Goal: Task Accomplishment & Management: Manage account settings

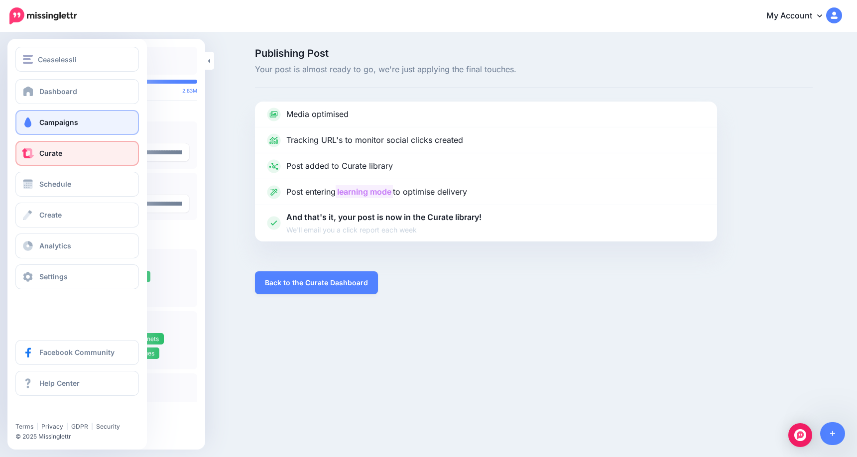
click at [59, 122] on span "Campaigns" at bounding box center [58, 122] width 39 height 8
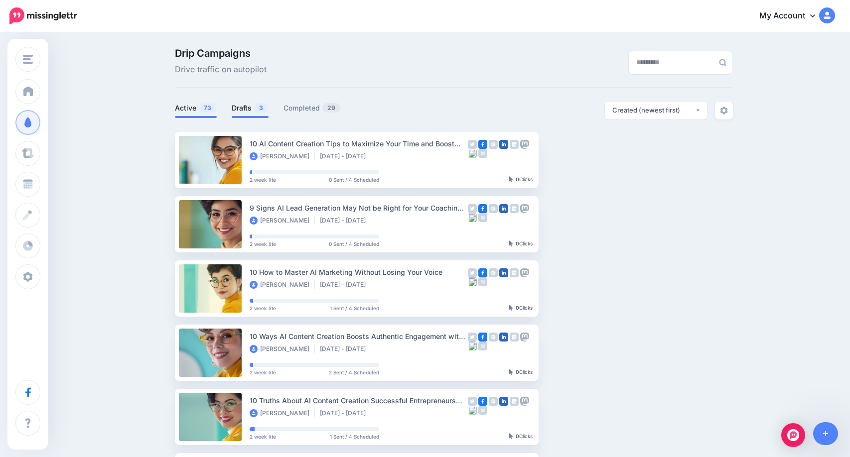
click at [244, 105] on link "Drafts 3" at bounding box center [250, 108] width 37 height 12
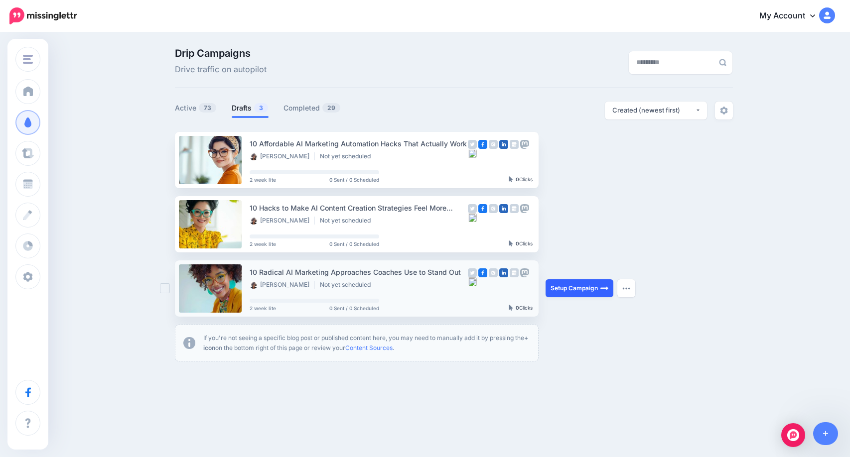
click at [576, 287] on link "Setup Campaign" at bounding box center [579, 288] width 68 height 18
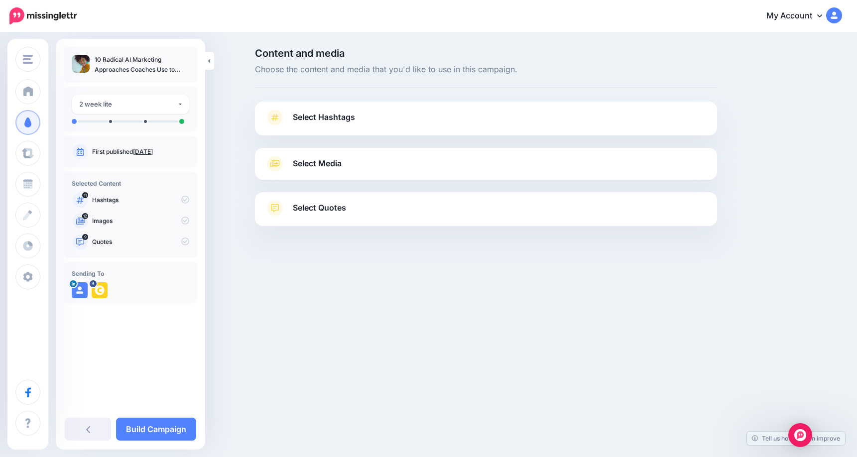
click at [153, 151] on link "Aug. 9, 2025" at bounding box center [143, 151] width 20 height 7
click at [328, 115] on span "Select Hashtags" at bounding box center [324, 117] width 62 height 13
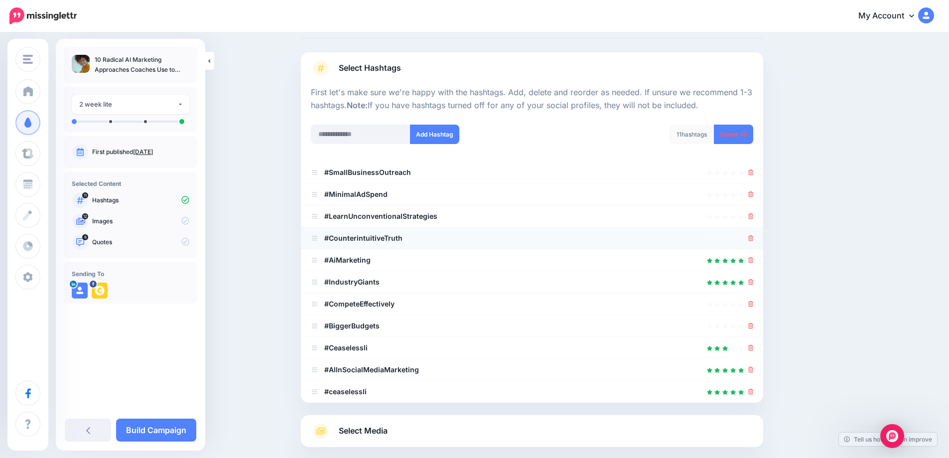
scroll to position [50, 0]
click at [753, 192] on icon at bounding box center [750, 194] width 5 height 6
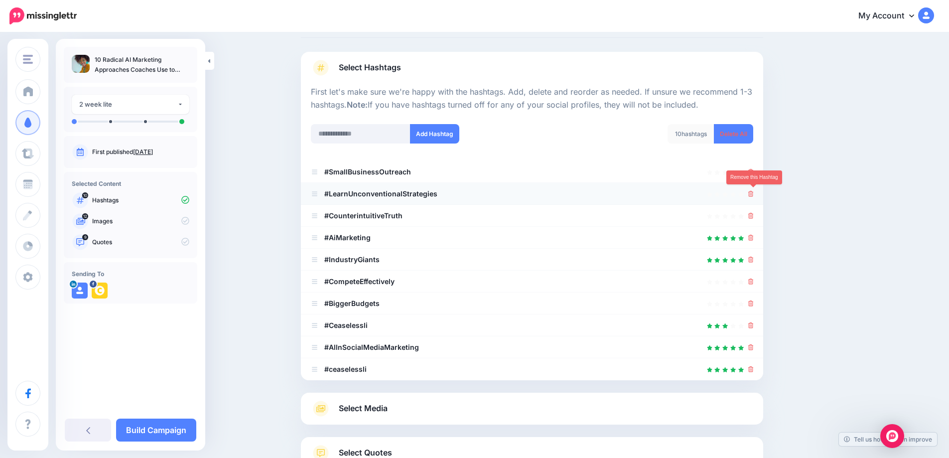
click at [752, 195] on icon at bounding box center [750, 194] width 5 height 6
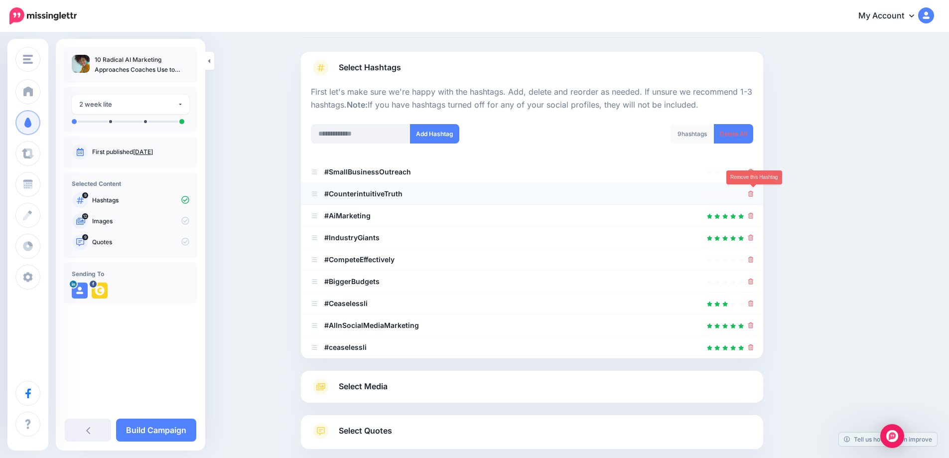
click at [753, 195] on icon at bounding box center [750, 194] width 5 height 6
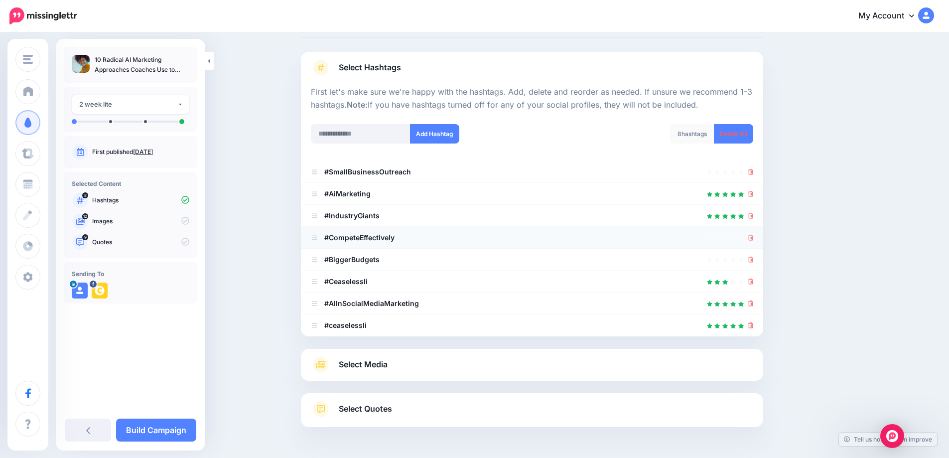
click at [750, 239] on div at bounding box center [532, 238] width 442 height 12
click at [752, 261] on icon at bounding box center [750, 259] width 5 height 6
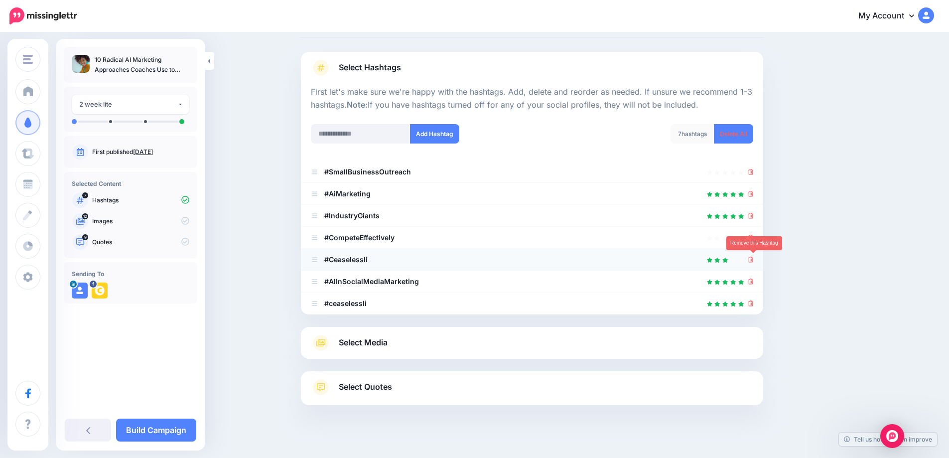
click at [753, 261] on icon at bounding box center [750, 259] width 5 height 6
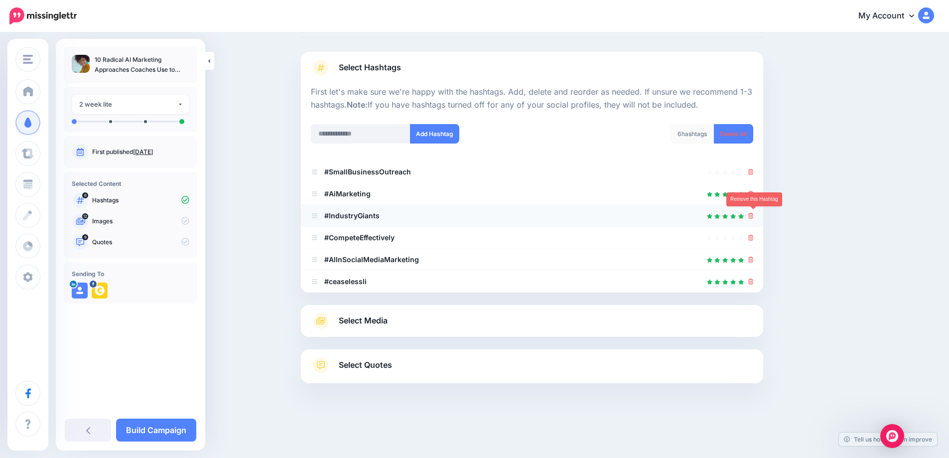
click at [753, 219] on link at bounding box center [750, 215] width 5 height 8
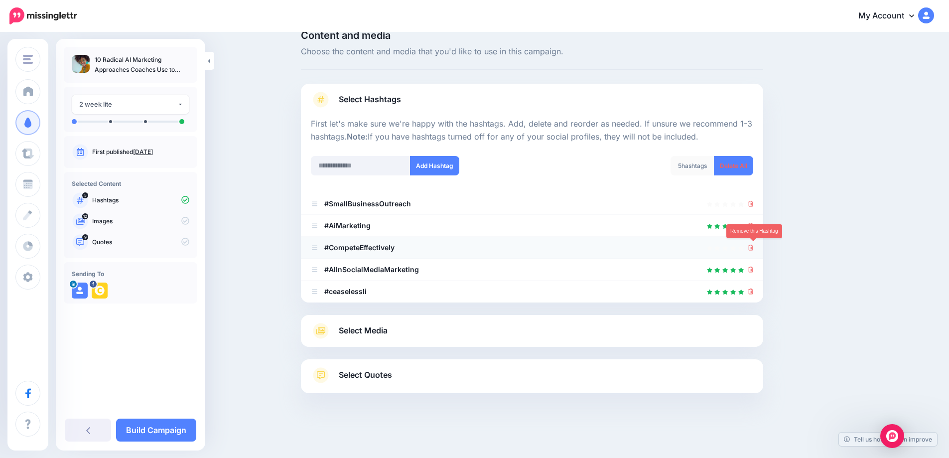
click at [751, 249] on icon at bounding box center [750, 248] width 5 height 6
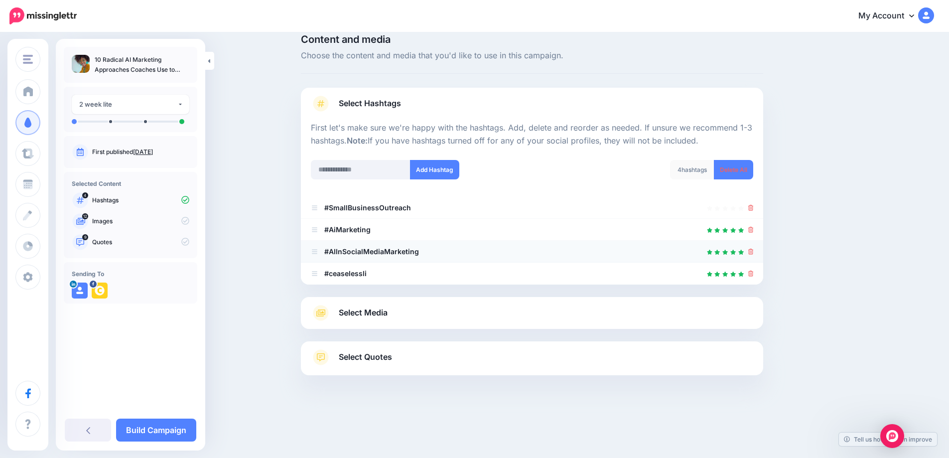
scroll to position [14, 0]
click at [374, 314] on span "Select Media" at bounding box center [363, 312] width 49 height 13
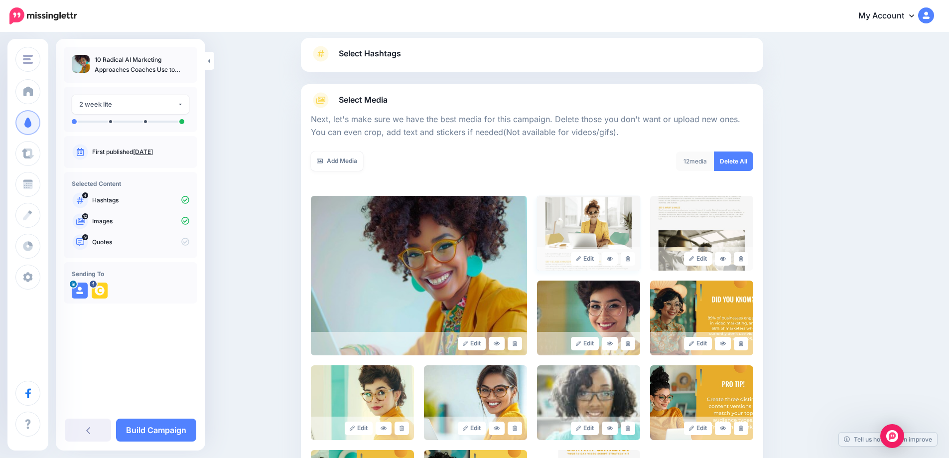
scroll to position [114, 0]
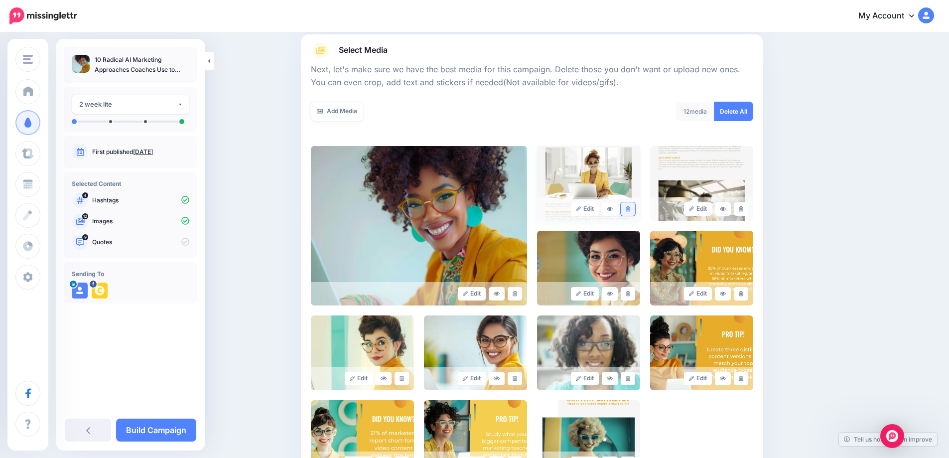
click at [630, 207] on icon at bounding box center [627, 208] width 4 height 5
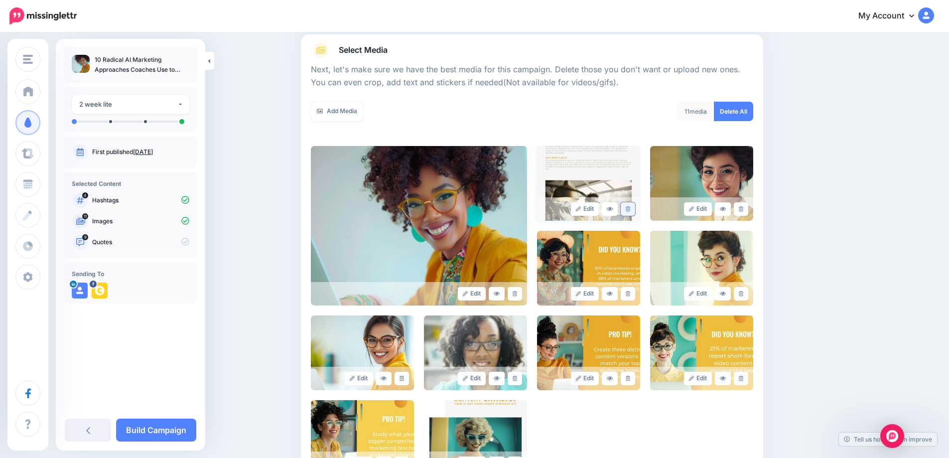
click at [630, 211] on icon at bounding box center [627, 208] width 4 height 5
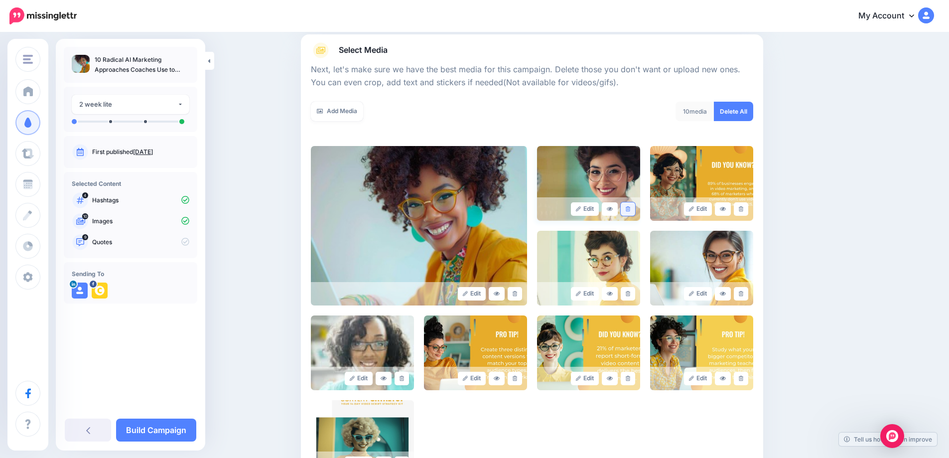
click at [630, 208] on icon at bounding box center [627, 208] width 4 height 5
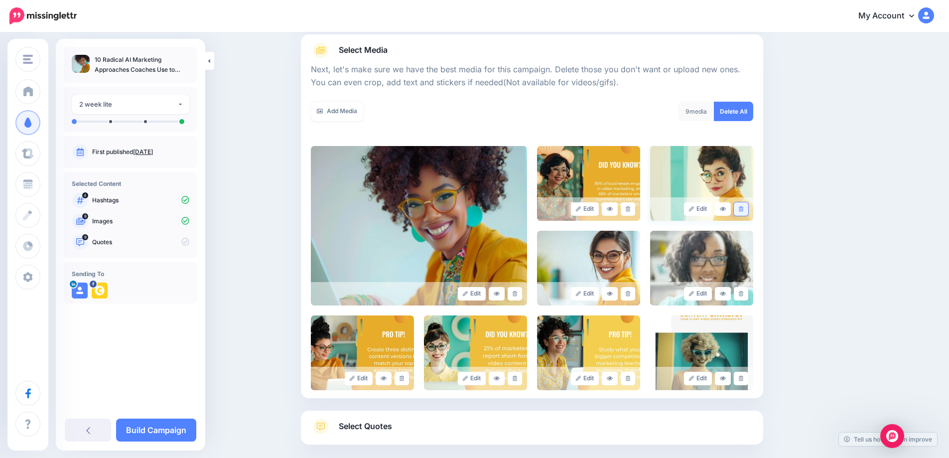
click at [743, 206] on icon at bounding box center [740, 208] width 4 height 5
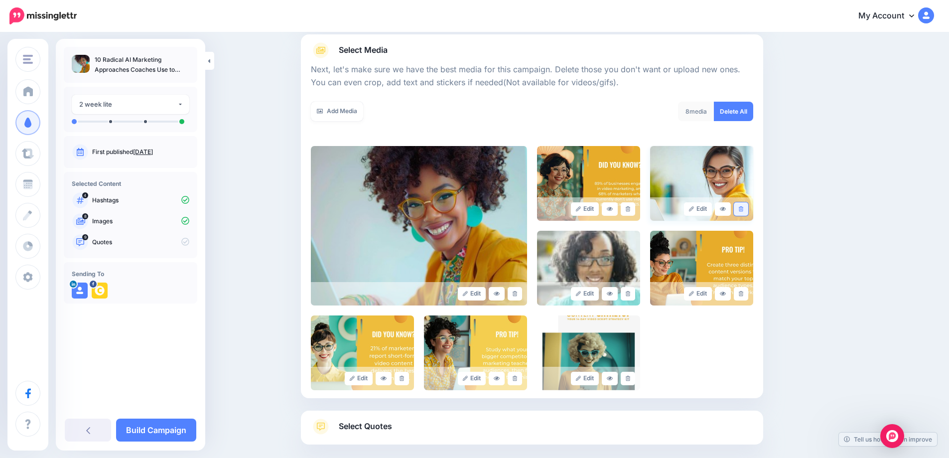
click at [747, 208] on link at bounding box center [741, 208] width 14 height 13
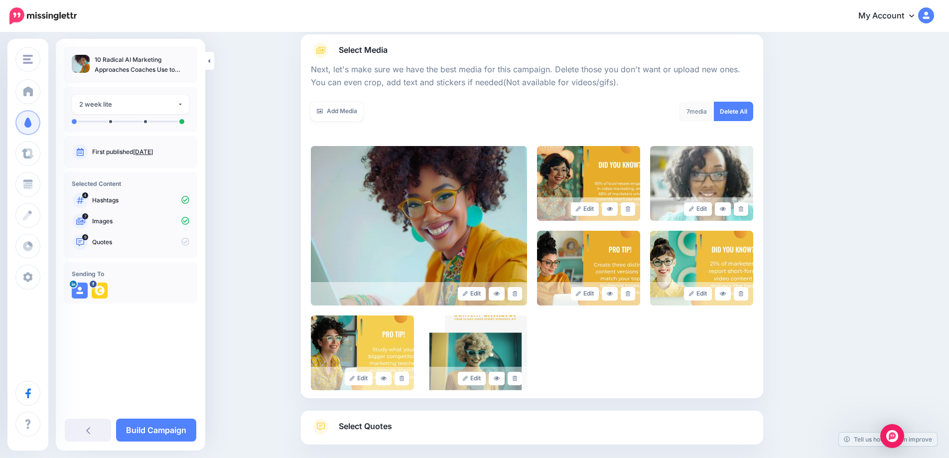
click at [747, 208] on link at bounding box center [741, 208] width 14 height 13
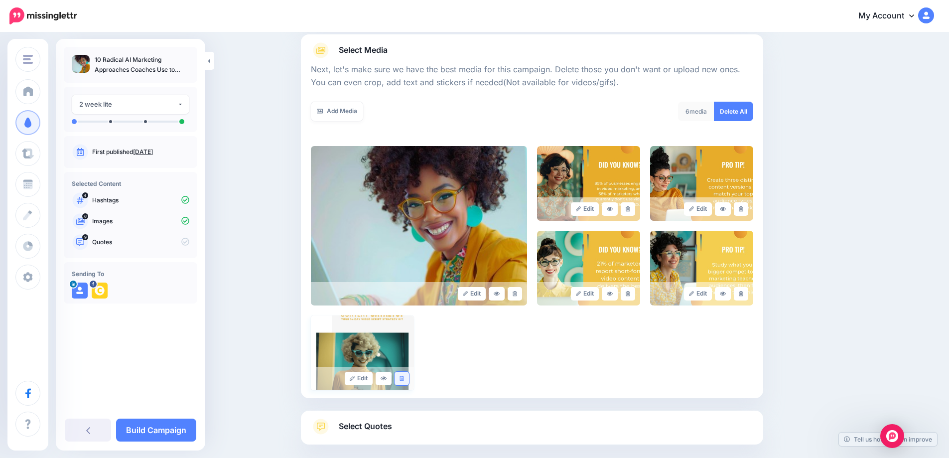
click at [403, 380] on icon at bounding box center [401, 377] width 4 height 5
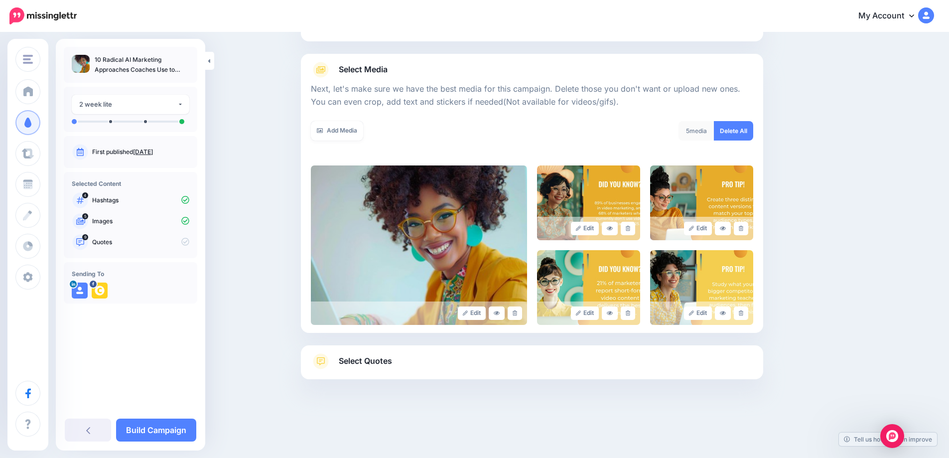
click at [376, 362] on span "Select Quotes" at bounding box center [365, 360] width 53 height 13
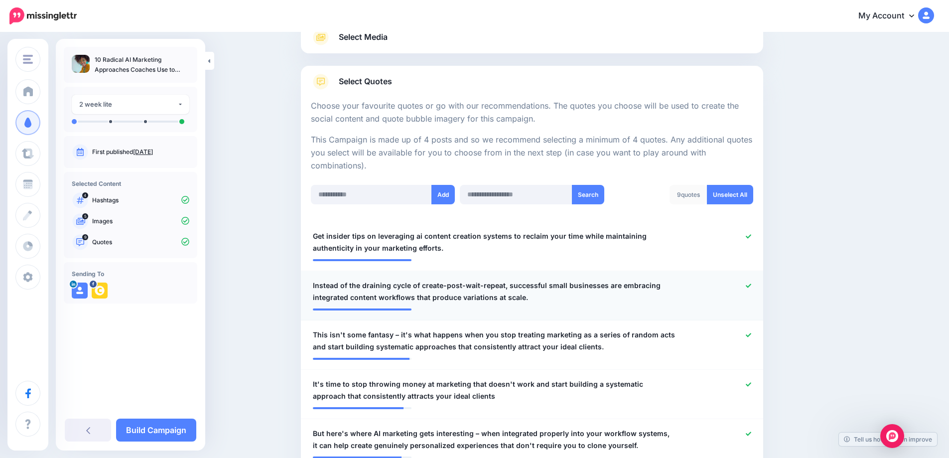
scroll to position [144, 0]
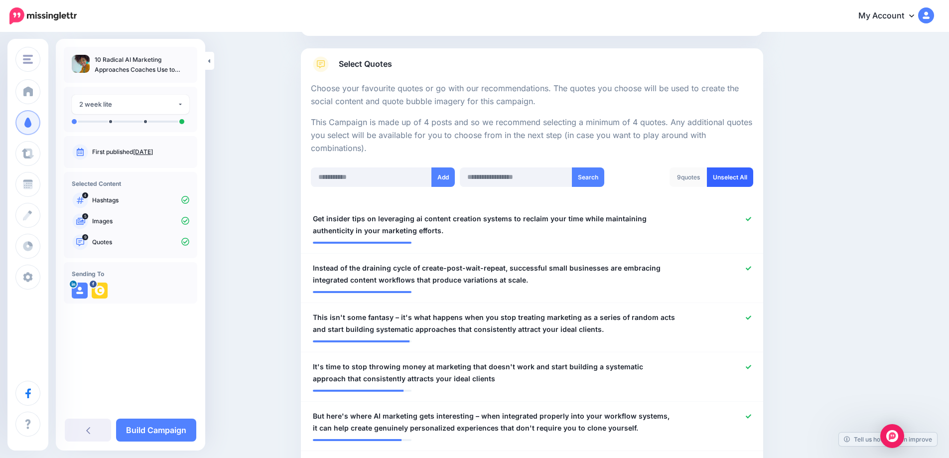
click at [727, 180] on link "Unselect All" at bounding box center [730, 176] width 46 height 19
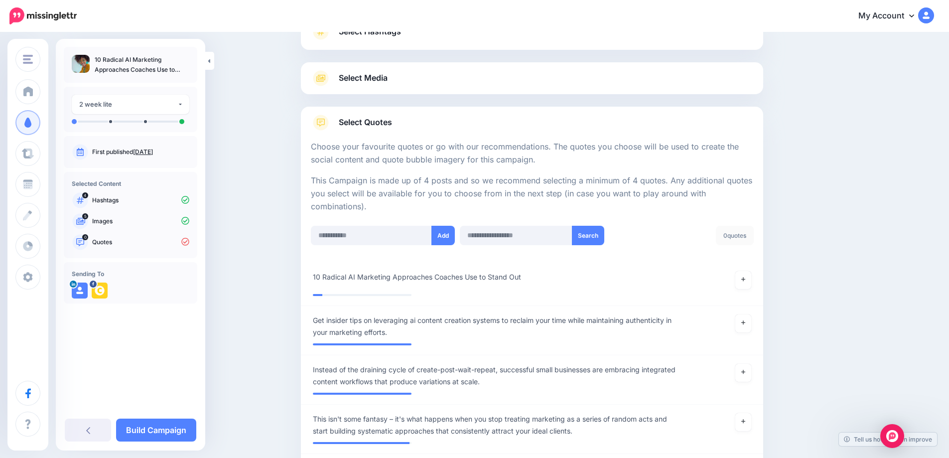
scroll to position [149, 0]
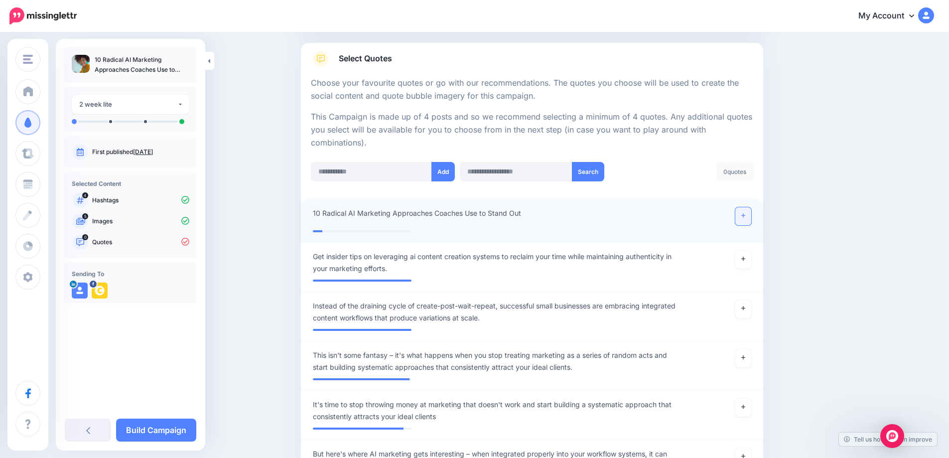
click at [748, 221] on link at bounding box center [743, 216] width 16 height 18
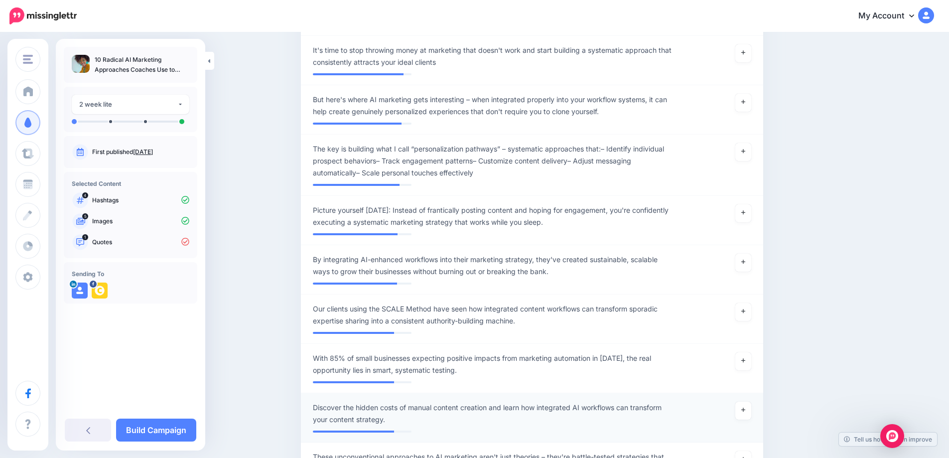
scroll to position [548, 0]
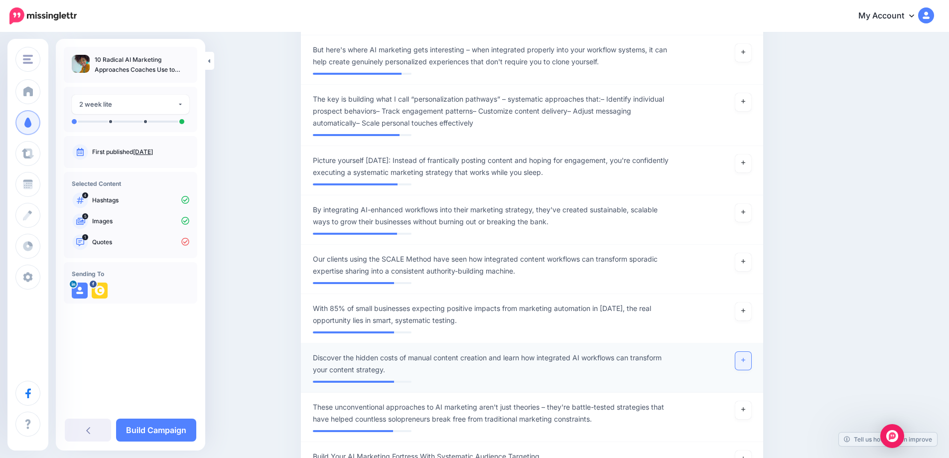
click at [745, 362] on icon at bounding box center [743, 360] width 4 height 4
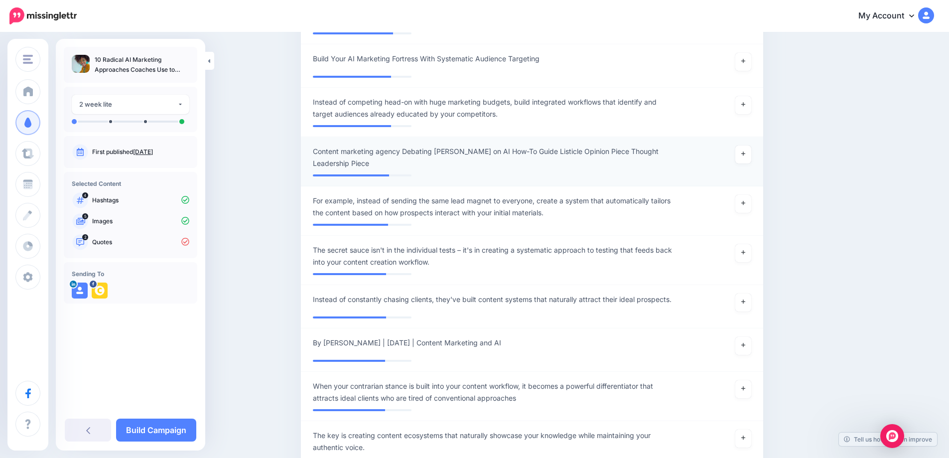
scroll to position [946, 0]
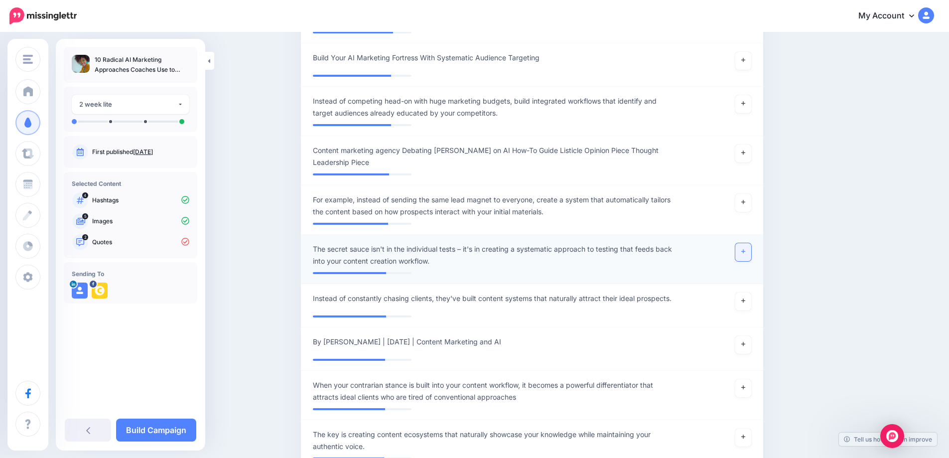
click at [745, 253] on link at bounding box center [743, 252] width 16 height 18
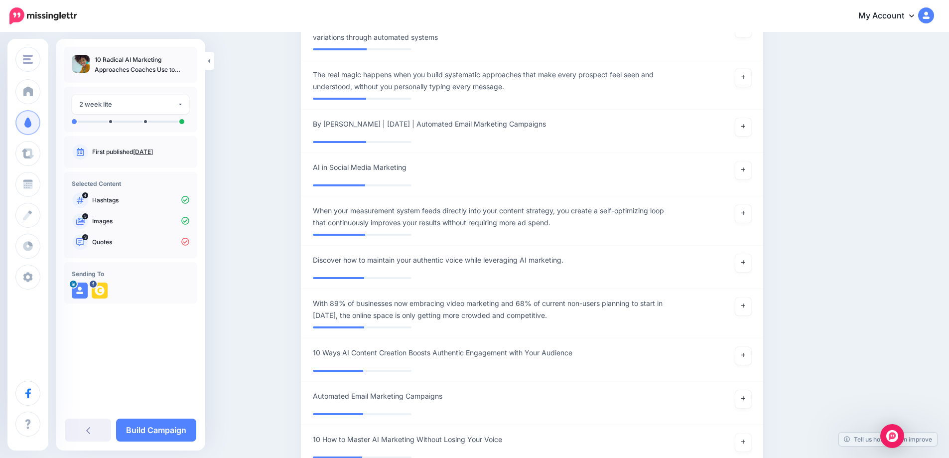
scroll to position [3187, 0]
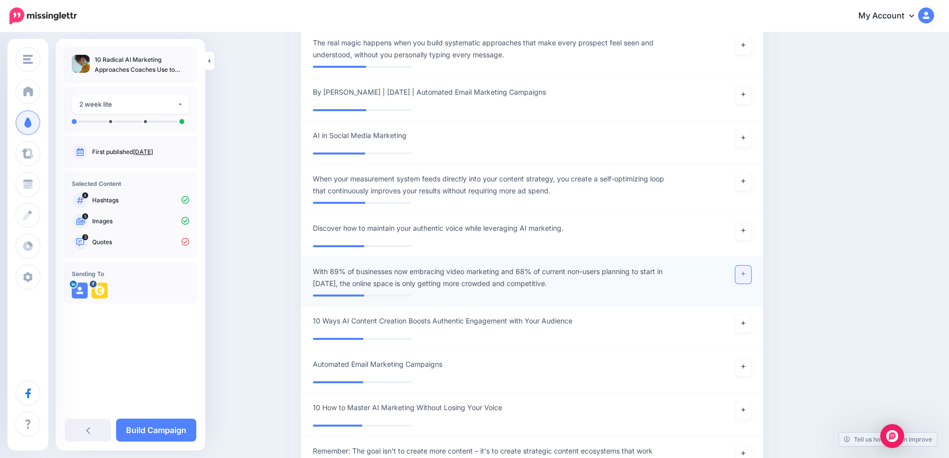
click at [745, 272] on link at bounding box center [743, 274] width 16 height 18
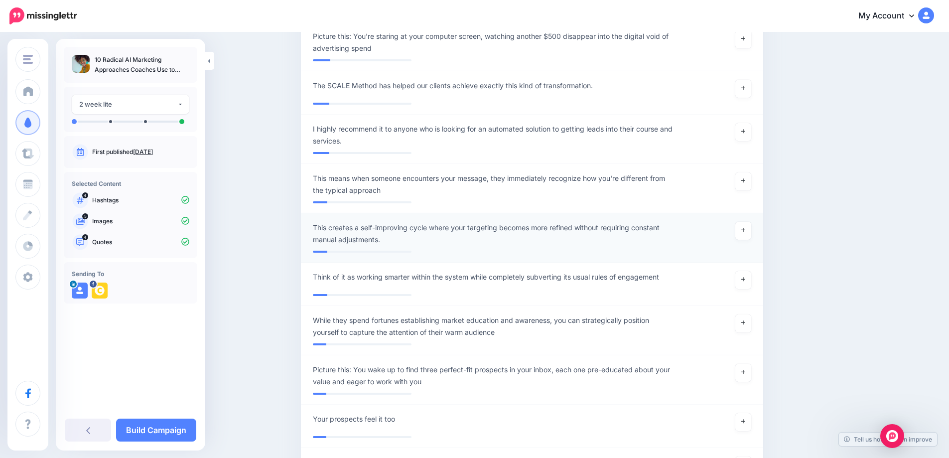
scroll to position [7071, 0]
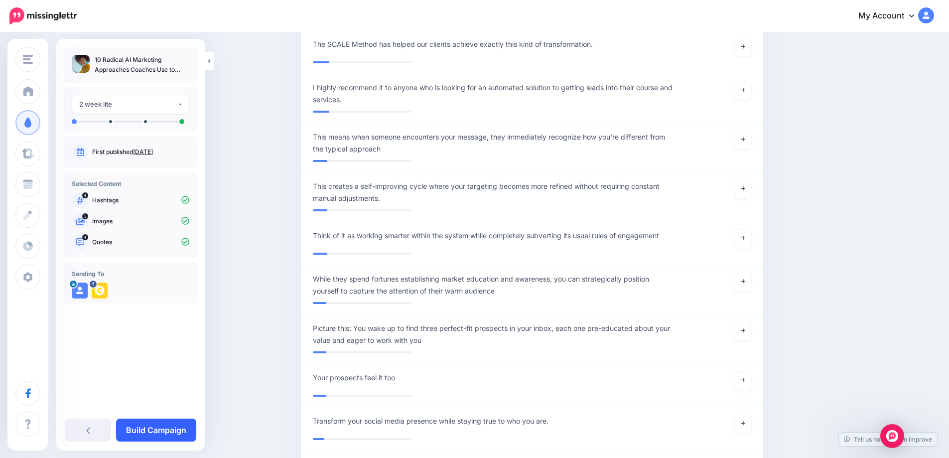
click at [183, 426] on link "Build Campaign" at bounding box center [156, 429] width 80 height 23
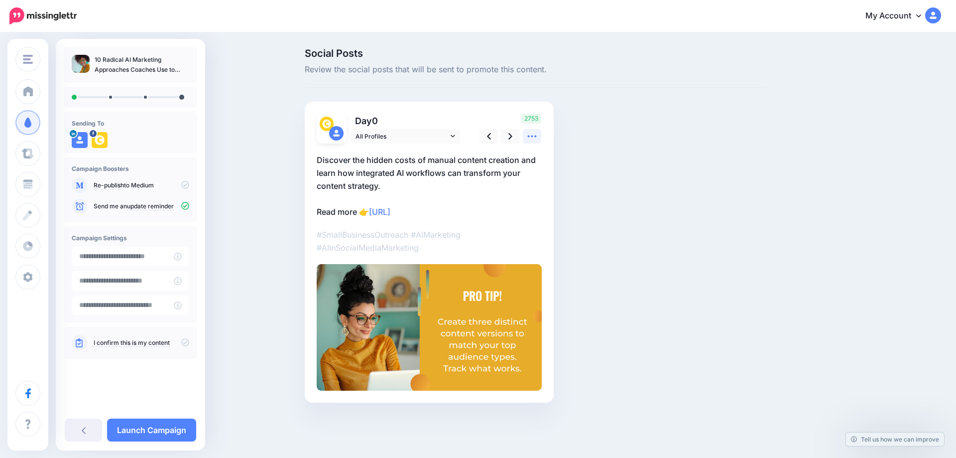
click at [535, 136] on icon at bounding box center [532, 136] width 9 height 2
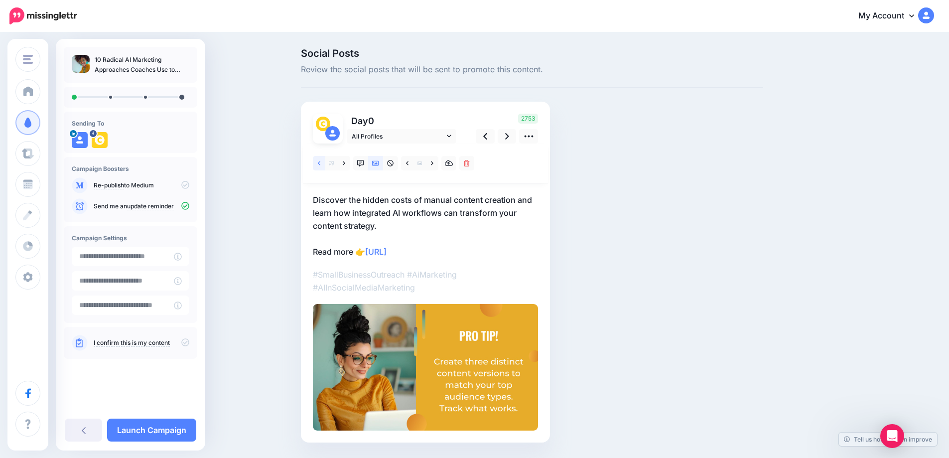
click at [320, 163] on link at bounding box center [319, 163] width 12 height 14
click at [321, 163] on link at bounding box center [319, 163] width 12 height 14
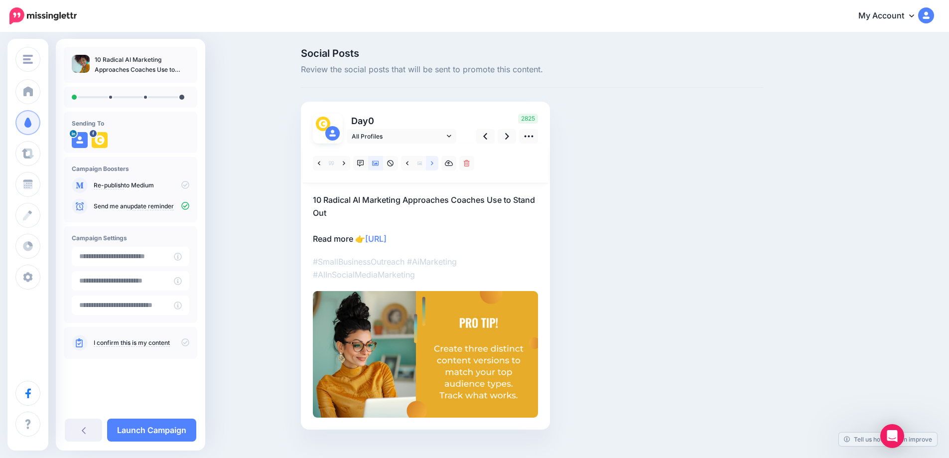
click at [433, 165] on icon at bounding box center [432, 163] width 2 height 4
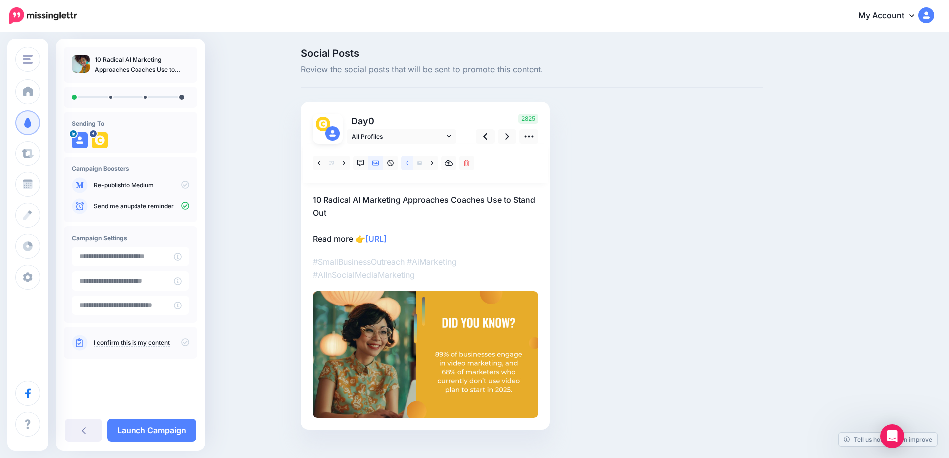
click at [409, 161] on link at bounding box center [407, 163] width 12 height 14
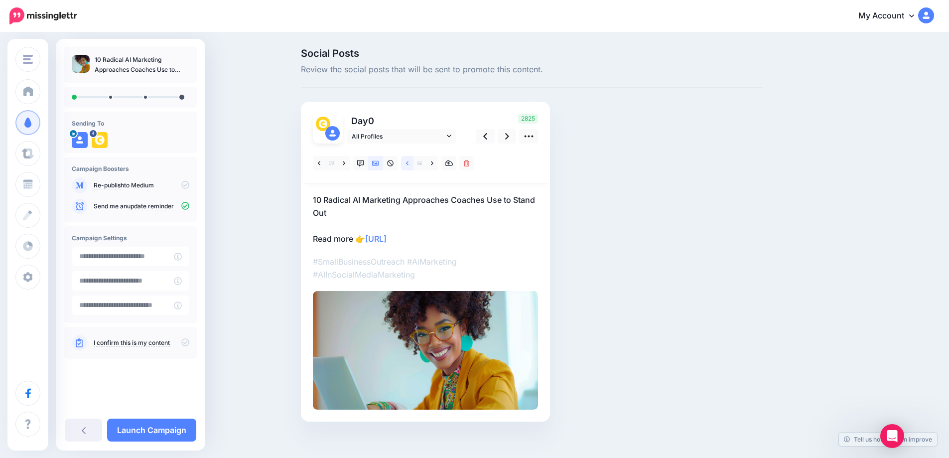
click at [409, 161] on link at bounding box center [407, 163] width 12 height 14
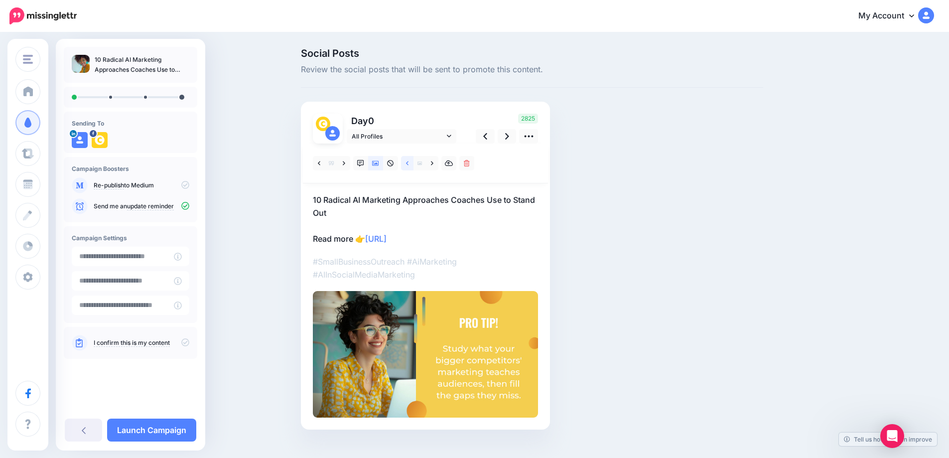
click at [408, 163] on icon at bounding box center [407, 163] width 2 height 7
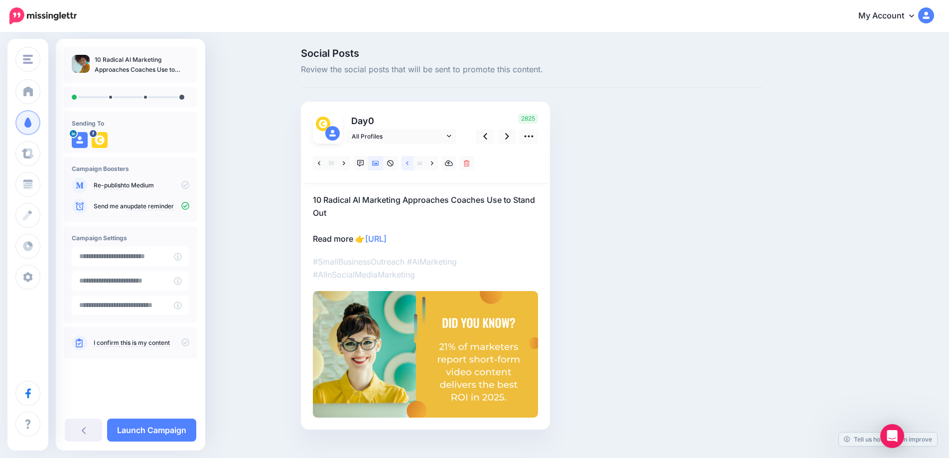
click at [408, 163] on icon at bounding box center [407, 163] width 2 height 7
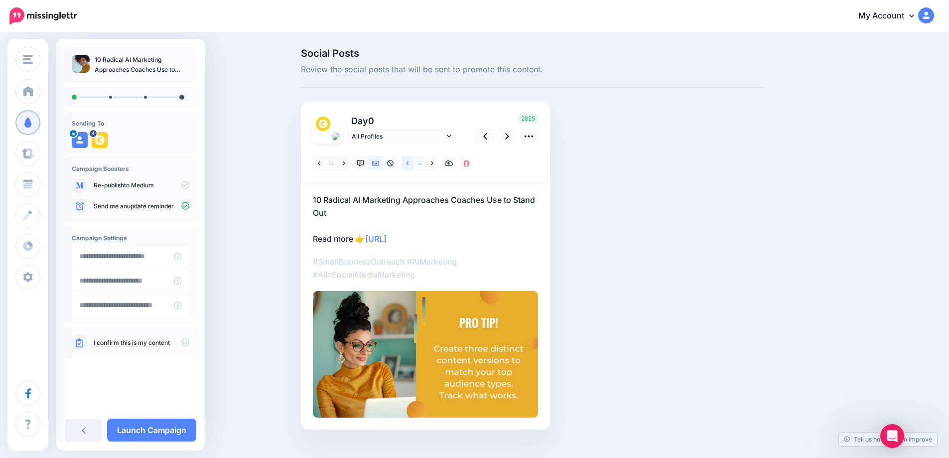
click at [408, 163] on icon at bounding box center [407, 163] width 2 height 4
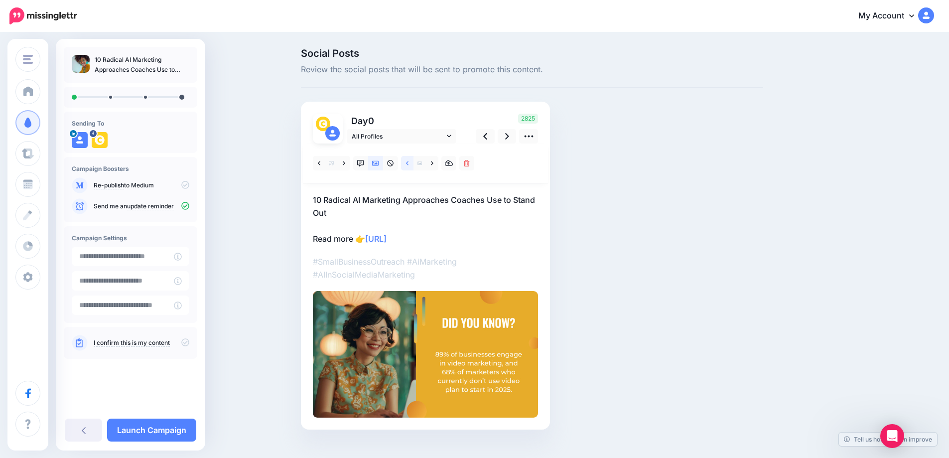
click at [408, 162] on icon at bounding box center [407, 163] width 2 height 7
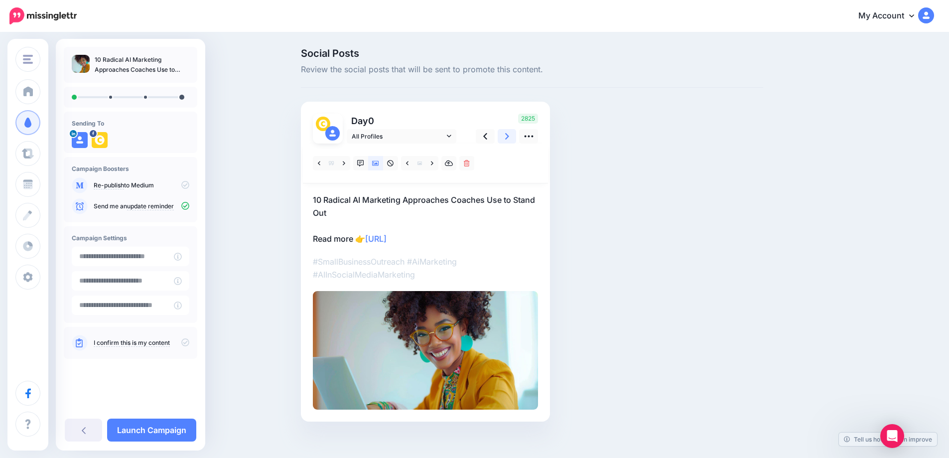
click at [514, 137] on link at bounding box center [506, 136] width 19 height 14
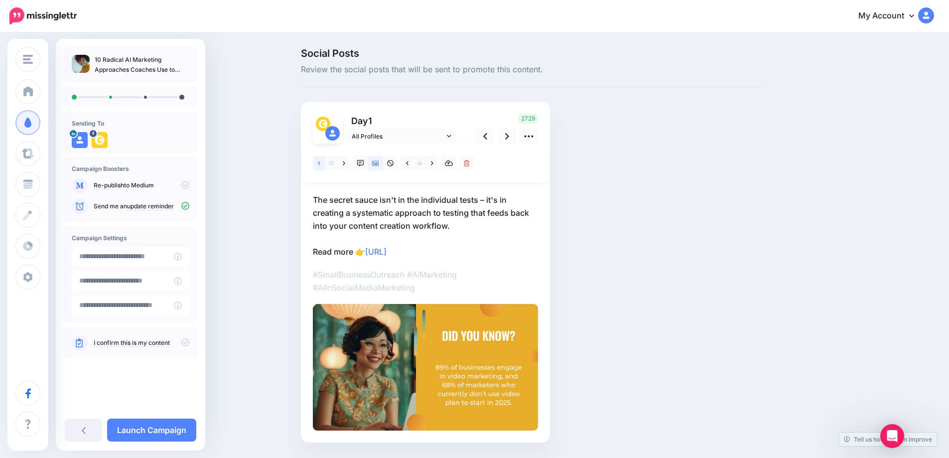
click at [320, 164] on icon at bounding box center [319, 163] width 2 height 7
click at [509, 138] on icon at bounding box center [507, 136] width 4 height 6
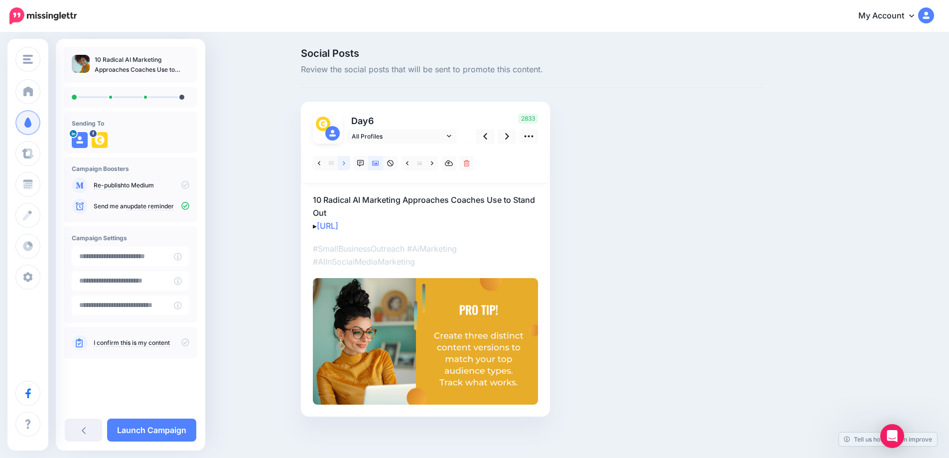
click at [345, 164] on icon at bounding box center [344, 163] width 2 height 7
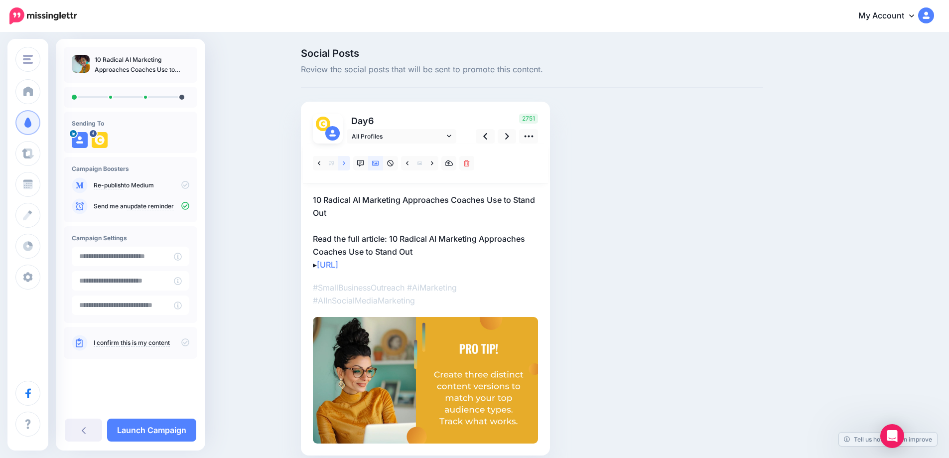
click at [345, 164] on icon at bounding box center [344, 163] width 2 height 7
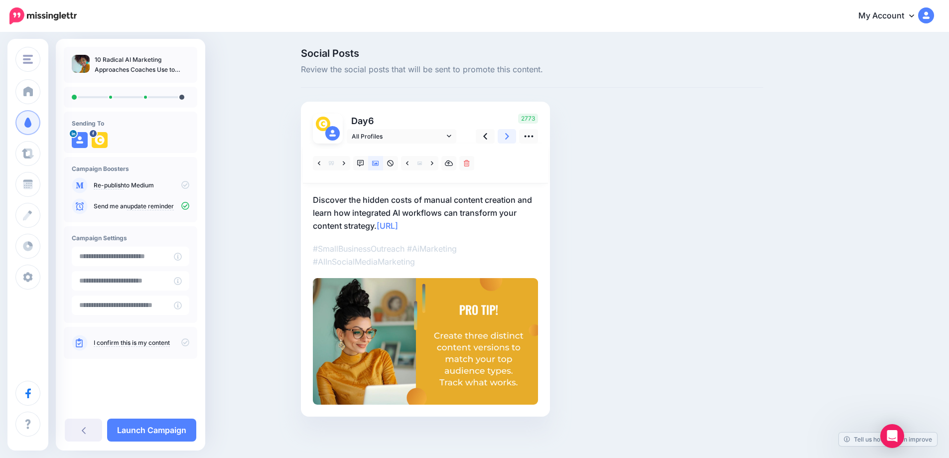
click at [509, 137] on icon at bounding box center [507, 136] width 4 height 6
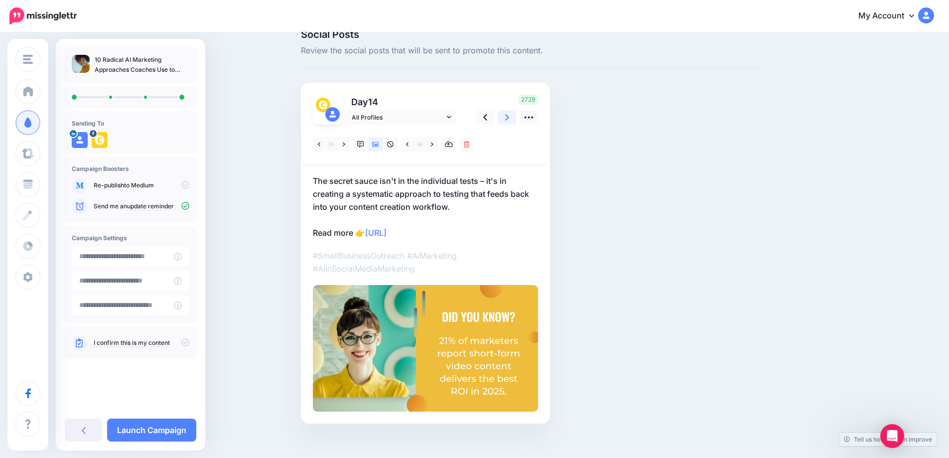
scroll to position [29, 0]
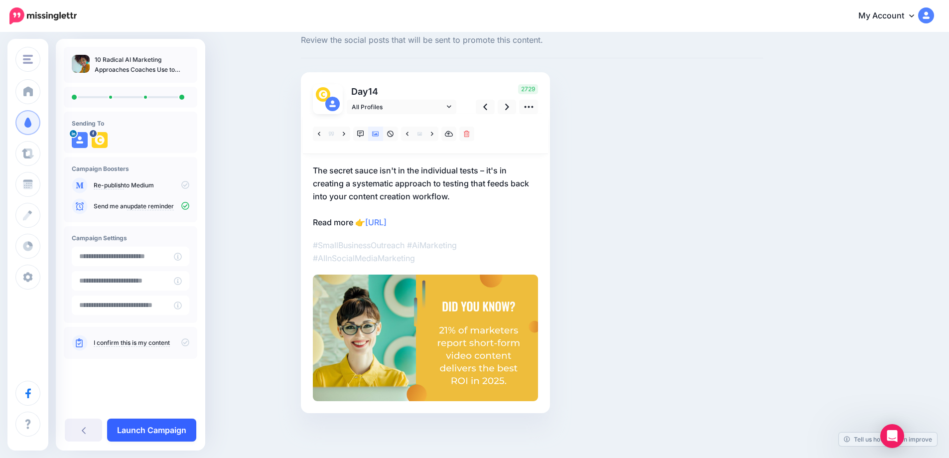
click at [142, 430] on link "Launch Campaign" at bounding box center [151, 429] width 89 height 23
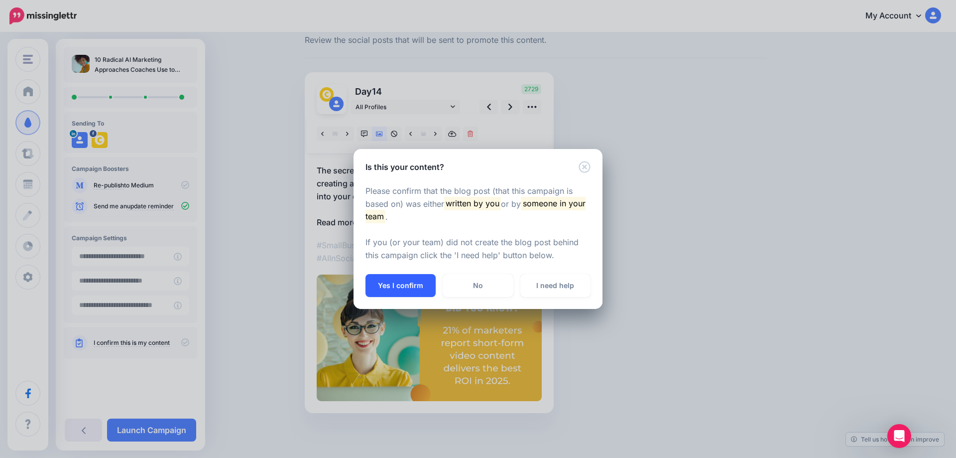
click at [409, 279] on button "Yes I confirm" at bounding box center [401, 285] width 70 height 23
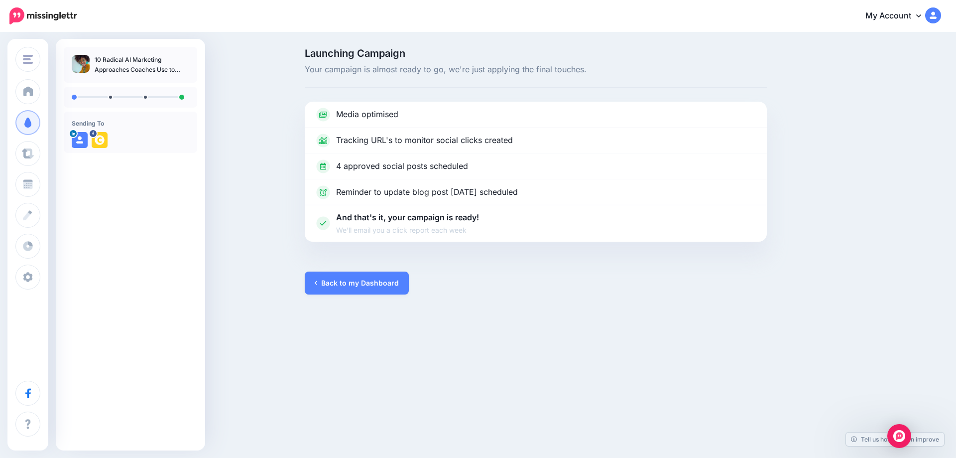
drag, startPoint x: 251, startPoint y: 102, endPoint x: 90, endPoint y: 203, distance: 190.4
click at [92, 203] on div "10 Radical AI Marketing Approaches Coaches Use to Stand Out Sending To" at bounding box center [130, 225] width 149 height 356
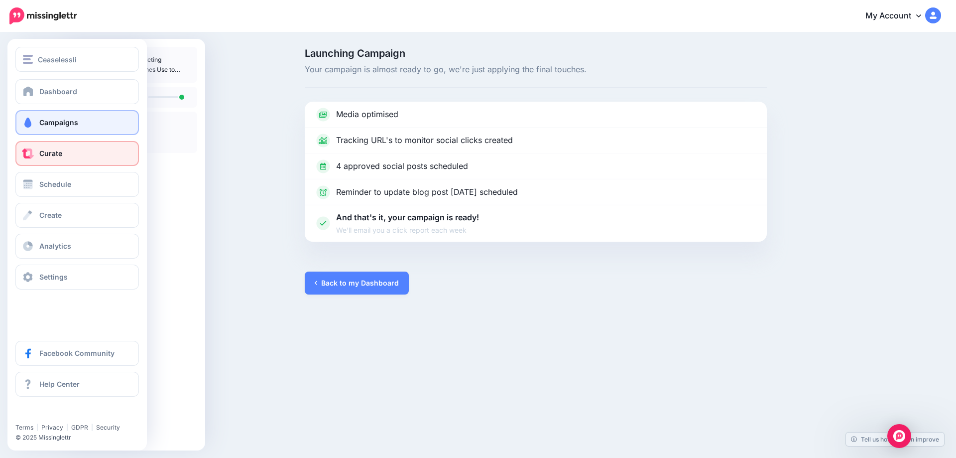
click at [35, 156] on link "Curate" at bounding box center [76, 153] width 123 height 25
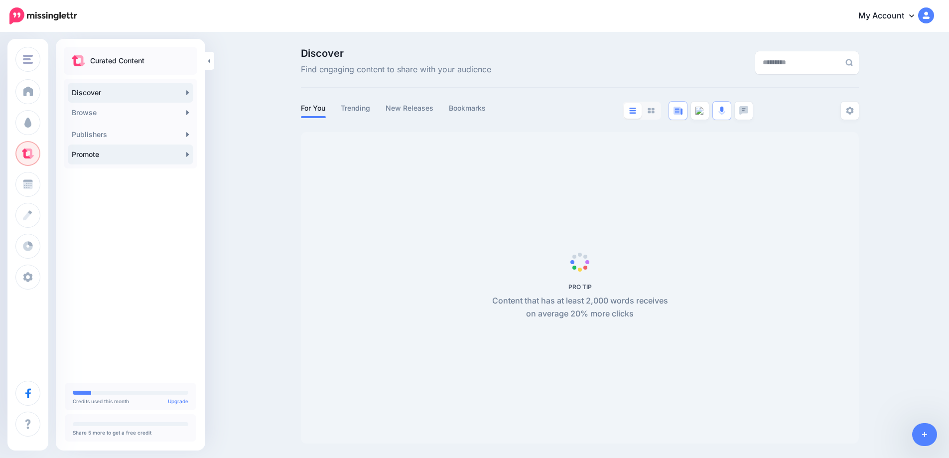
click at [184, 153] on link "Promote" at bounding box center [130, 154] width 125 height 20
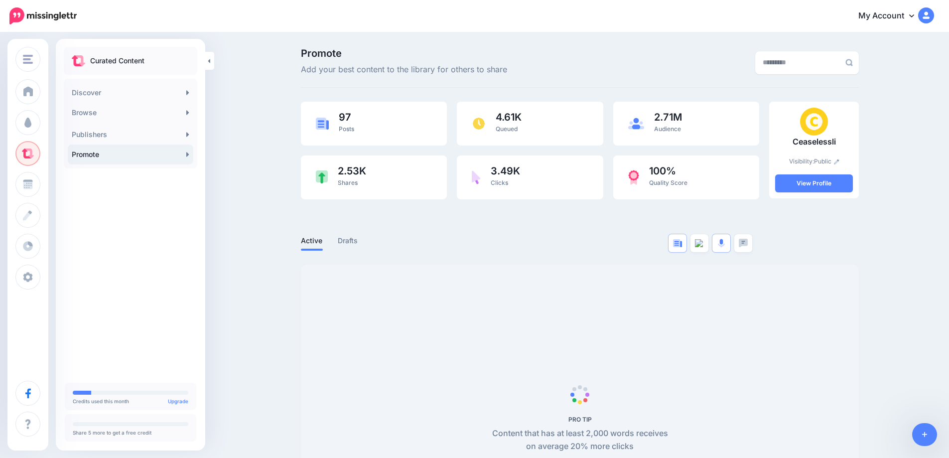
click at [925, 437] on icon at bounding box center [924, 434] width 5 height 7
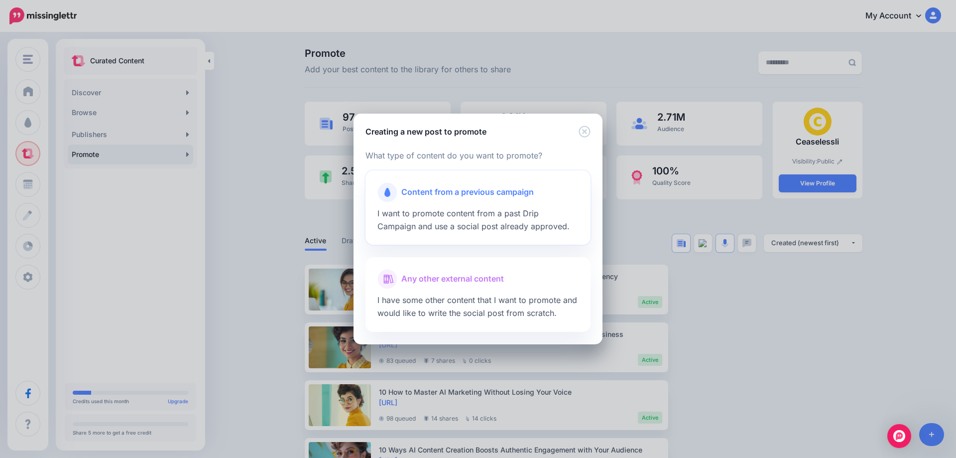
click at [487, 209] on span "I want to promote content from a past Drip Campaign and use a social post alrea…" at bounding box center [473, 219] width 192 height 23
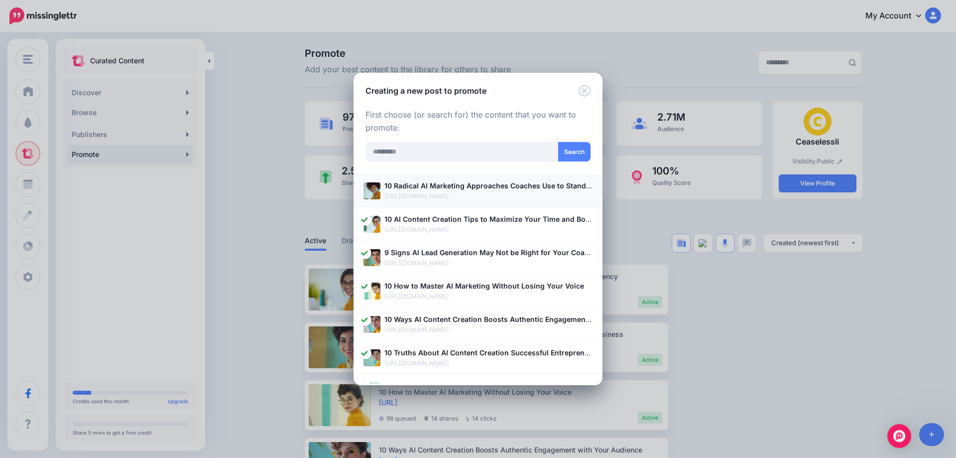
click at [427, 187] on b "10 Radical AI Marketing Approaches Coaches Use to Stand Out" at bounding box center [492, 185] width 216 height 8
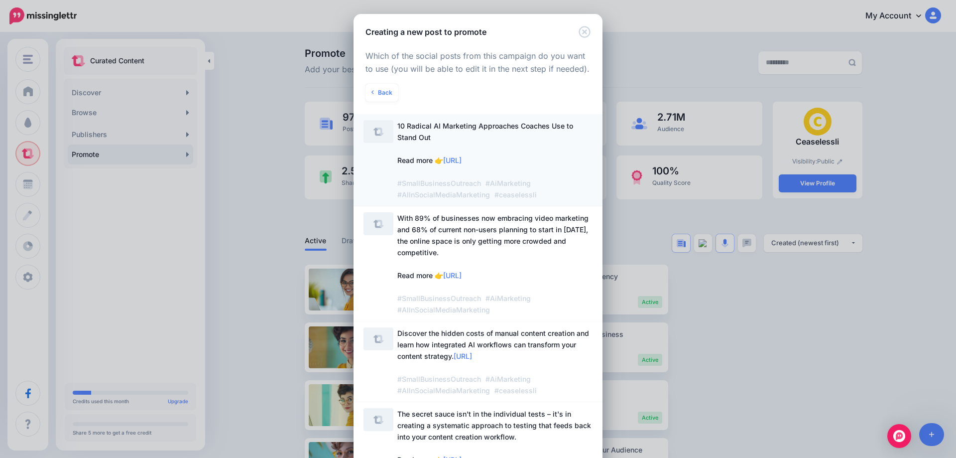
click at [438, 135] on span "10 Radical AI Marketing Approaches Coaches Use to Stand Out Read more 👉 [URL] #…" at bounding box center [494, 160] width 195 height 80
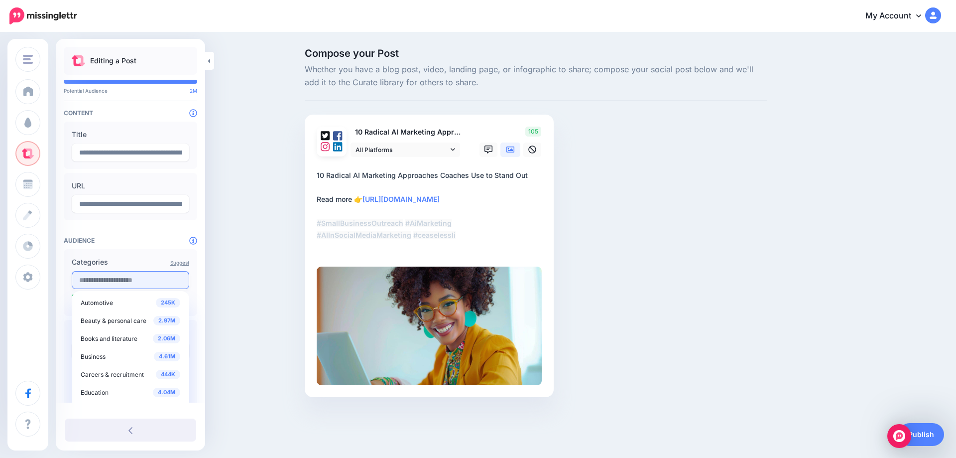
click at [112, 284] on input "text" at bounding box center [131, 280] width 118 height 18
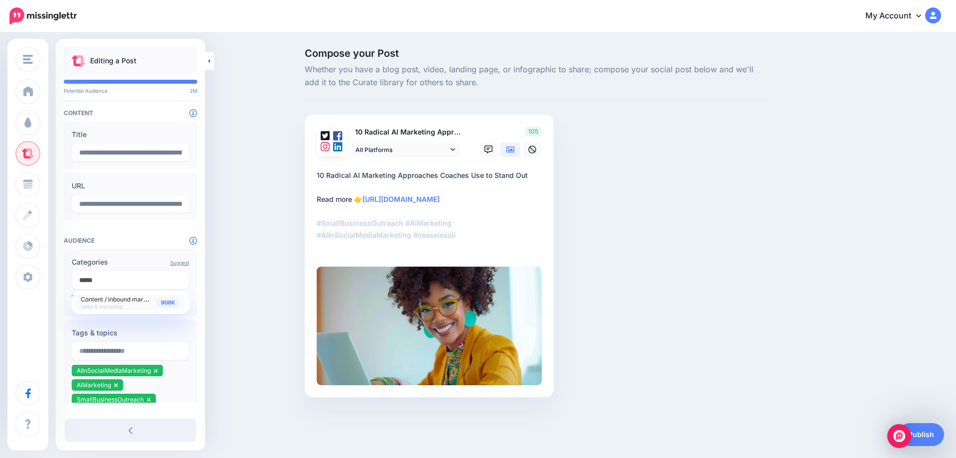
type input "*****"
click at [163, 304] on span "906K" at bounding box center [168, 302] width 24 height 9
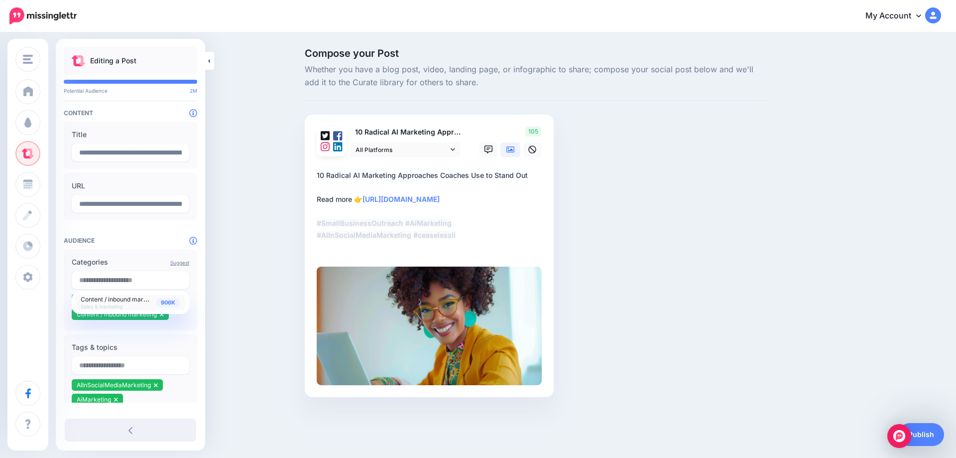
click at [225, 300] on div "Compose your Post Whether you have a blog post, video, landing page, or infogra…" at bounding box center [478, 237] width 956 height 408
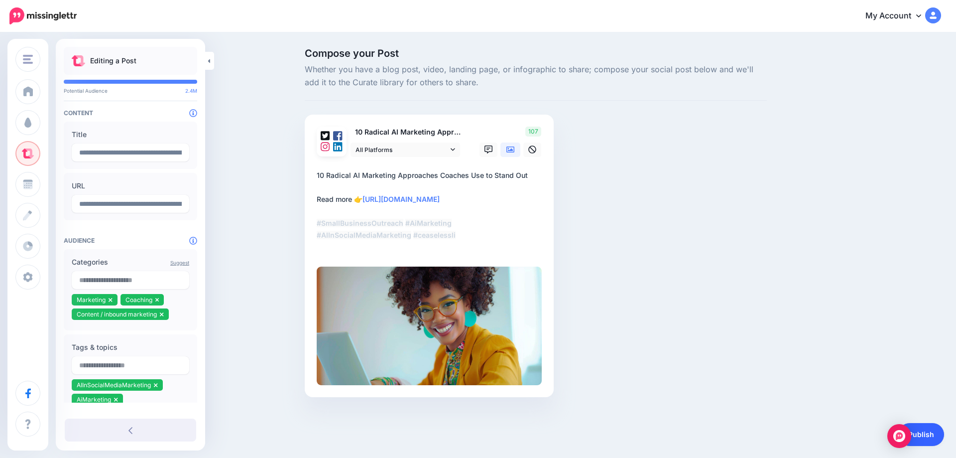
click at [935, 431] on link "Publish" at bounding box center [921, 434] width 46 height 23
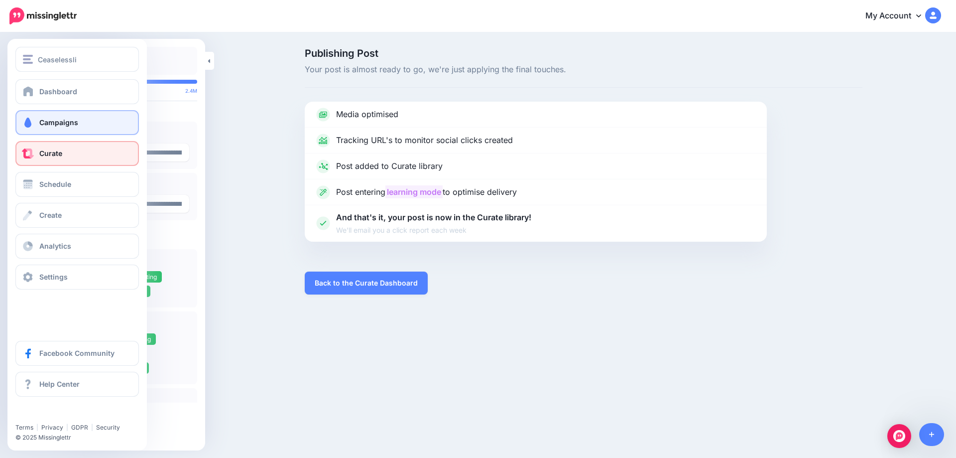
click at [46, 122] on span "Campaigns" at bounding box center [58, 122] width 39 height 8
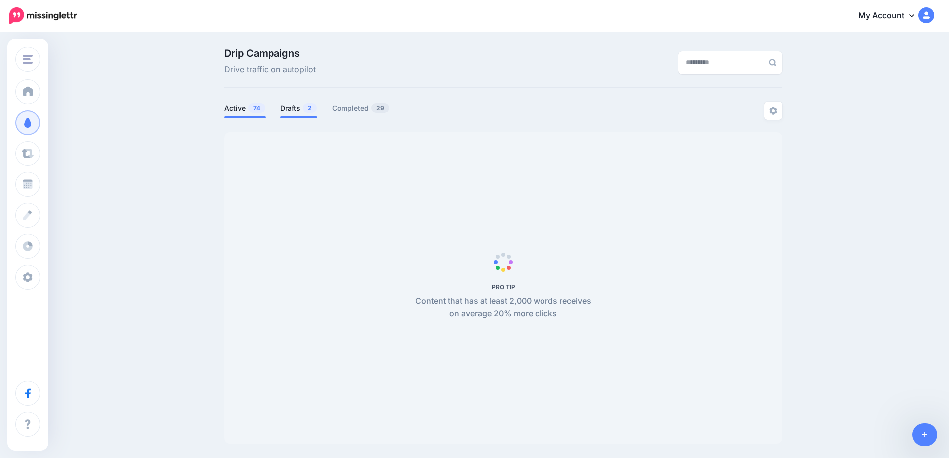
click at [303, 111] on link "Drafts 2" at bounding box center [298, 108] width 37 height 12
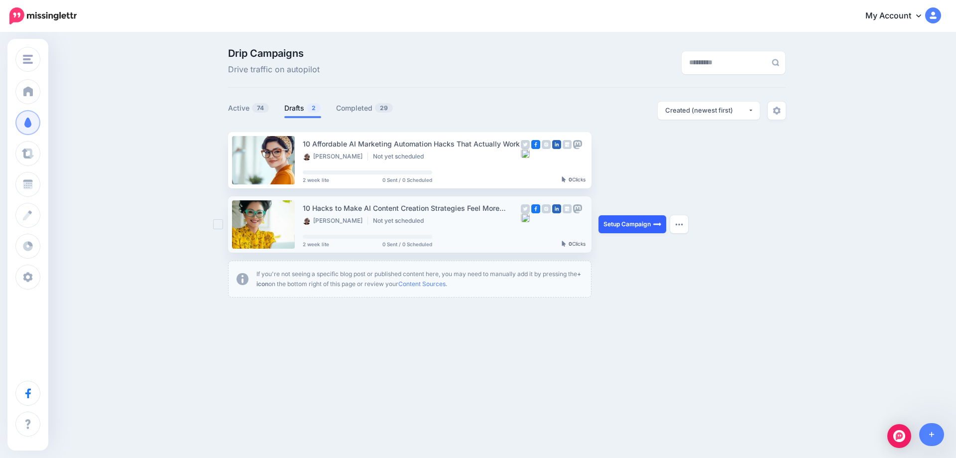
click at [644, 227] on link "Setup Campaign" at bounding box center [633, 224] width 68 height 18
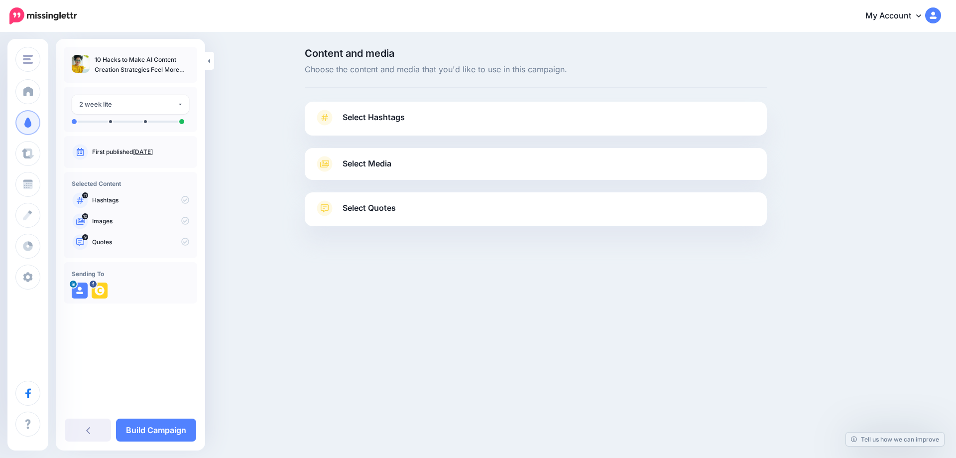
click at [148, 150] on link "Aug. 11, 2025" at bounding box center [143, 151] width 20 height 7
click at [383, 114] on span "Select Hashtags" at bounding box center [374, 117] width 62 height 13
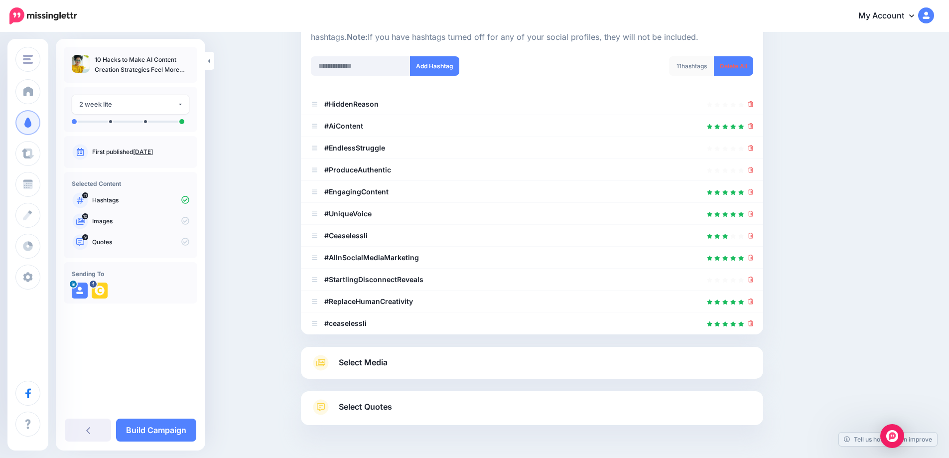
scroll to position [50, 0]
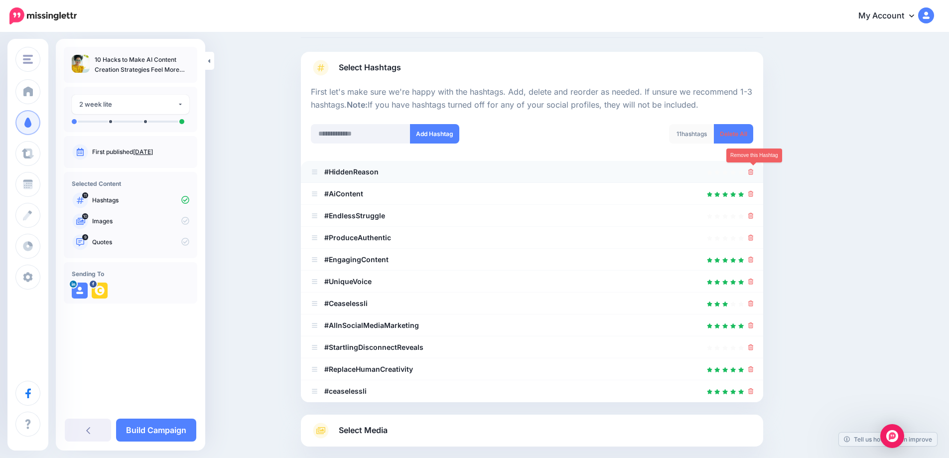
click at [753, 171] on icon at bounding box center [750, 172] width 5 height 6
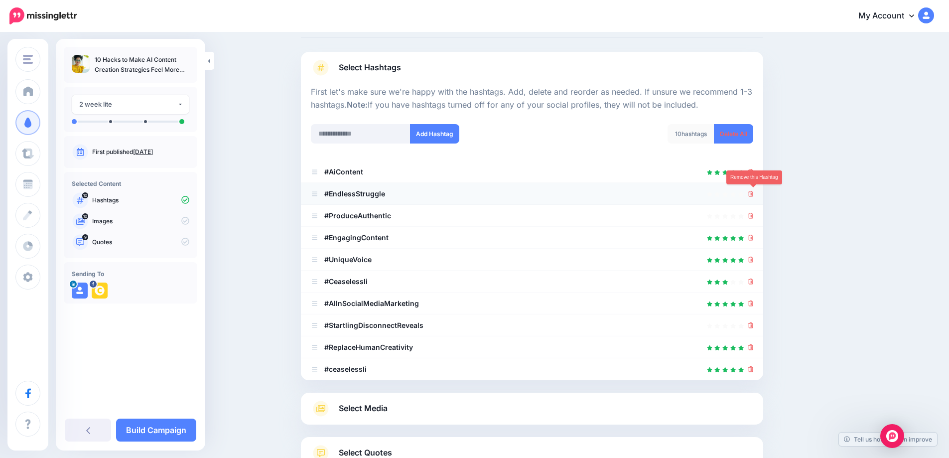
click at [753, 195] on icon at bounding box center [750, 194] width 5 height 6
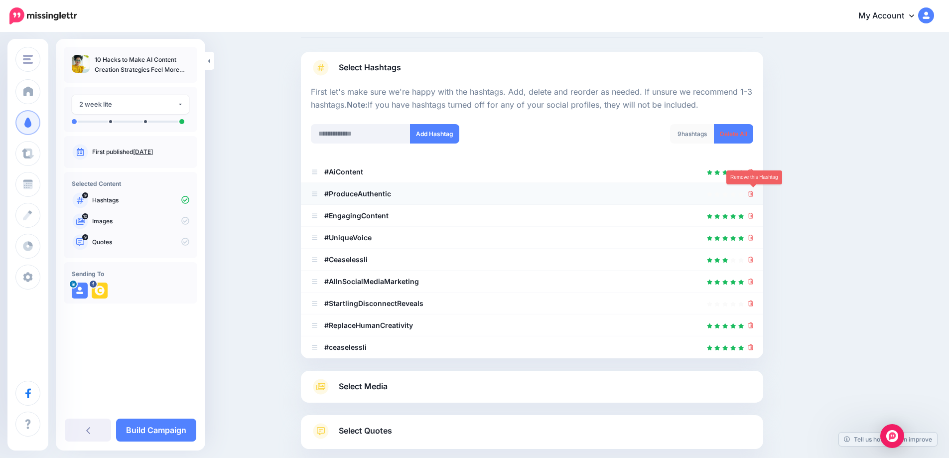
click at [753, 195] on icon at bounding box center [750, 194] width 5 height 6
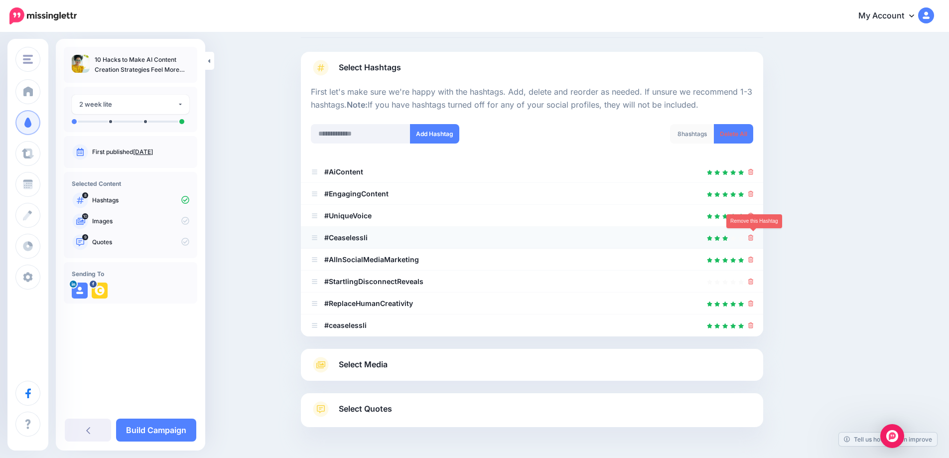
click at [752, 239] on icon at bounding box center [750, 238] width 5 height 6
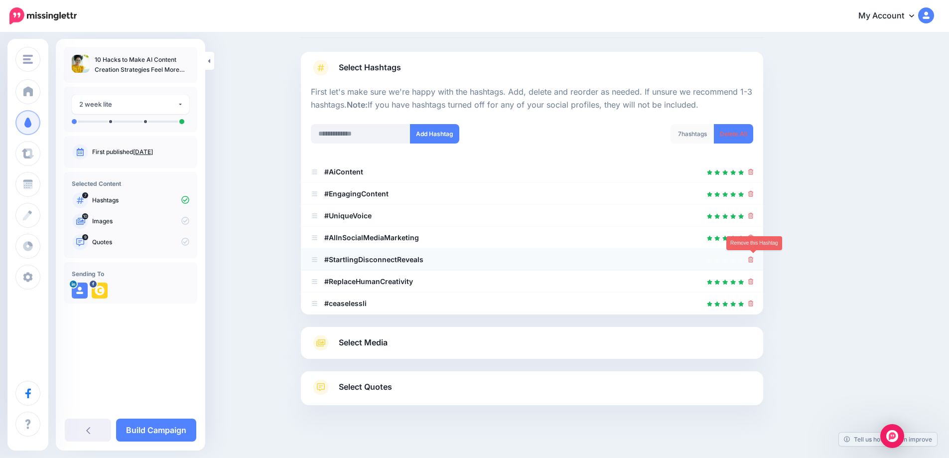
click at [753, 261] on icon at bounding box center [750, 259] width 5 height 6
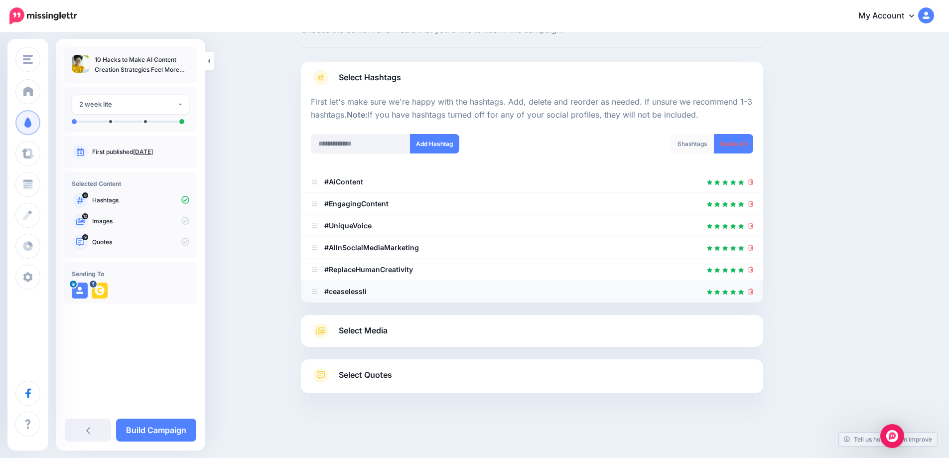
scroll to position [40, 0]
click at [752, 268] on icon at bounding box center [750, 269] width 5 height 6
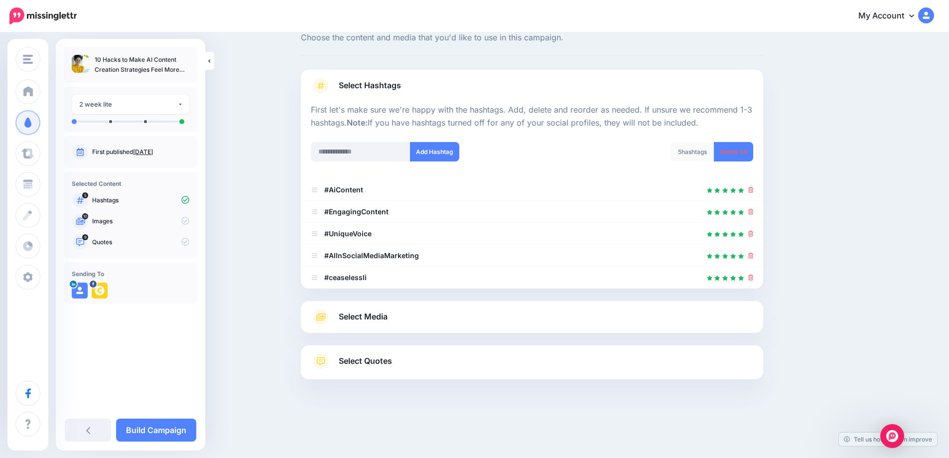
scroll to position [32, 0]
click at [371, 318] on span "Select Media" at bounding box center [363, 316] width 49 height 13
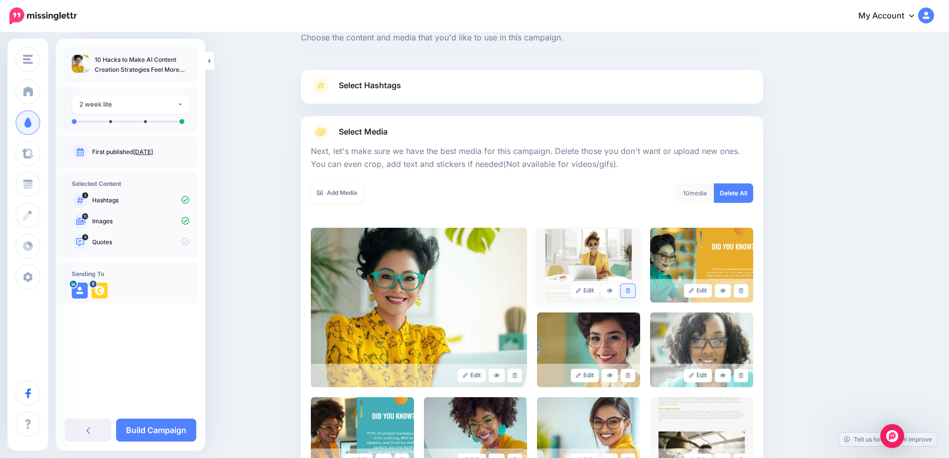
click at [634, 291] on link at bounding box center [627, 290] width 14 height 13
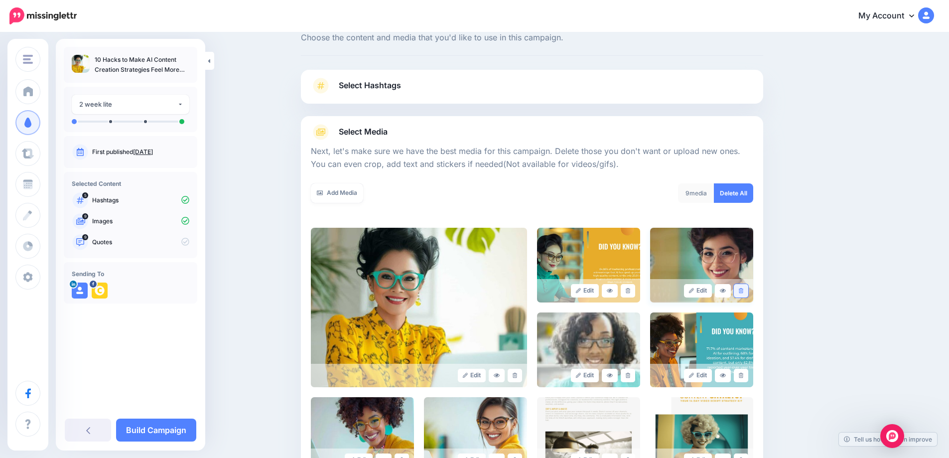
click at [743, 291] on icon at bounding box center [740, 290] width 4 height 5
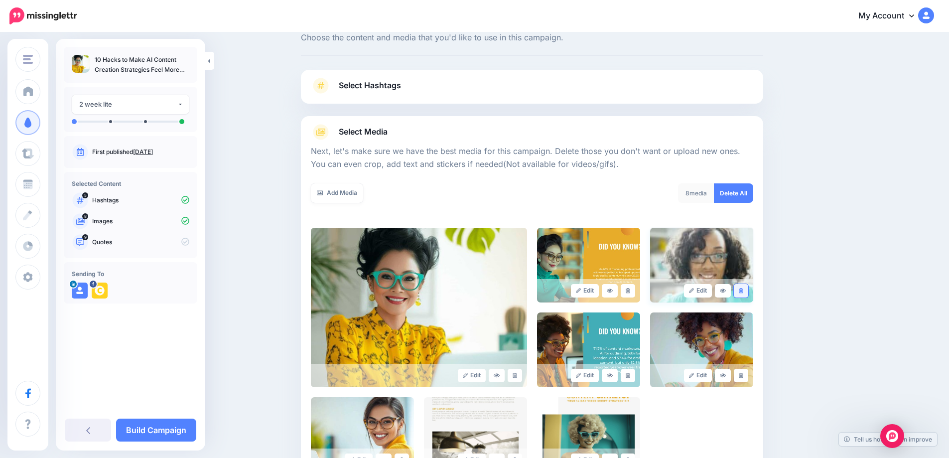
click at [743, 290] on icon at bounding box center [740, 290] width 4 height 5
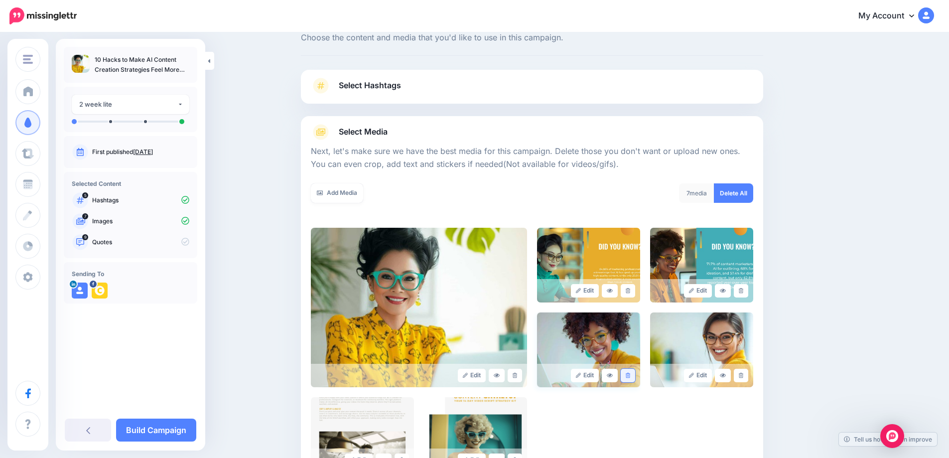
click at [630, 374] on icon at bounding box center [627, 374] width 4 height 5
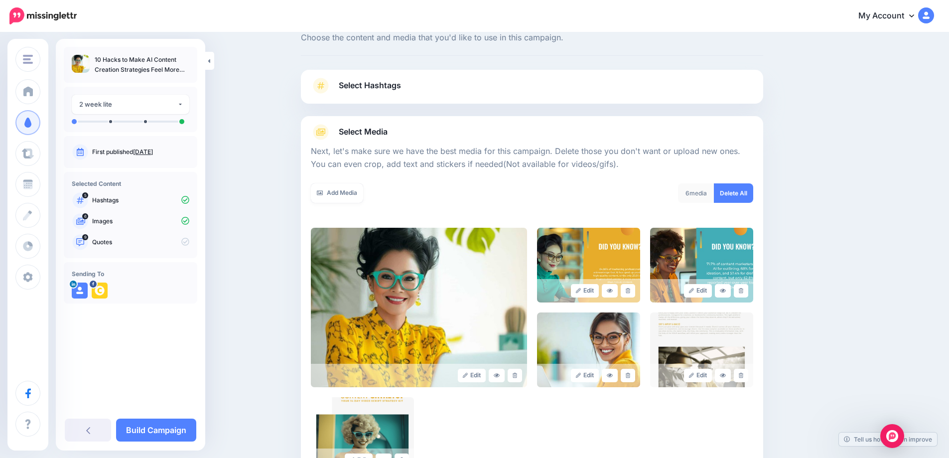
click at [633, 371] on link at bounding box center [627, 374] width 14 height 13
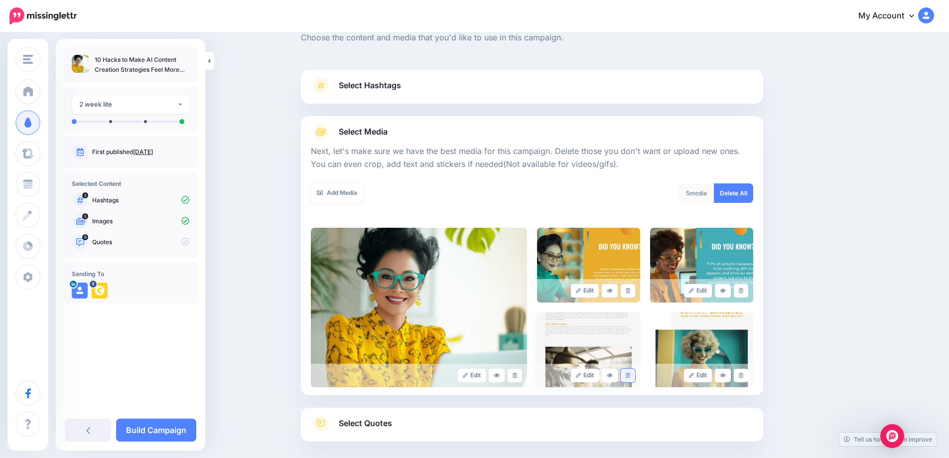
click at [630, 379] on link at bounding box center [627, 374] width 14 height 13
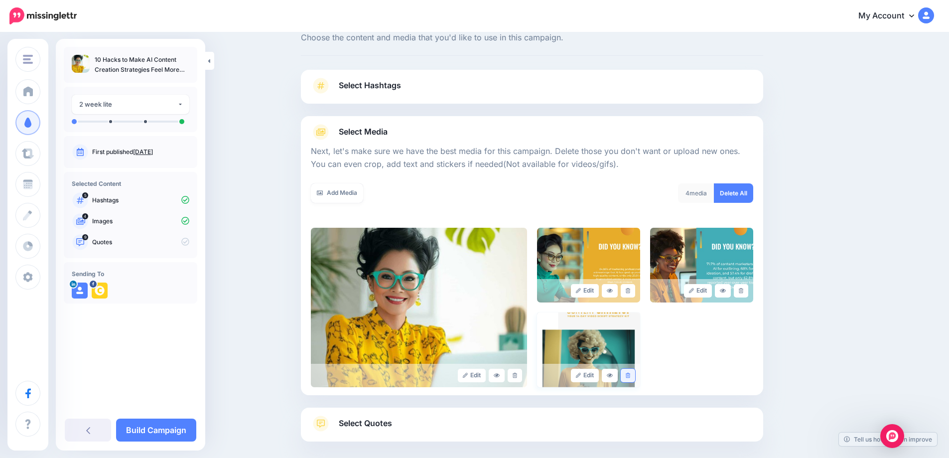
click at [634, 375] on link at bounding box center [627, 374] width 14 height 13
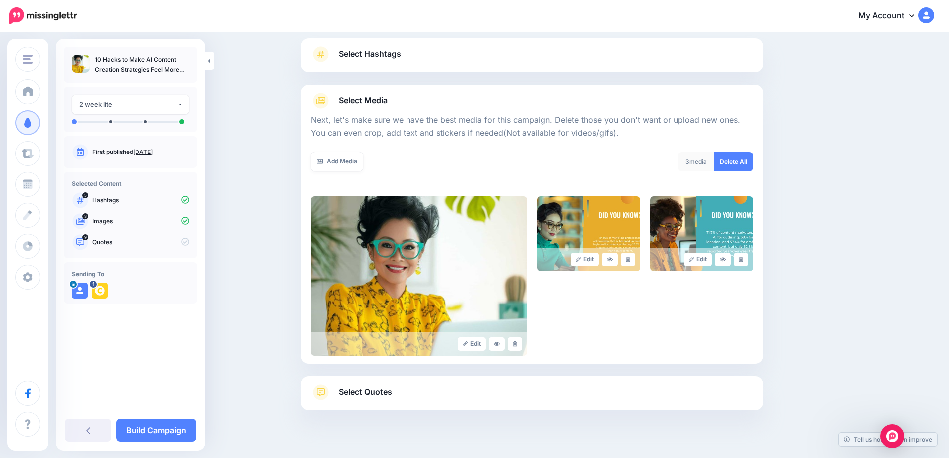
scroll to position [94, 0]
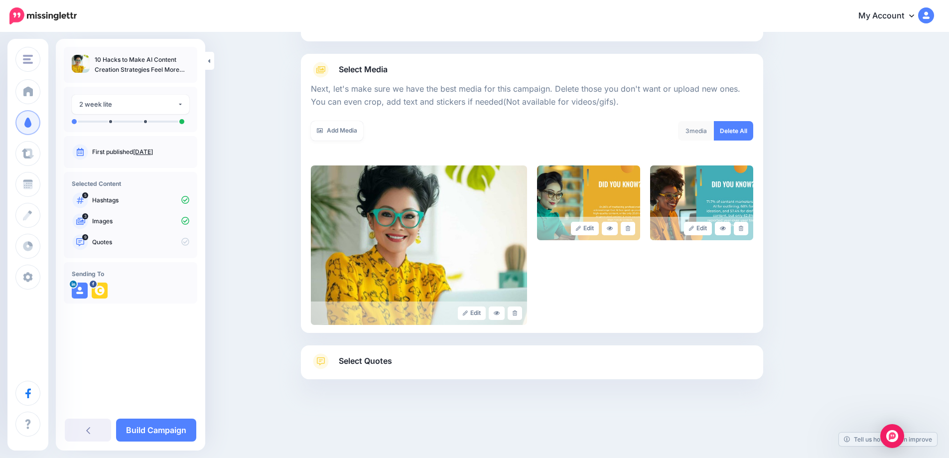
click at [380, 366] on span "Select Quotes" at bounding box center [365, 360] width 53 height 13
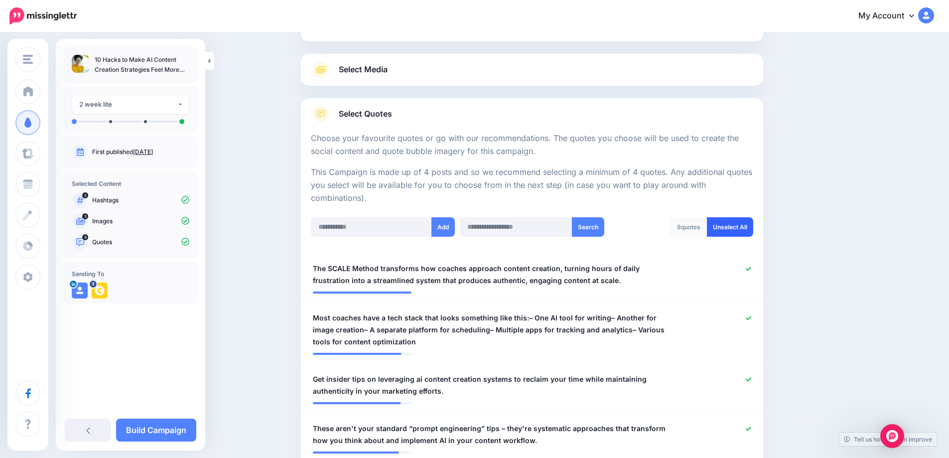
click at [740, 227] on link "Unselect All" at bounding box center [730, 226] width 46 height 19
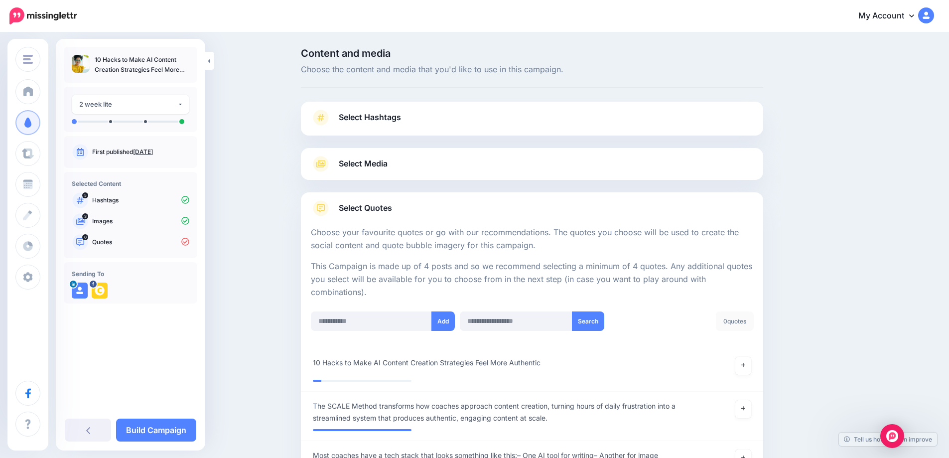
scroll to position [100, 0]
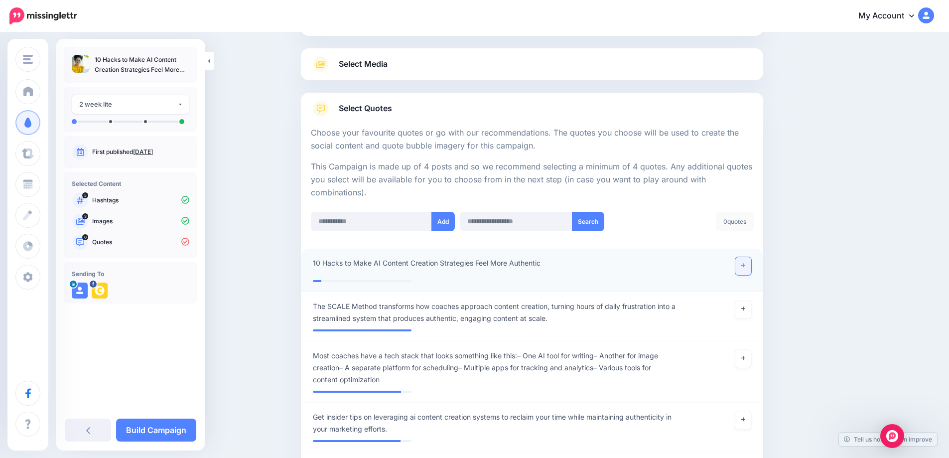
click at [745, 267] on icon at bounding box center [743, 265] width 4 height 4
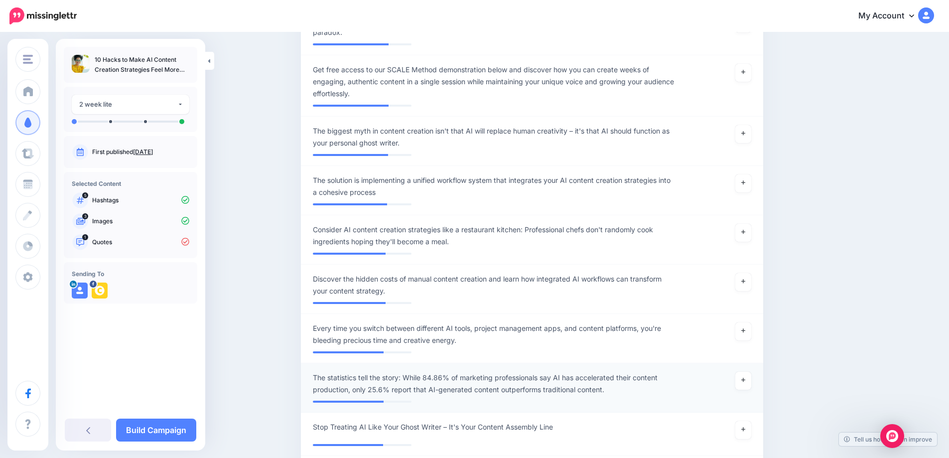
scroll to position [847, 0]
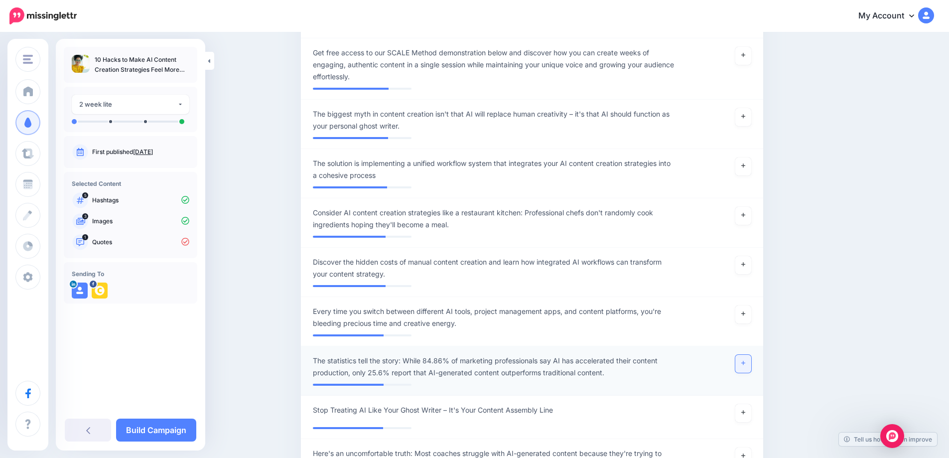
click at [745, 365] on icon at bounding box center [743, 363] width 4 height 4
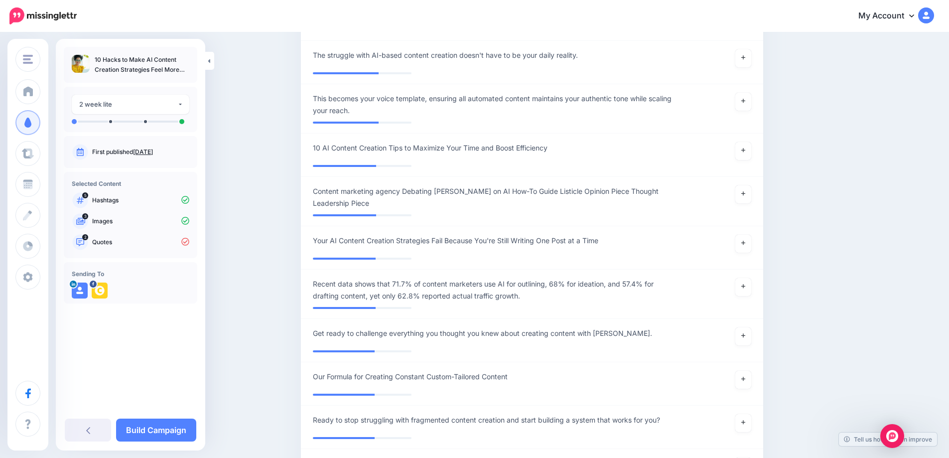
scroll to position [1743, 0]
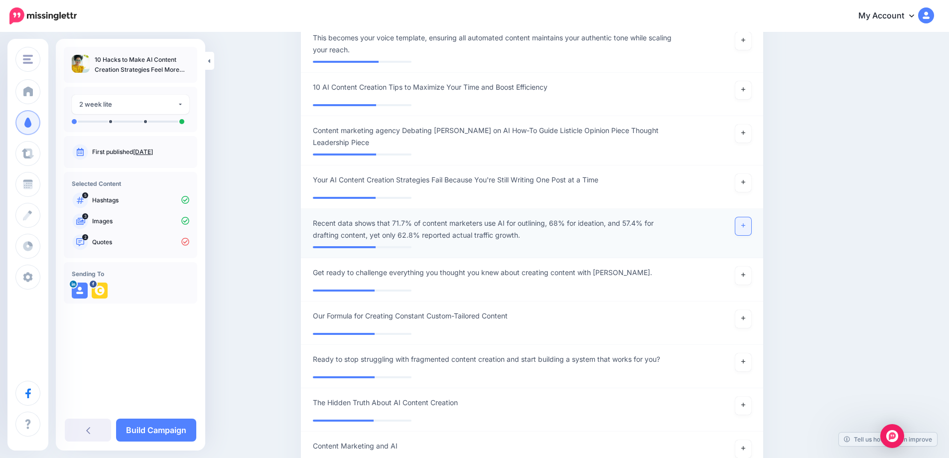
click at [751, 228] on link at bounding box center [743, 226] width 16 height 18
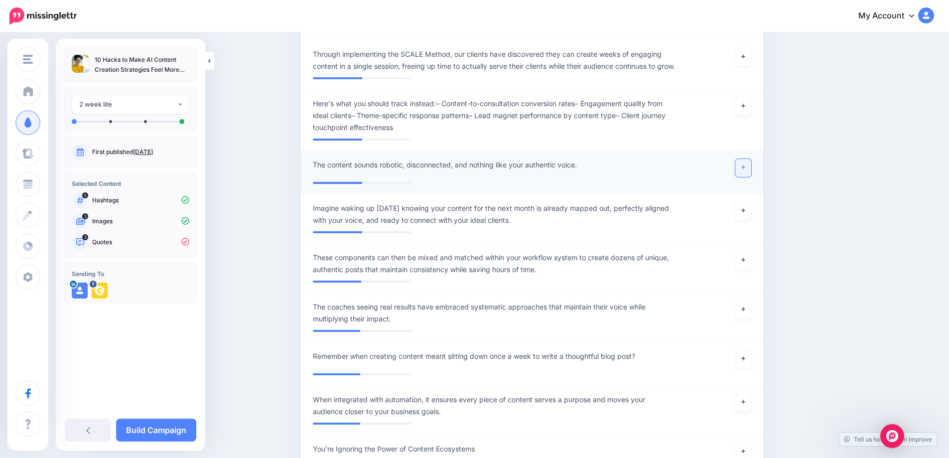
scroll to position [3109, 0]
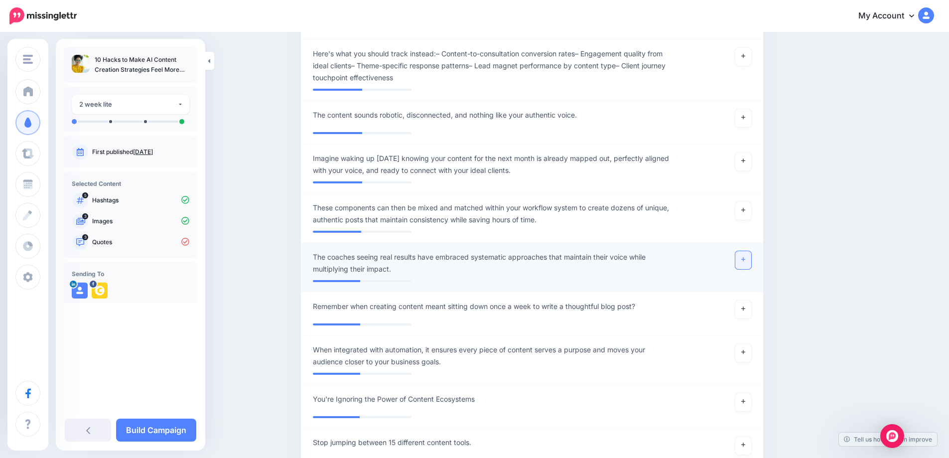
click at [743, 269] on link at bounding box center [743, 260] width 16 height 18
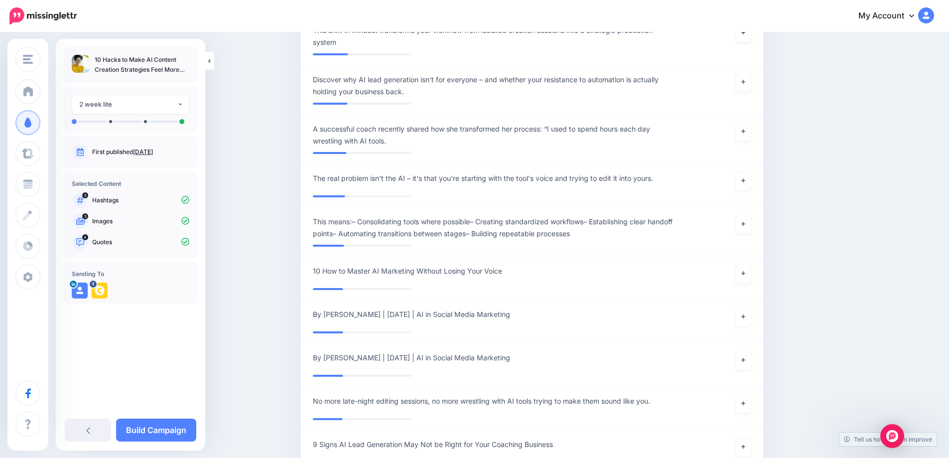
scroll to position [4404, 0]
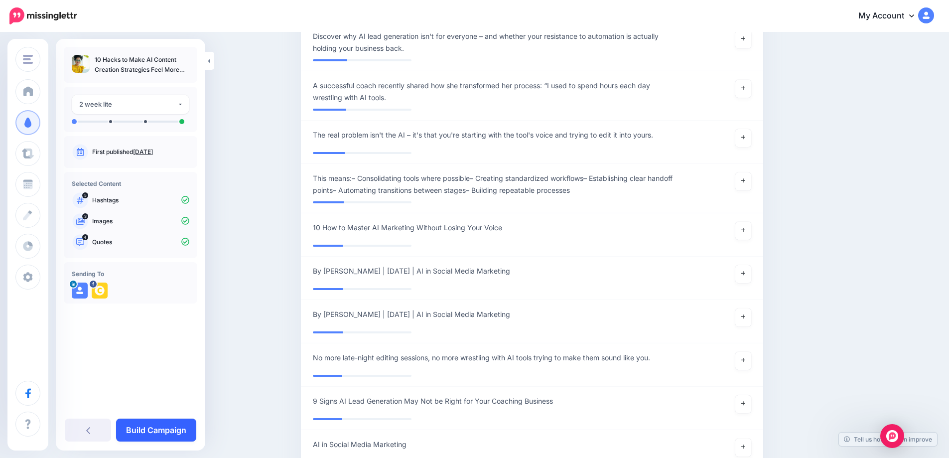
click at [175, 428] on link "Build Campaign" at bounding box center [156, 429] width 80 height 23
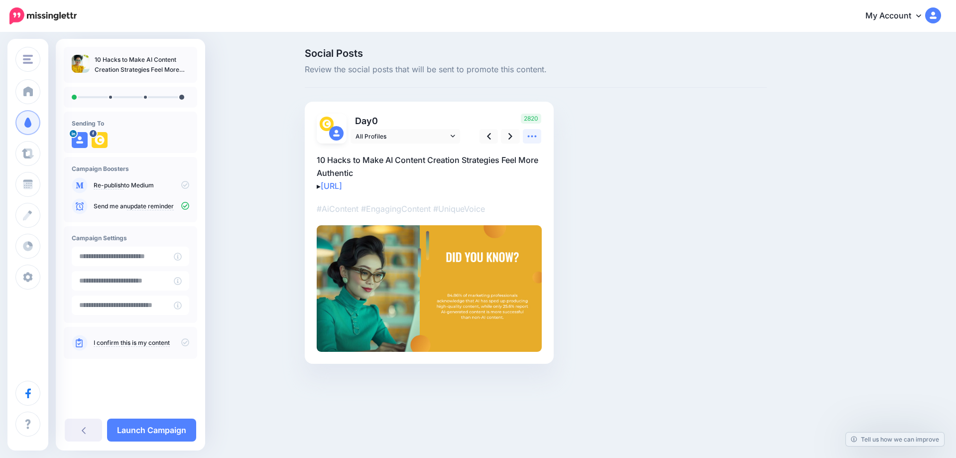
click at [530, 135] on icon at bounding box center [532, 136] width 10 height 10
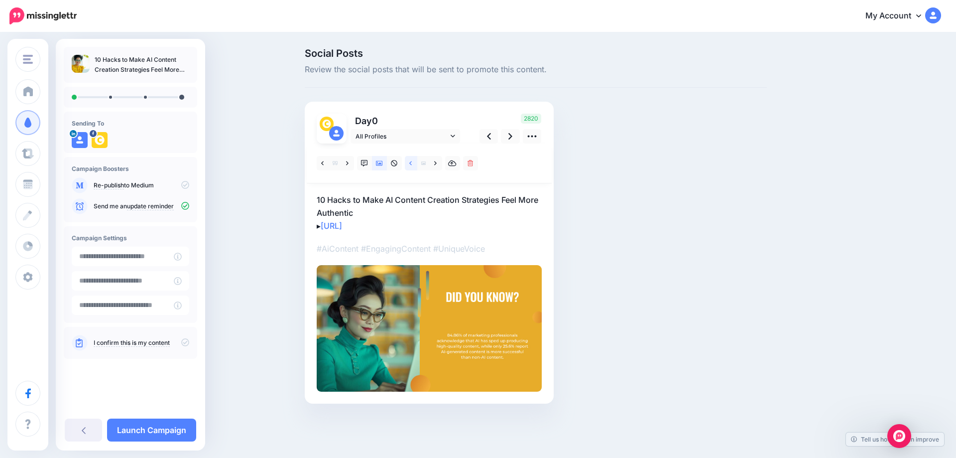
click at [411, 164] on icon at bounding box center [410, 163] width 2 height 4
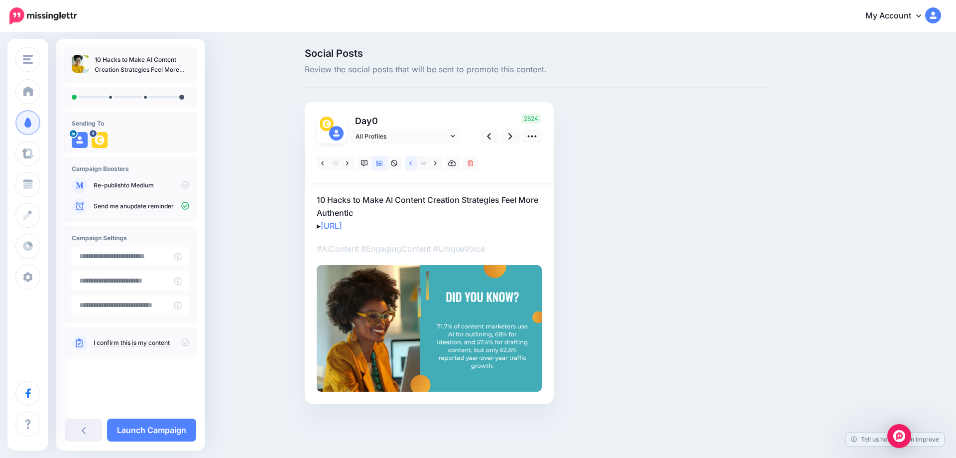
click at [412, 164] on link at bounding box center [411, 163] width 12 height 14
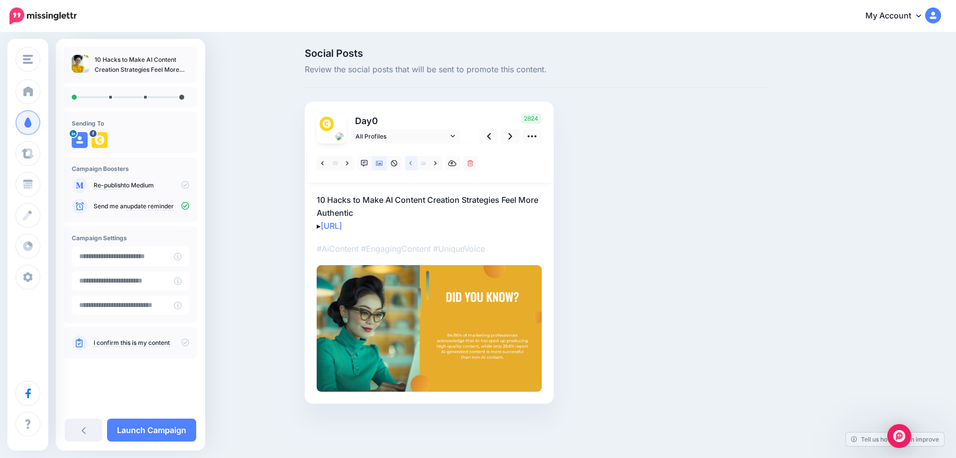
click at [412, 164] on link at bounding box center [411, 163] width 12 height 14
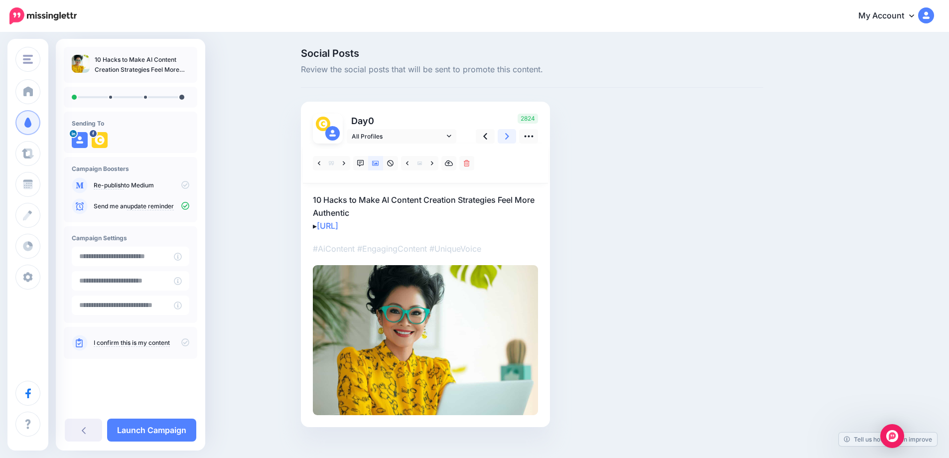
click at [509, 136] on icon at bounding box center [507, 136] width 4 height 10
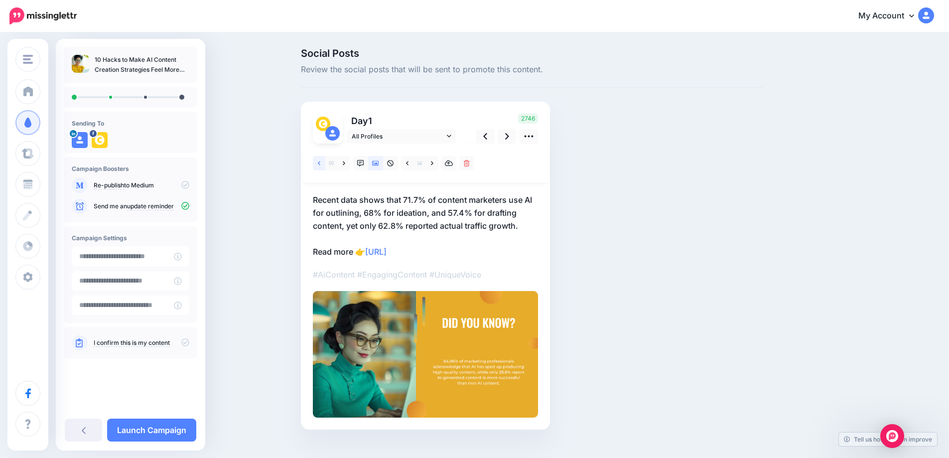
click at [324, 165] on link at bounding box center [319, 163] width 12 height 14
click at [320, 164] on icon at bounding box center [319, 163] width 2 height 4
click at [320, 166] on icon at bounding box center [319, 163] width 2 height 7
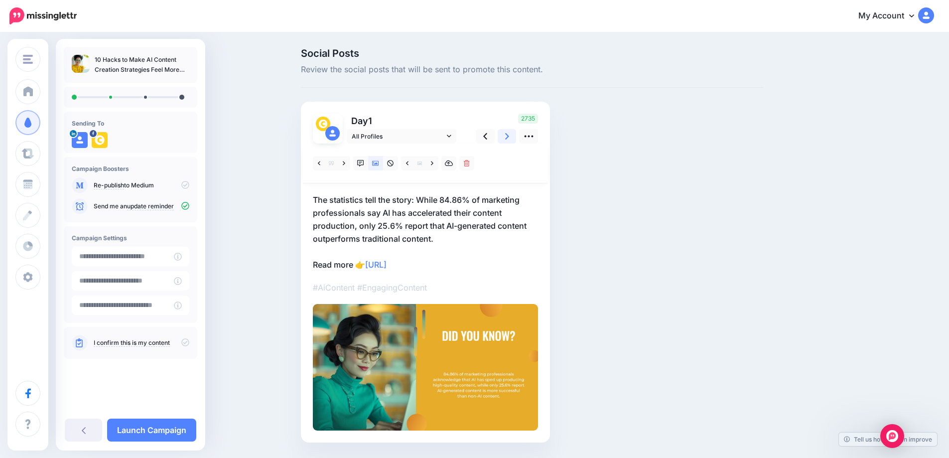
click at [509, 137] on icon at bounding box center [507, 136] width 4 height 10
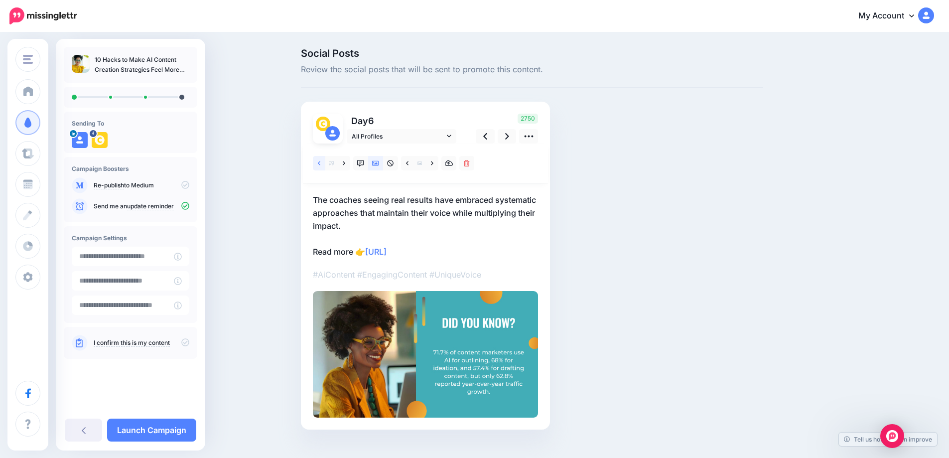
click at [324, 163] on link at bounding box center [319, 163] width 12 height 14
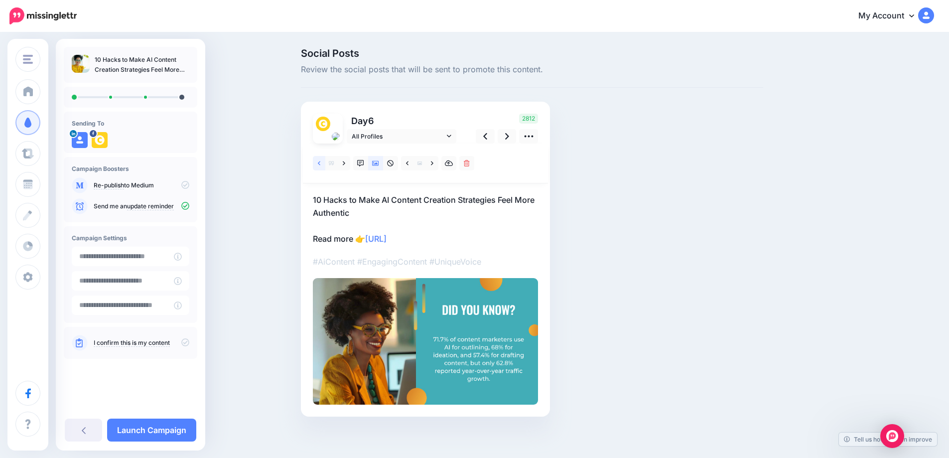
click at [324, 163] on link at bounding box center [319, 163] width 12 height 14
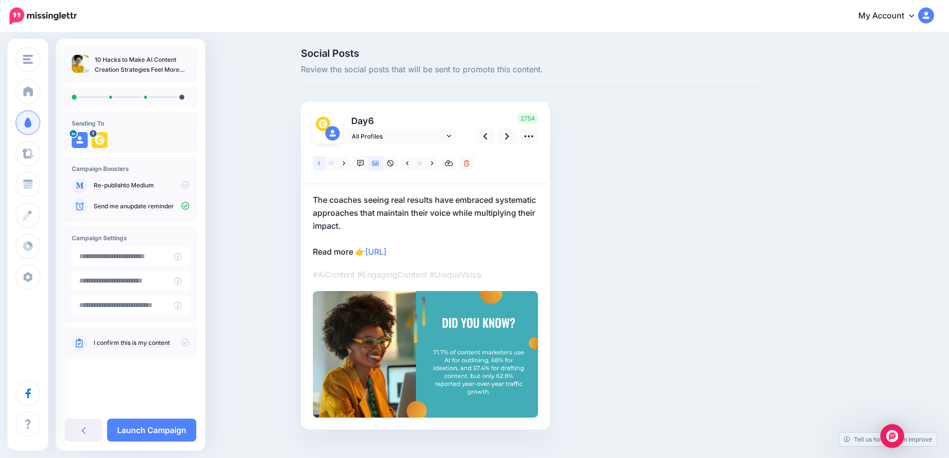
click at [324, 163] on link at bounding box center [319, 163] width 12 height 14
click at [513, 141] on link at bounding box center [506, 136] width 19 height 14
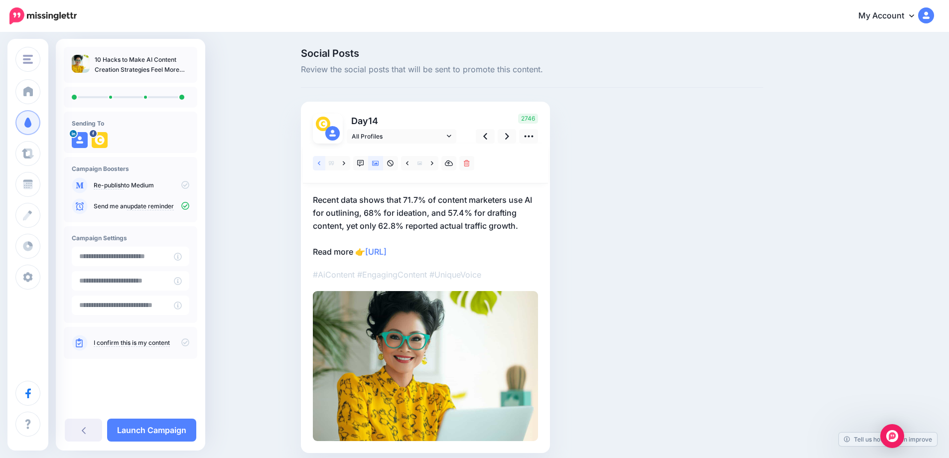
click at [320, 163] on icon at bounding box center [319, 163] width 2 height 4
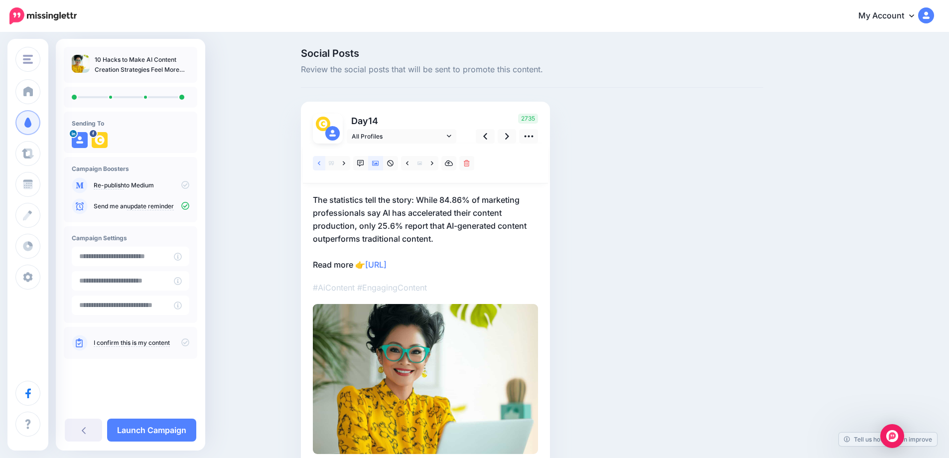
click at [320, 163] on icon at bounding box center [319, 163] width 2 height 7
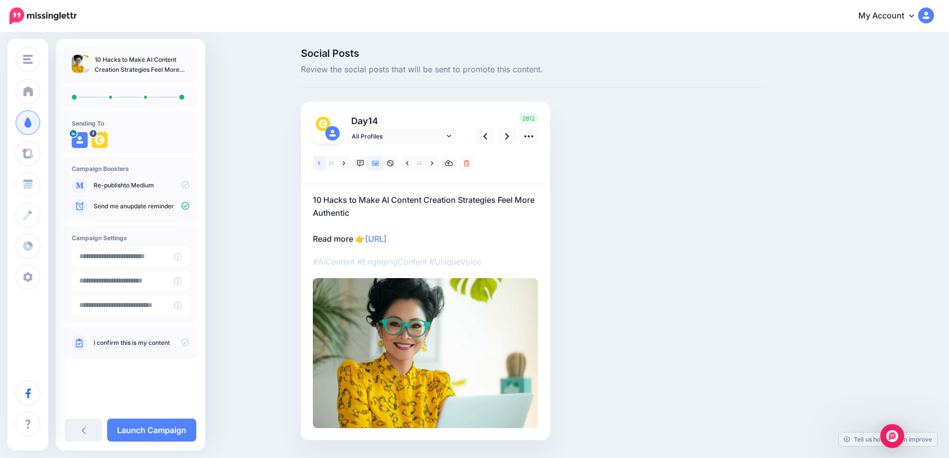
click at [320, 162] on icon at bounding box center [319, 163] width 2 height 7
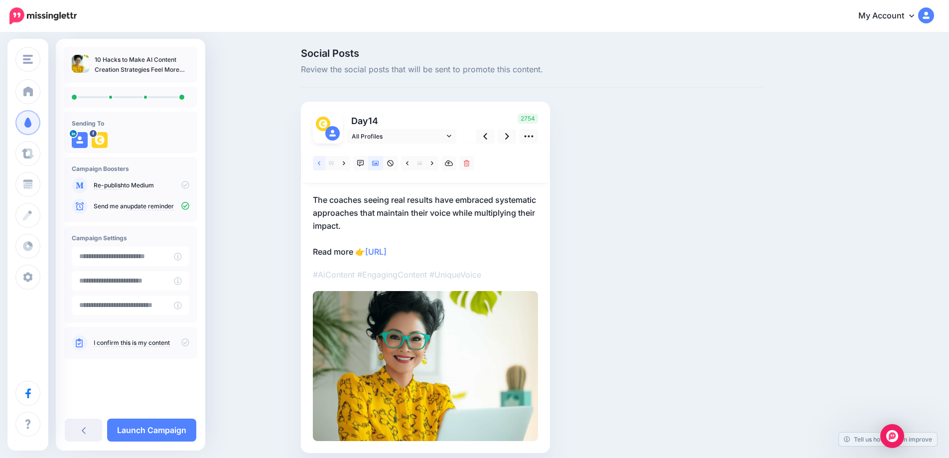
click at [324, 164] on link at bounding box center [319, 163] width 12 height 14
click at [320, 163] on icon at bounding box center [319, 163] width 2 height 7
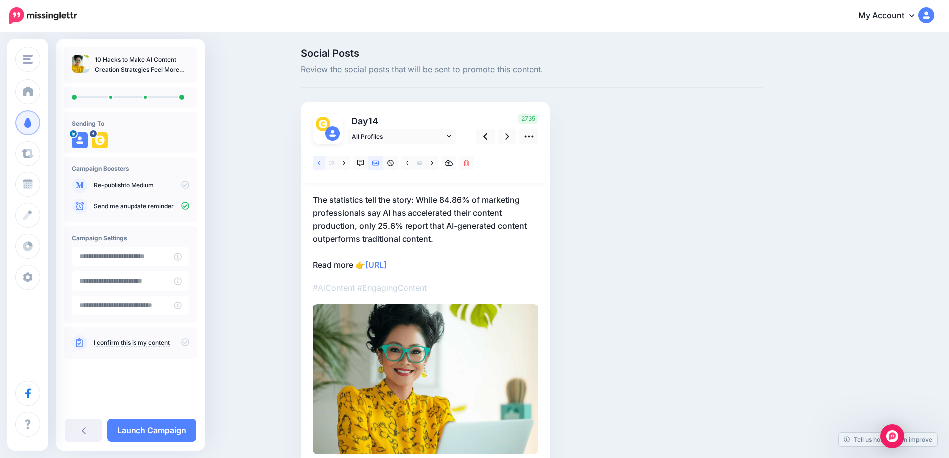
click at [322, 159] on link at bounding box center [319, 163] width 12 height 14
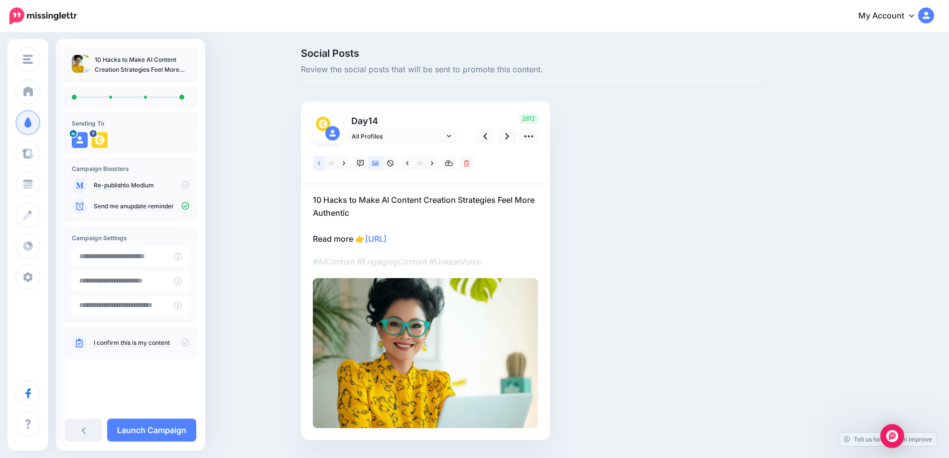
click at [322, 159] on link at bounding box center [319, 163] width 12 height 14
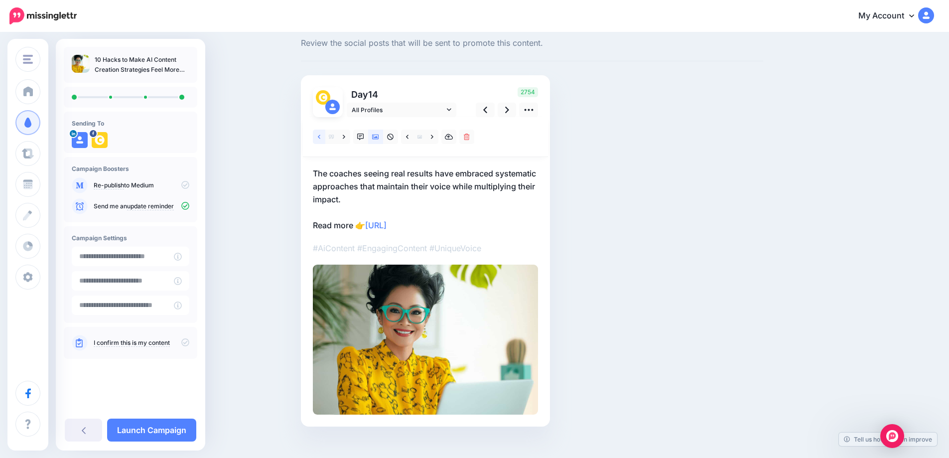
scroll to position [40, 0]
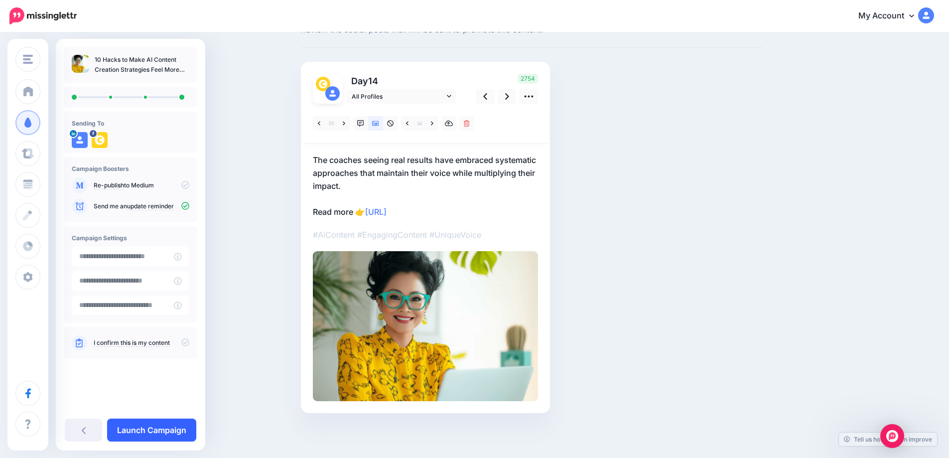
click at [152, 432] on link "Launch Campaign" at bounding box center [151, 429] width 89 height 23
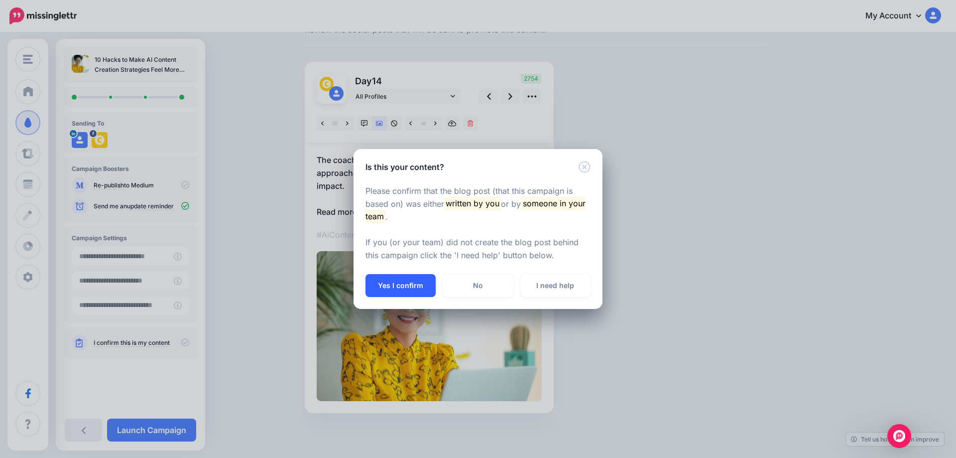
click at [415, 287] on button "Yes I confirm" at bounding box center [401, 285] width 70 height 23
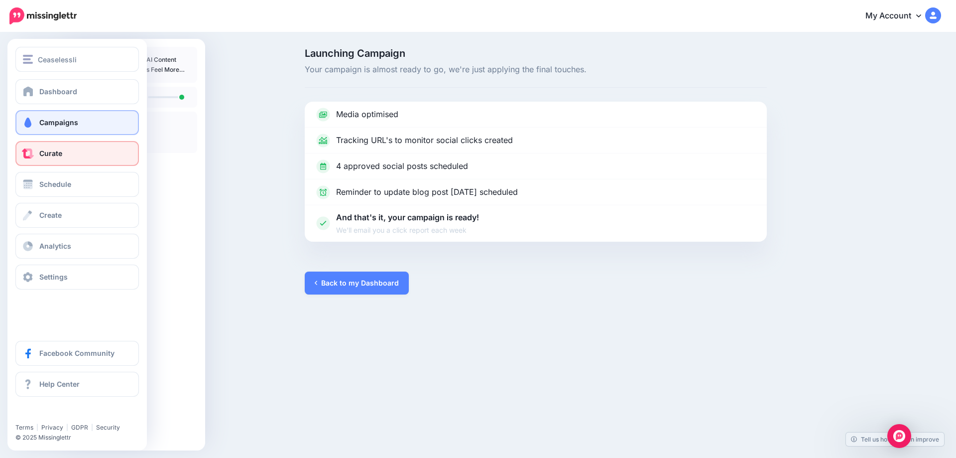
click at [57, 155] on span "Curate" at bounding box center [50, 153] width 23 height 8
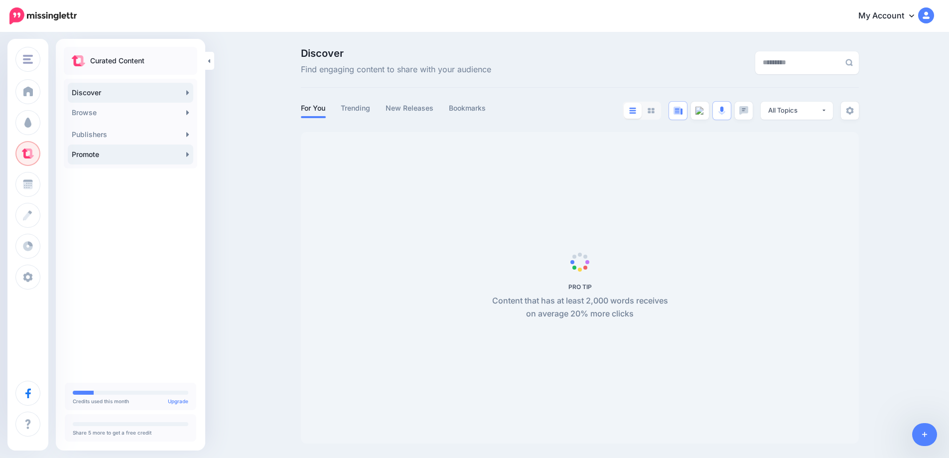
click at [189, 154] on icon at bounding box center [187, 154] width 3 height 8
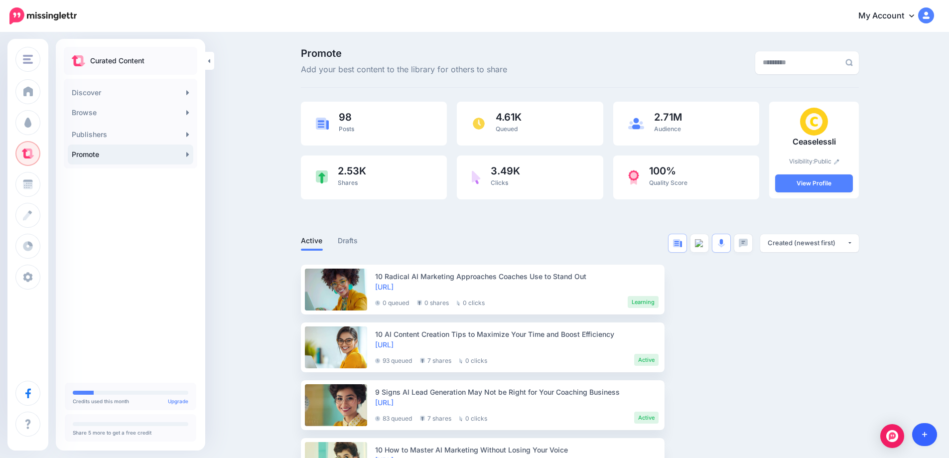
click at [923, 433] on icon at bounding box center [924, 434] width 5 height 7
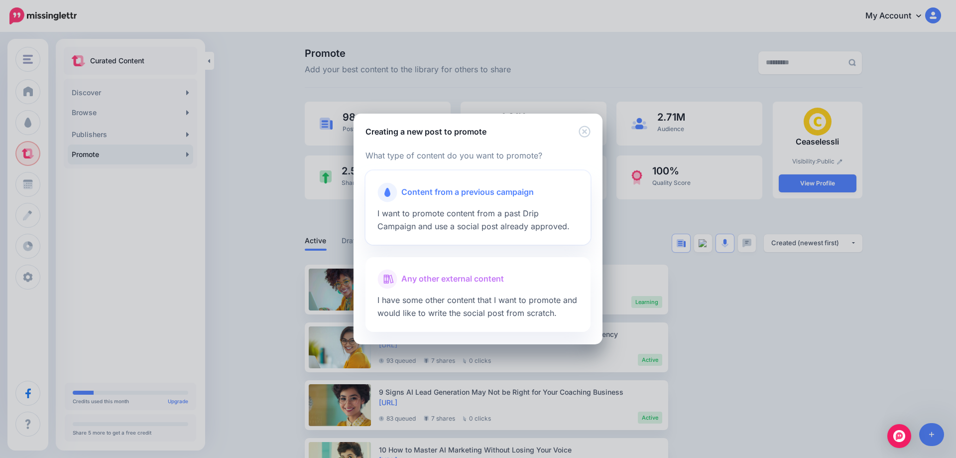
click at [432, 198] on span "Content from a previous campaign" at bounding box center [467, 192] width 132 height 13
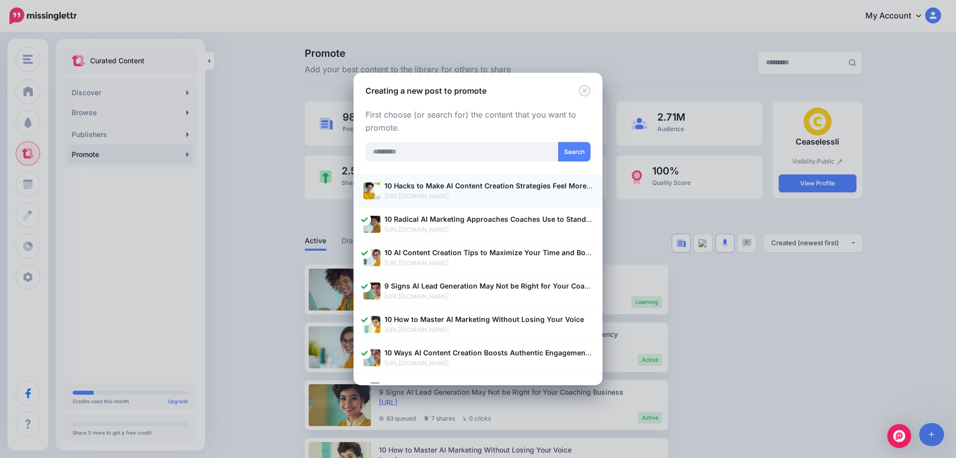
click at [424, 195] on p "[URL][DOMAIN_NAME]" at bounding box center [488, 196] width 208 height 10
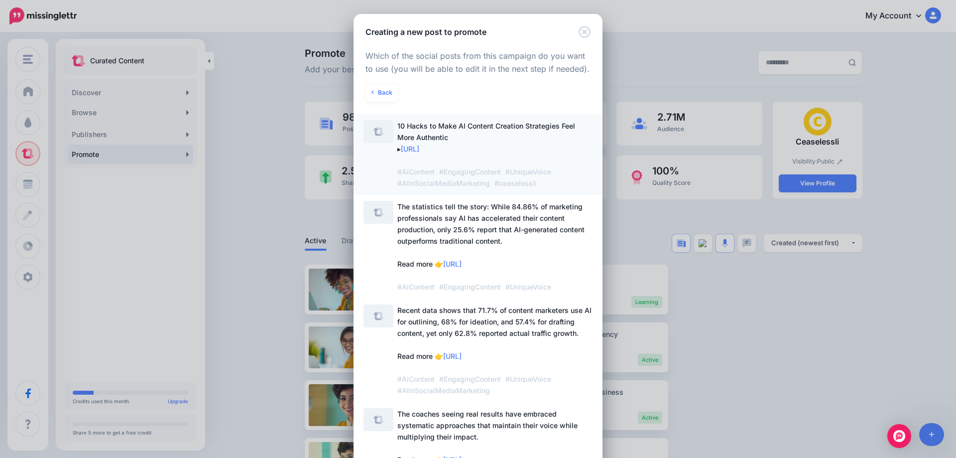
click at [448, 141] on span "10 Hacks to Make AI Content Creation Strategies Feel More Authentic ▸ [URL] #Ai…" at bounding box center [494, 154] width 195 height 69
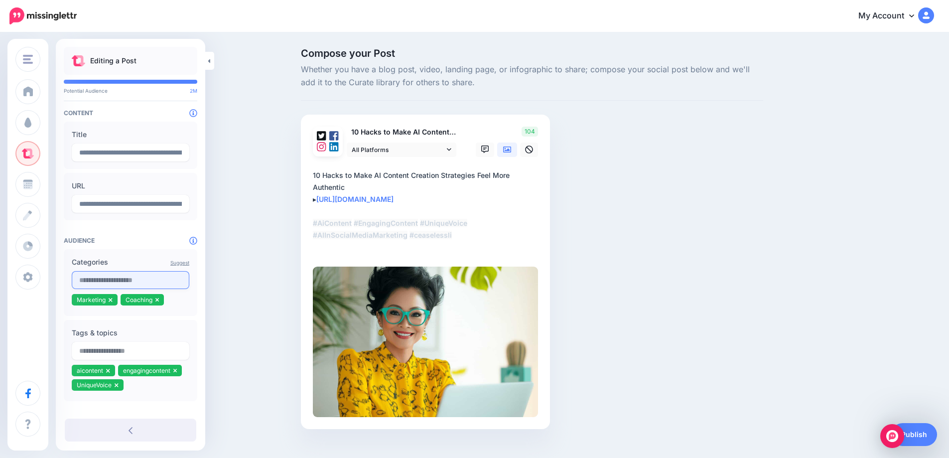
click at [119, 278] on input "text" at bounding box center [131, 280] width 118 height 18
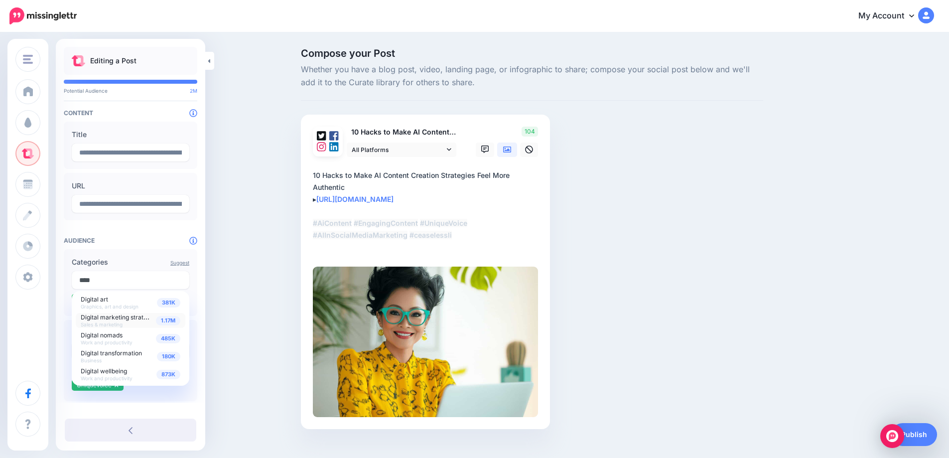
type input "****"
click at [169, 324] on span "1.17M" at bounding box center [168, 320] width 24 height 9
click at [246, 320] on div "Compose your Post Whether you have a blog post, video, landing page, or infogra…" at bounding box center [474, 253] width 949 height 440
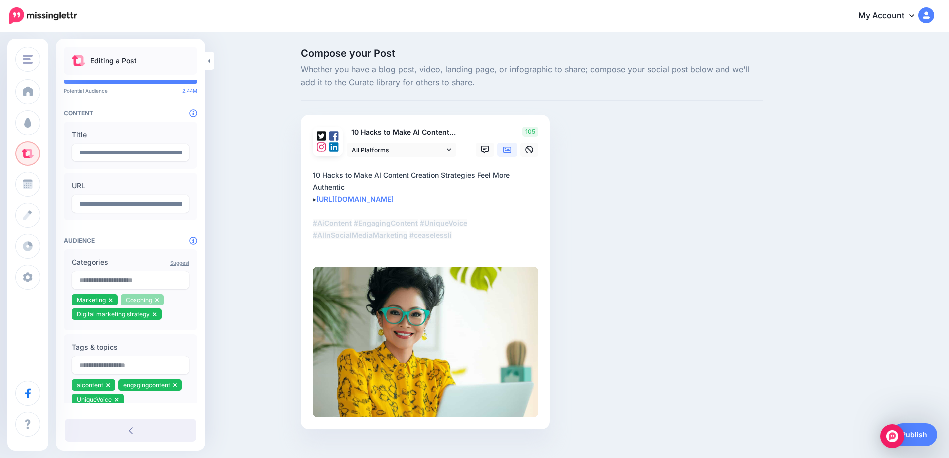
click at [155, 301] on icon at bounding box center [157, 300] width 4 height 6
click at [121, 279] on input "text" at bounding box center [131, 280] width 118 height 18
type input "******"
click at [153, 305] on div "906K Content / inbound marketing Sales & marketing" at bounding box center [131, 302] width 100 height 14
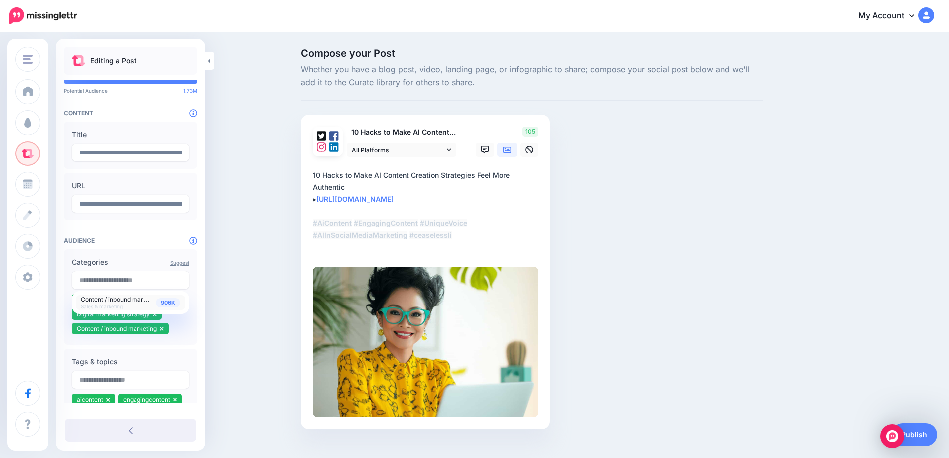
click at [267, 328] on div "Compose your Post Whether you have a blog post, video, landing page, or infogra…" at bounding box center [474, 253] width 949 height 440
click at [915, 439] on link "Publish" at bounding box center [914, 434] width 46 height 23
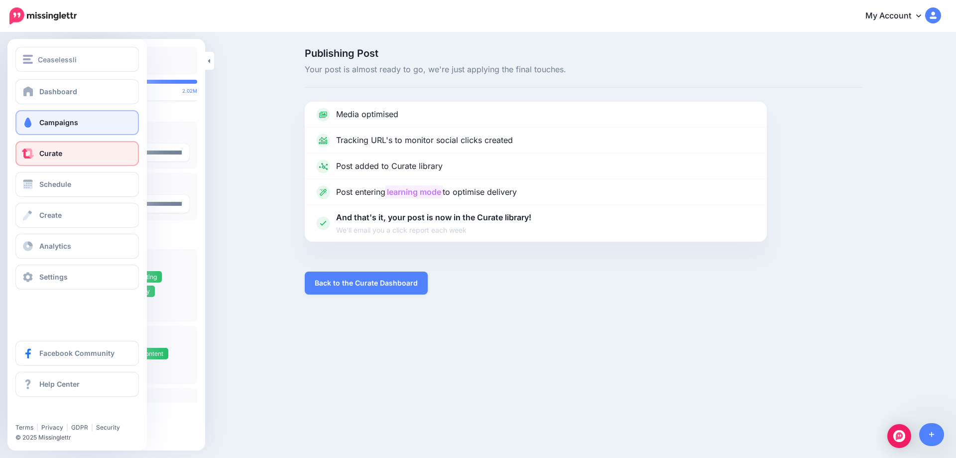
click at [55, 123] on span "Campaigns" at bounding box center [58, 122] width 39 height 8
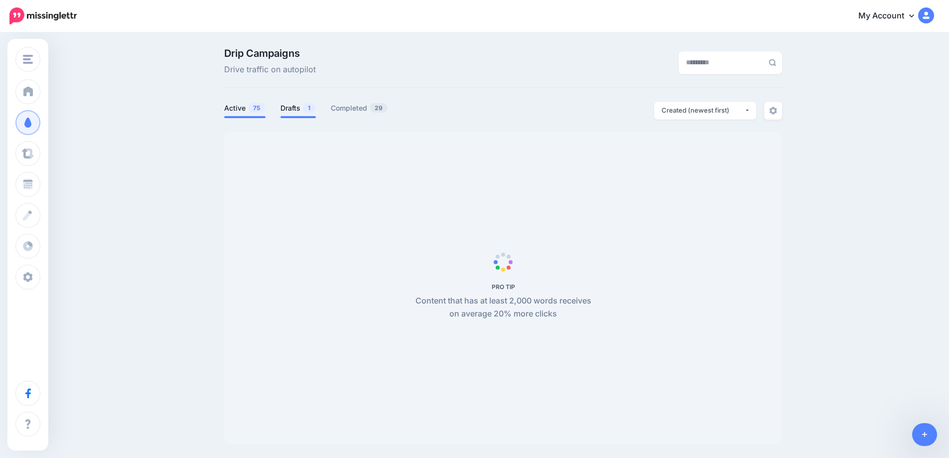
click at [301, 112] on link "Drafts 1" at bounding box center [297, 108] width 35 height 12
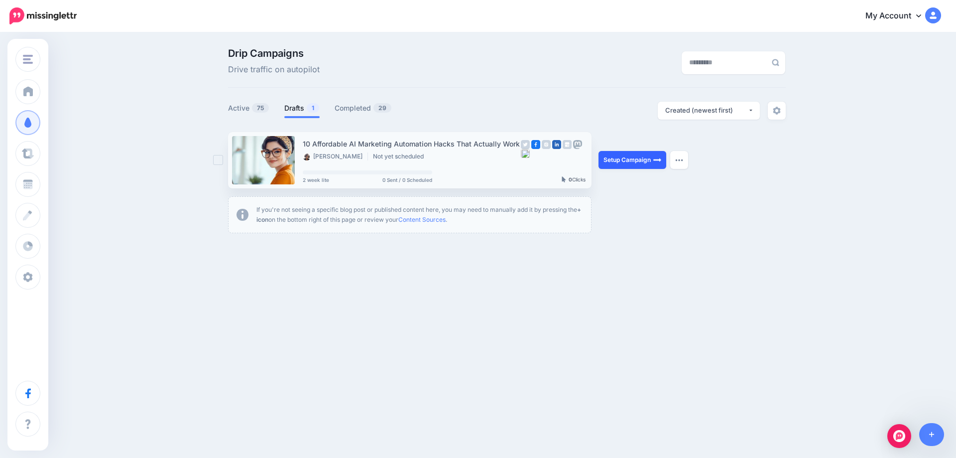
click at [635, 162] on link "Setup Campaign" at bounding box center [633, 160] width 68 height 18
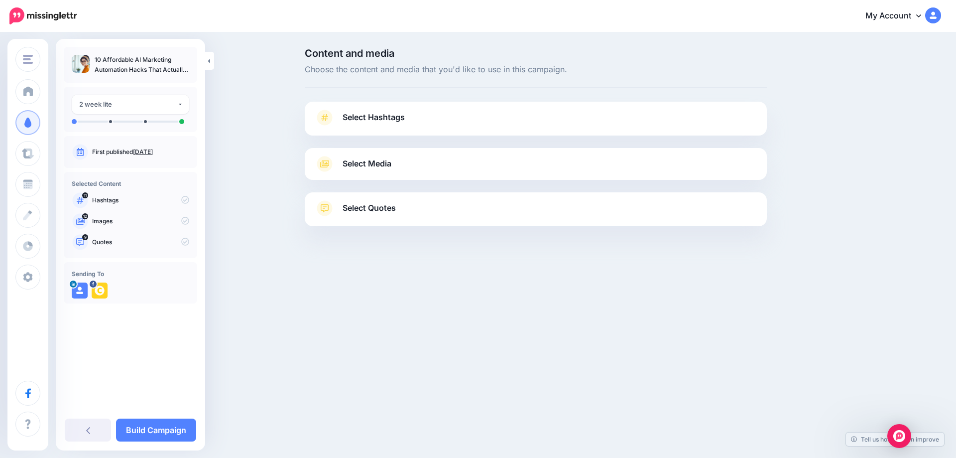
click at [153, 153] on link "Aug. 12, 2025" at bounding box center [143, 151] width 20 height 7
click at [389, 120] on span "Select Hashtags" at bounding box center [374, 117] width 62 height 13
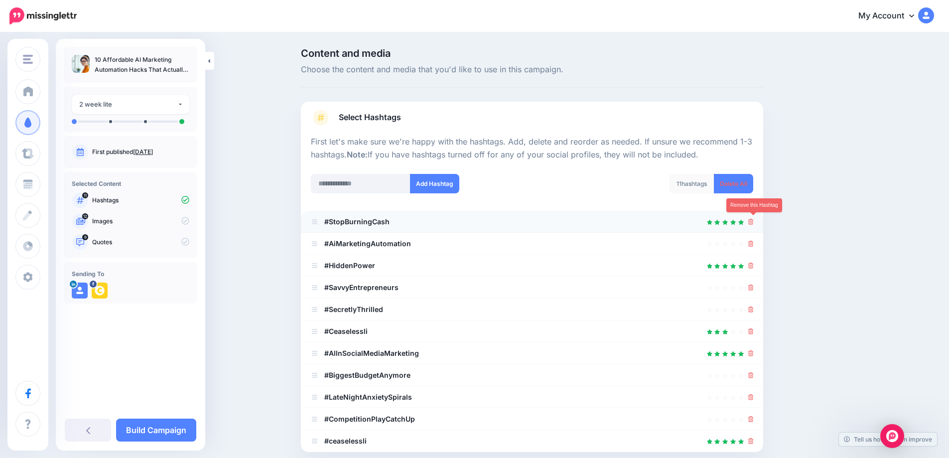
click at [752, 223] on icon at bounding box center [750, 222] width 5 height 6
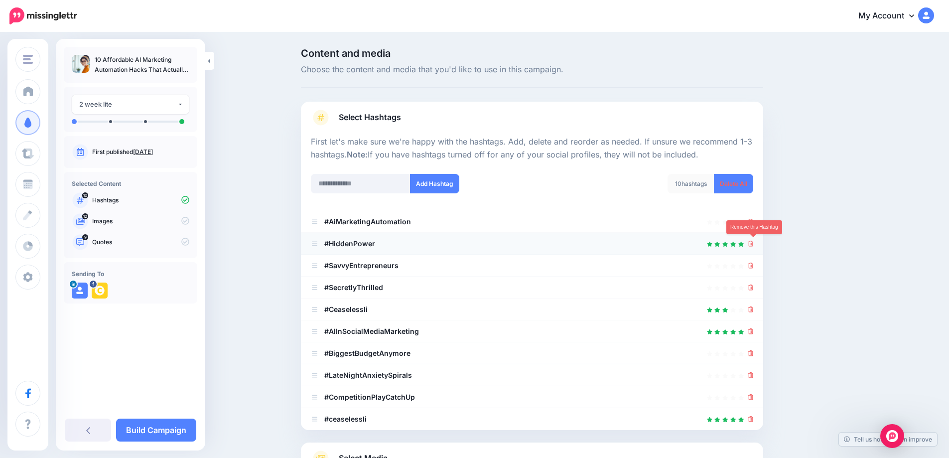
click at [753, 244] on icon at bounding box center [750, 244] width 5 height 6
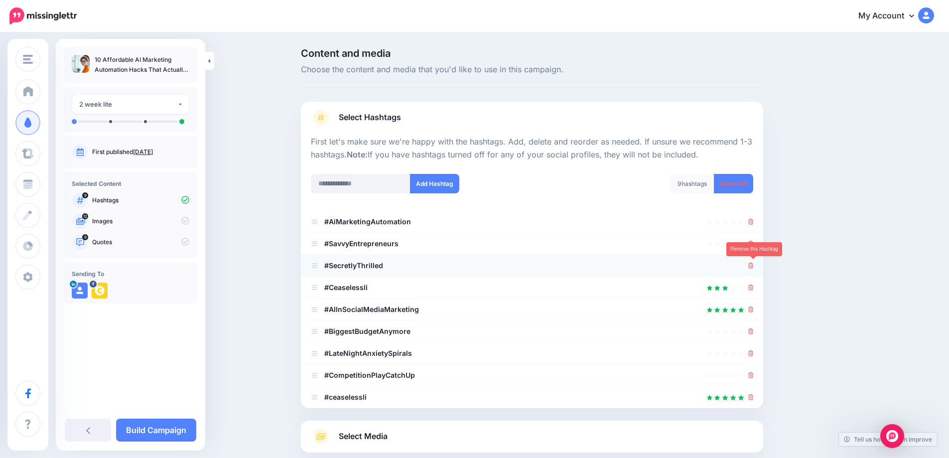
click at [753, 266] on icon at bounding box center [750, 265] width 5 height 6
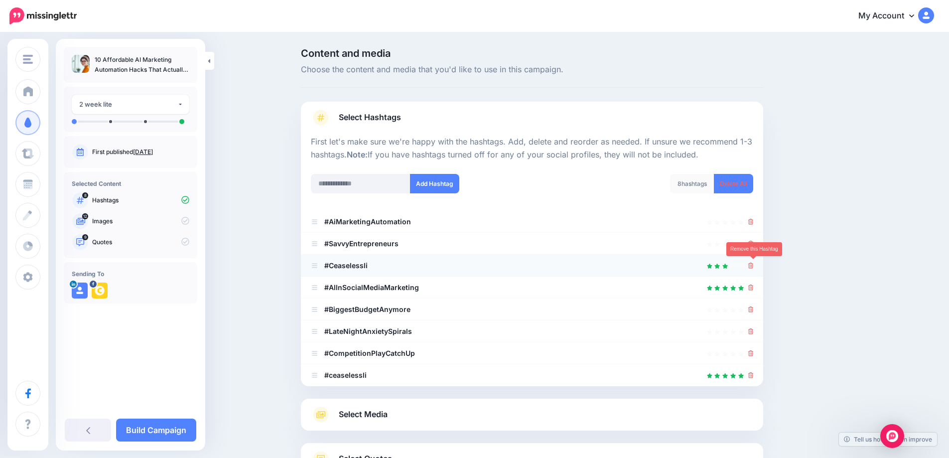
click at [752, 264] on icon at bounding box center [750, 265] width 5 height 6
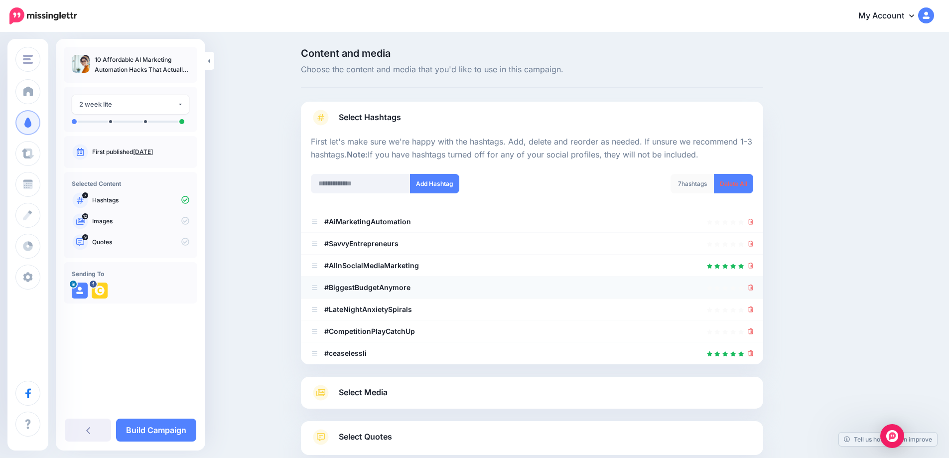
click at [749, 288] on div at bounding box center [532, 287] width 442 height 12
click at [751, 309] on icon at bounding box center [750, 309] width 5 height 6
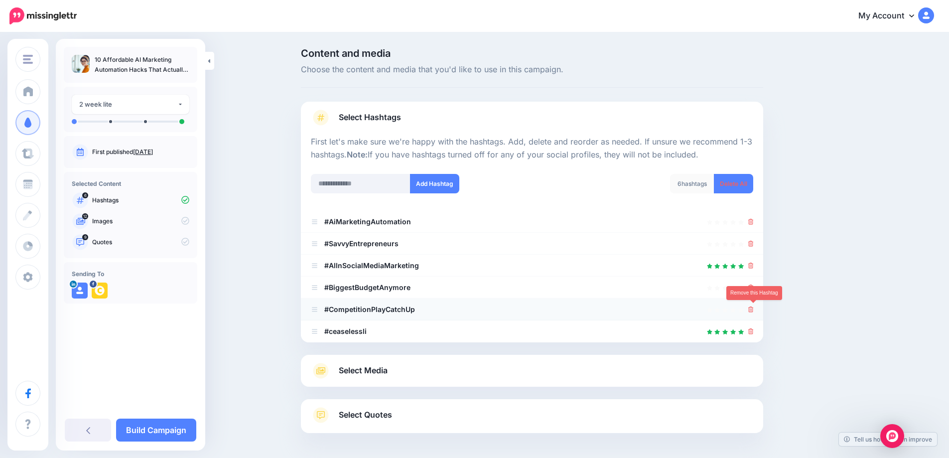
click at [753, 310] on icon at bounding box center [750, 309] width 5 height 6
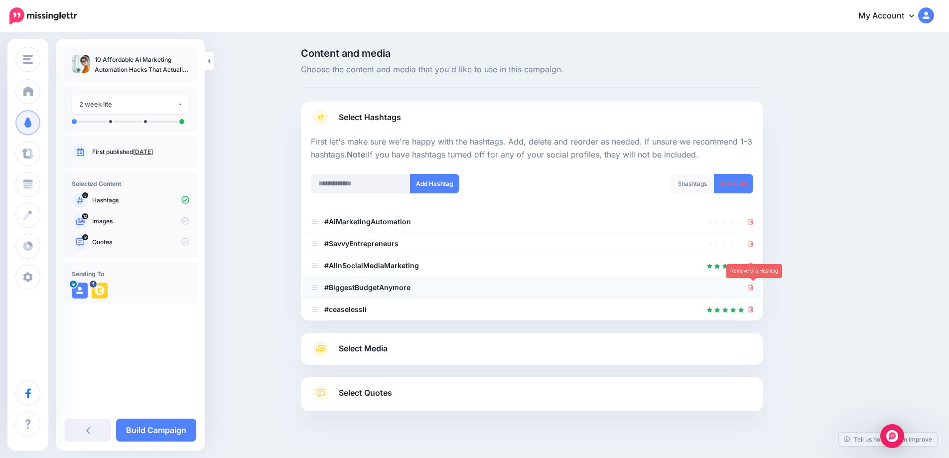
click at [753, 289] on icon at bounding box center [750, 287] width 5 height 6
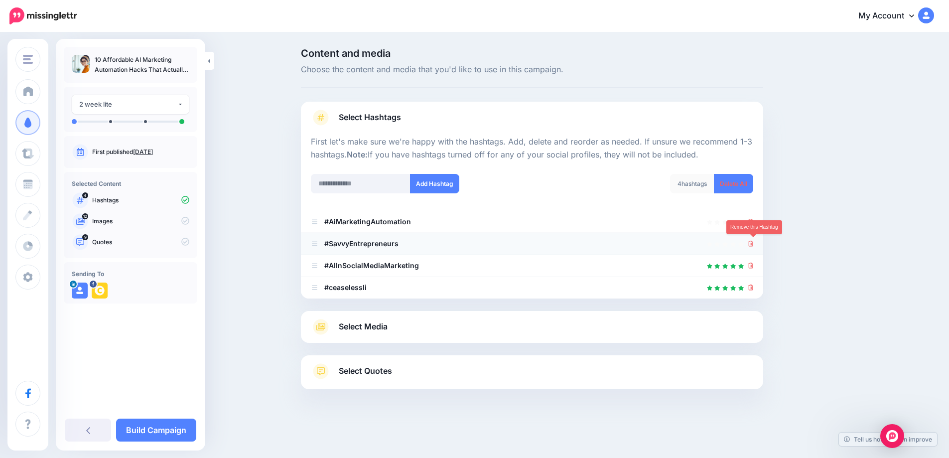
click at [753, 243] on icon at bounding box center [750, 244] width 5 height 6
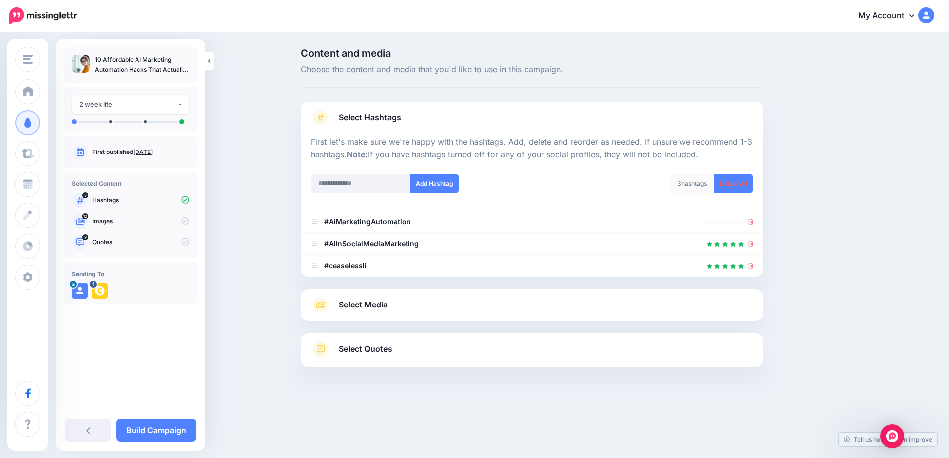
click at [383, 305] on span "Select Media" at bounding box center [363, 304] width 49 height 13
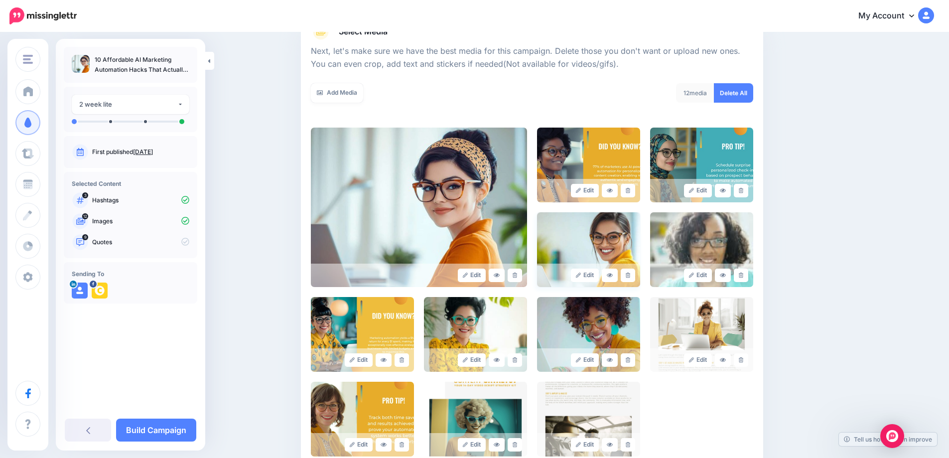
scroll to position [149, 0]
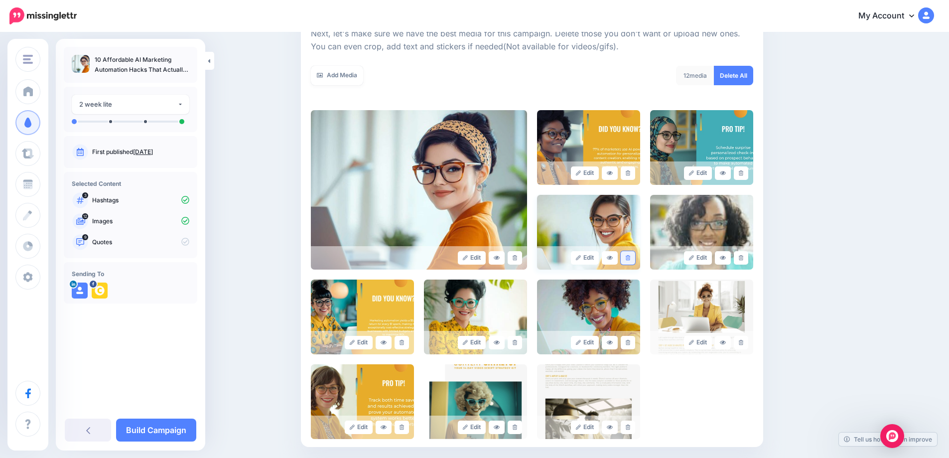
click at [629, 256] on icon at bounding box center [627, 257] width 4 height 5
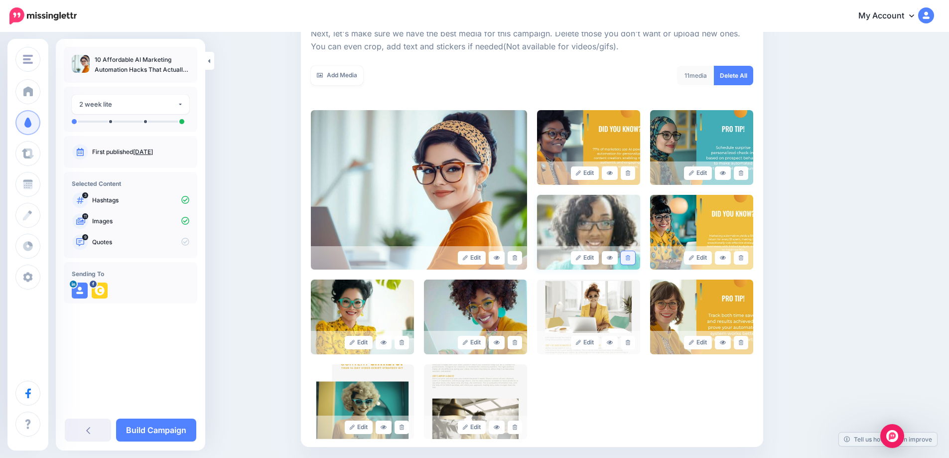
click at [630, 259] on icon at bounding box center [627, 257] width 4 height 5
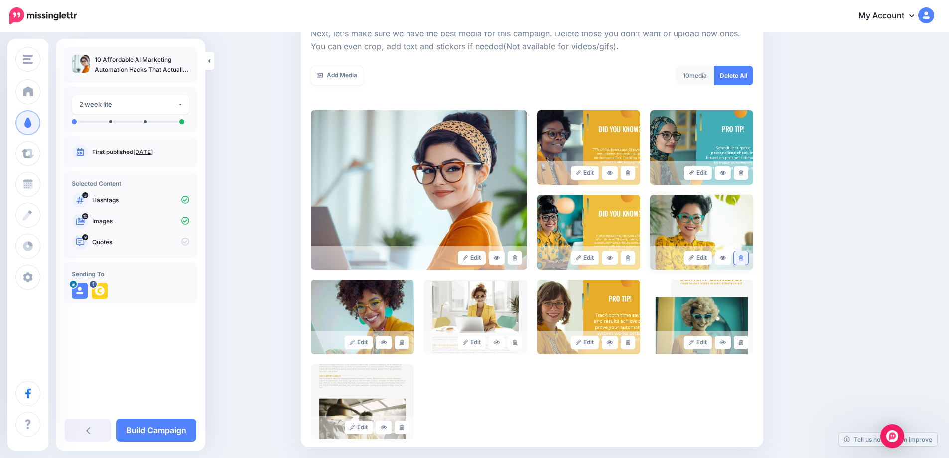
click at [743, 260] on icon at bounding box center [740, 257] width 4 height 5
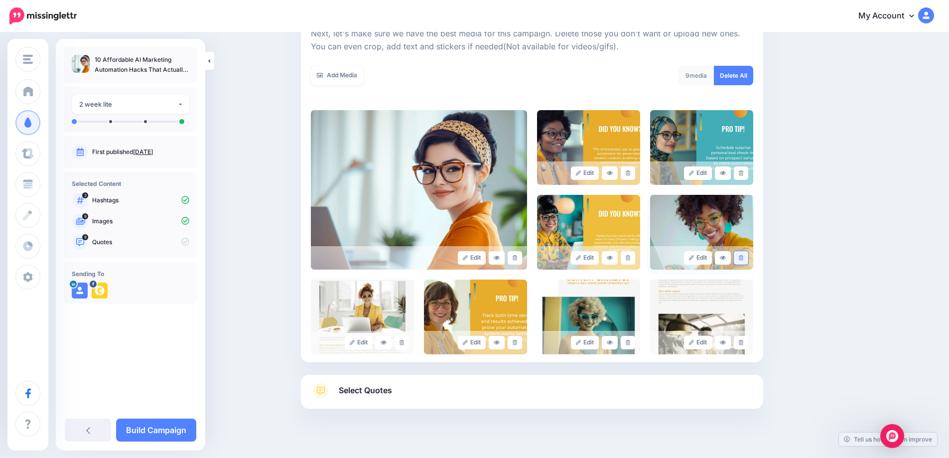
click at [743, 259] on icon at bounding box center [740, 257] width 4 height 5
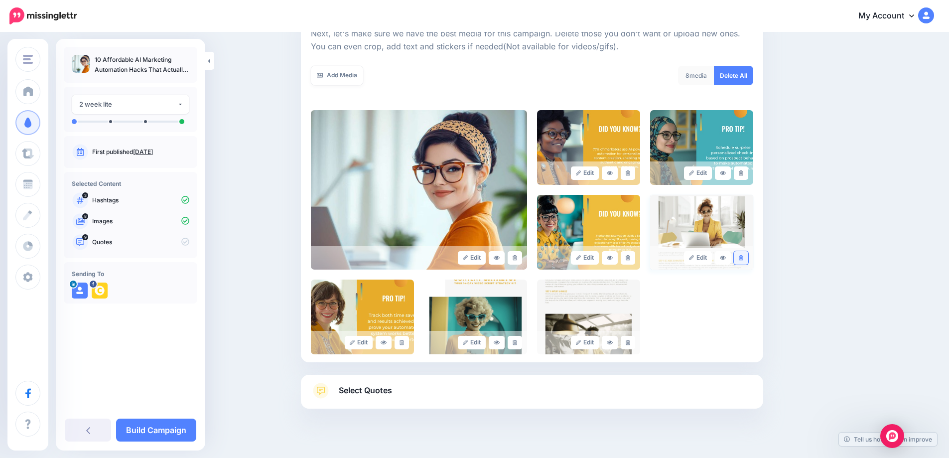
click at [743, 258] on icon at bounding box center [740, 257] width 4 height 5
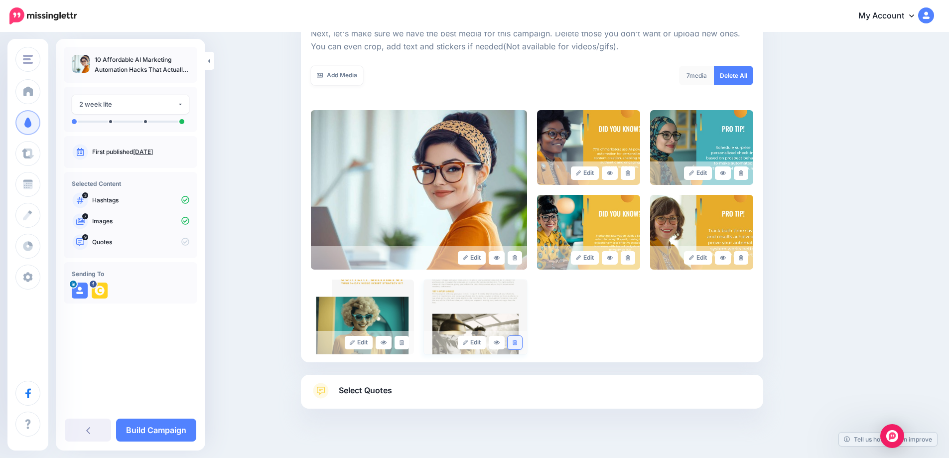
click at [517, 344] on icon at bounding box center [514, 342] width 4 height 5
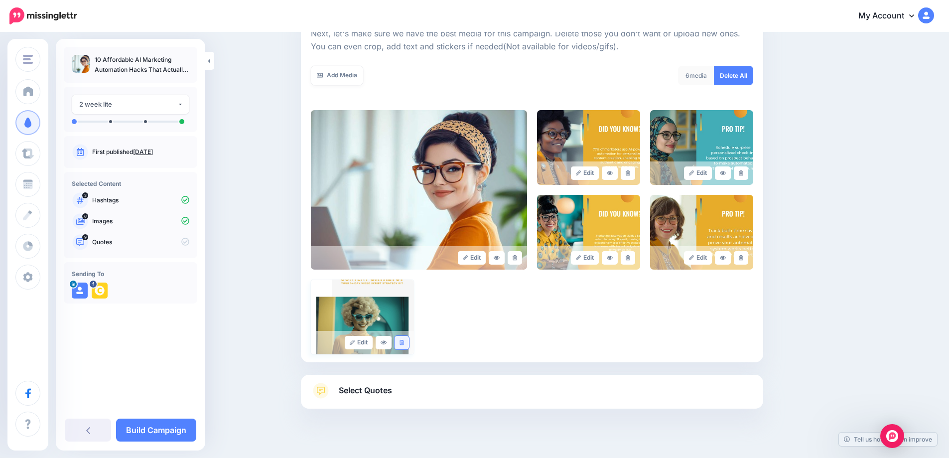
click at [404, 345] on link at bounding box center [401, 342] width 14 height 13
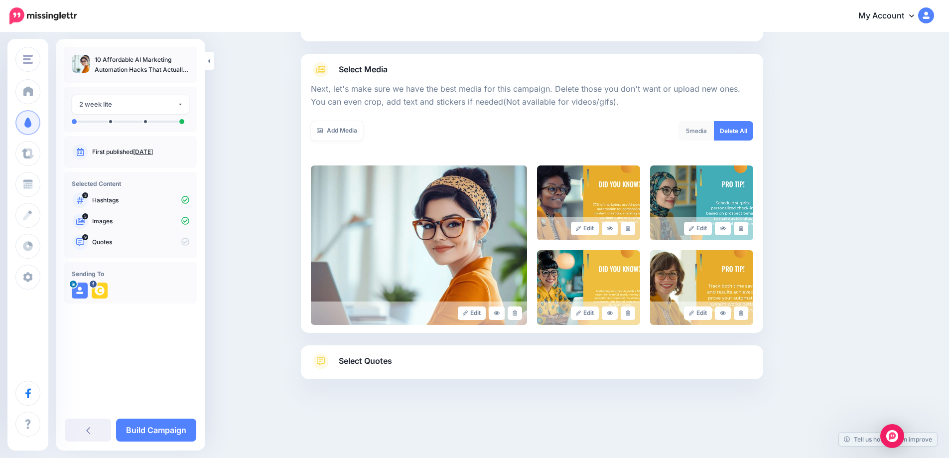
click at [365, 360] on span "Select Quotes" at bounding box center [365, 360] width 53 height 13
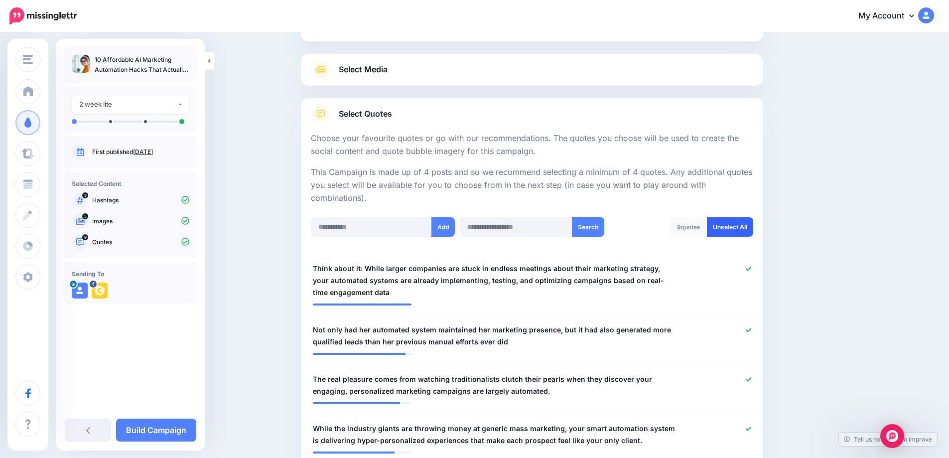
click at [739, 231] on link "Unselect All" at bounding box center [730, 226] width 46 height 19
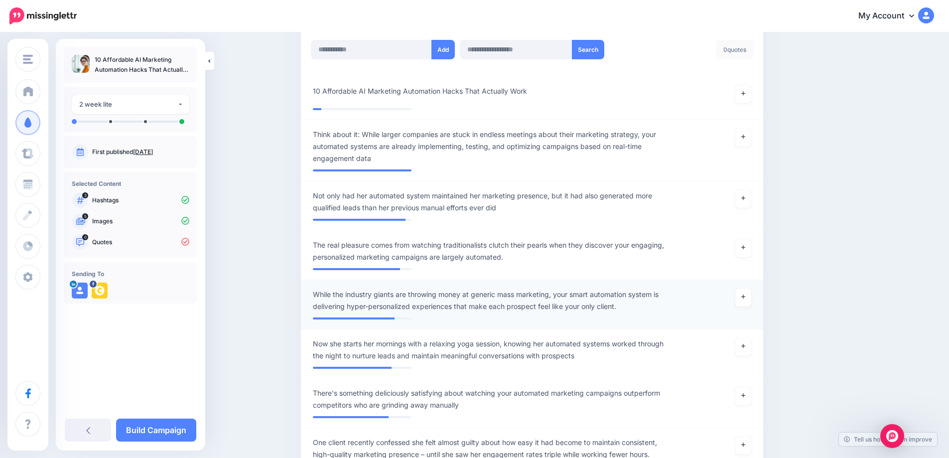
scroll to position [201, 0]
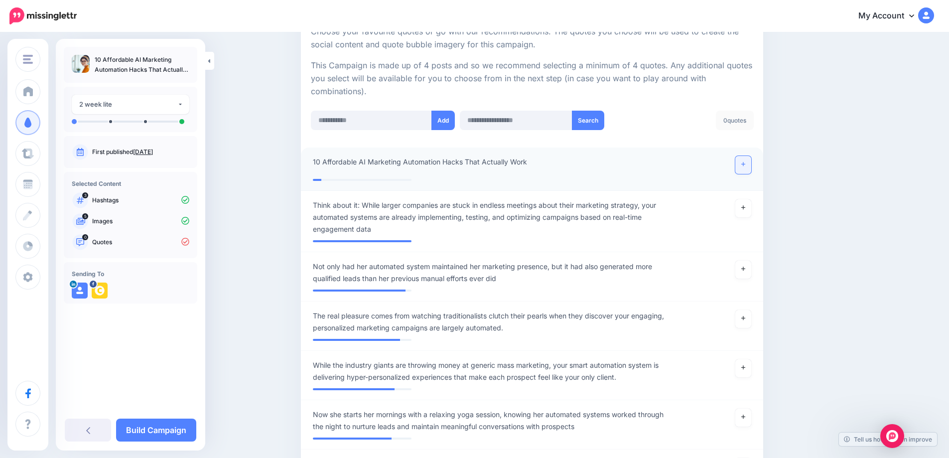
click at [744, 169] on link at bounding box center [743, 165] width 16 height 18
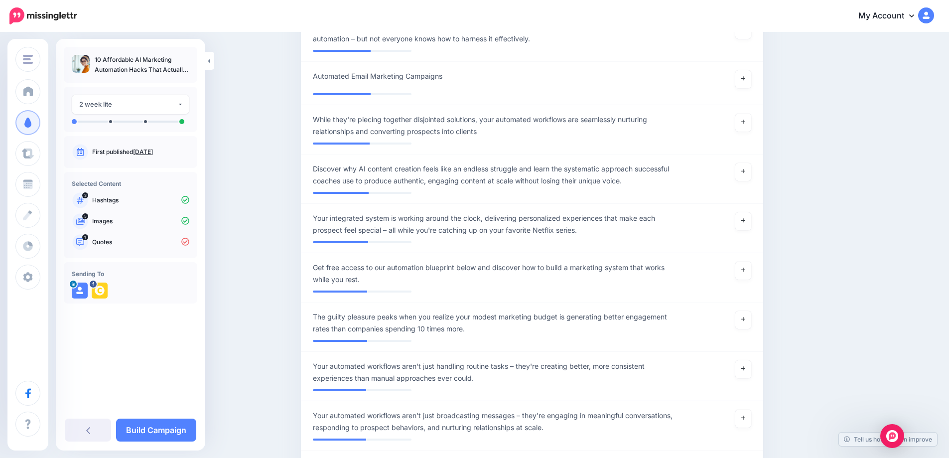
scroll to position [1744, 0]
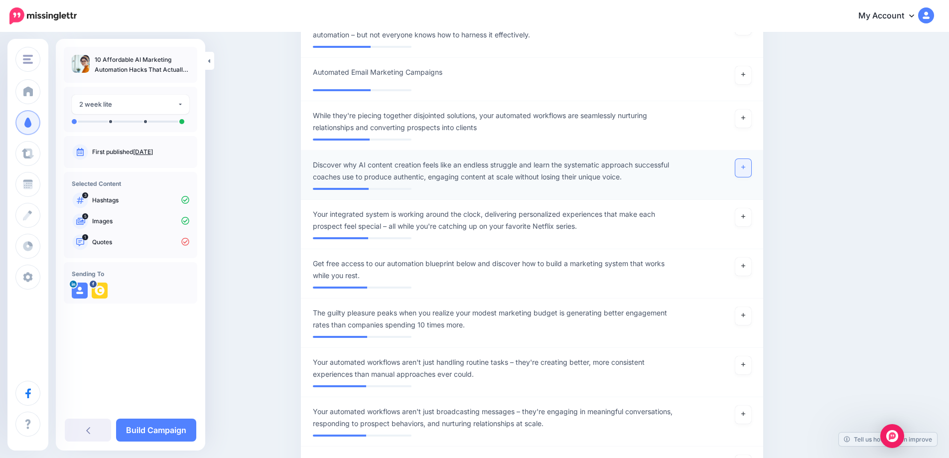
click at [750, 172] on link at bounding box center [743, 168] width 16 height 18
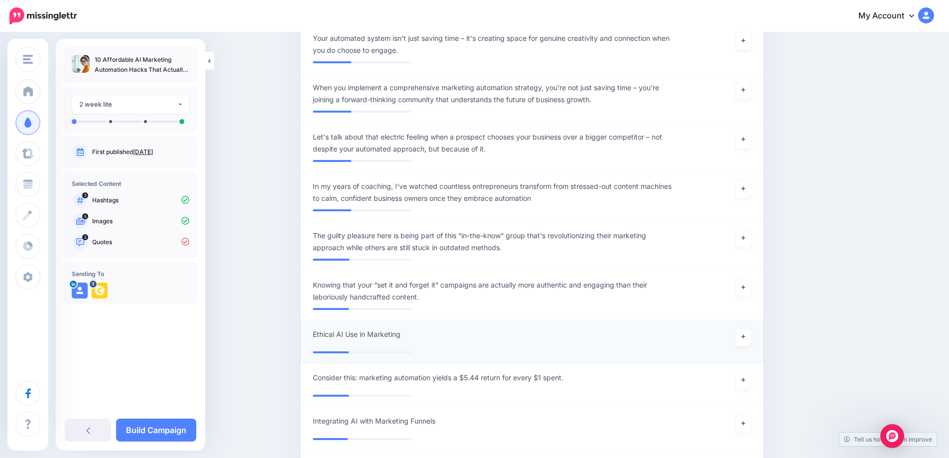
scroll to position [4682, 0]
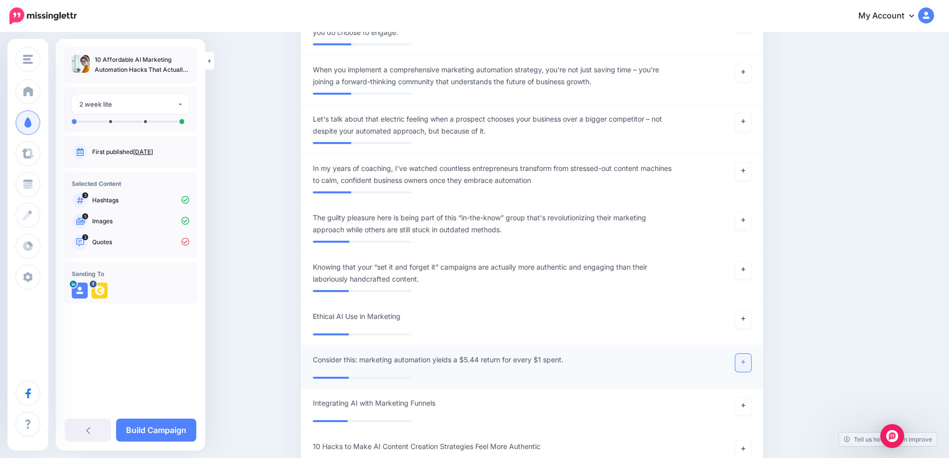
click at [743, 359] on link at bounding box center [743, 363] width 16 height 18
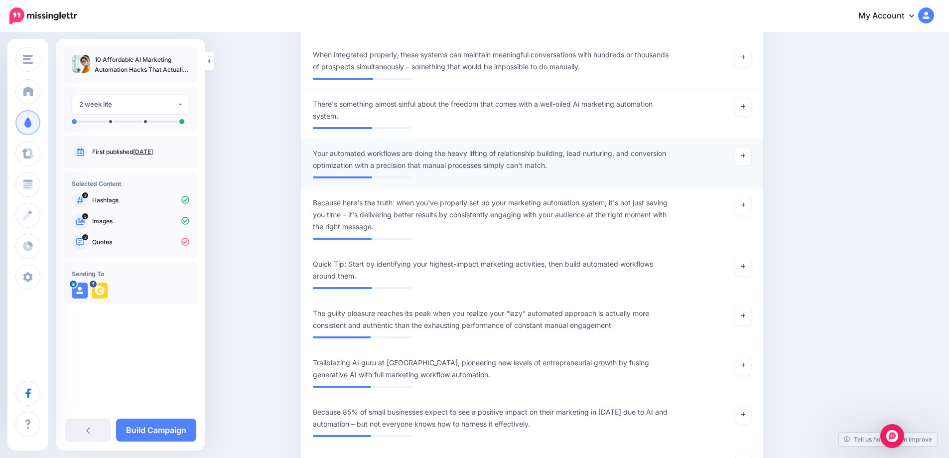
scroll to position [1373, 0]
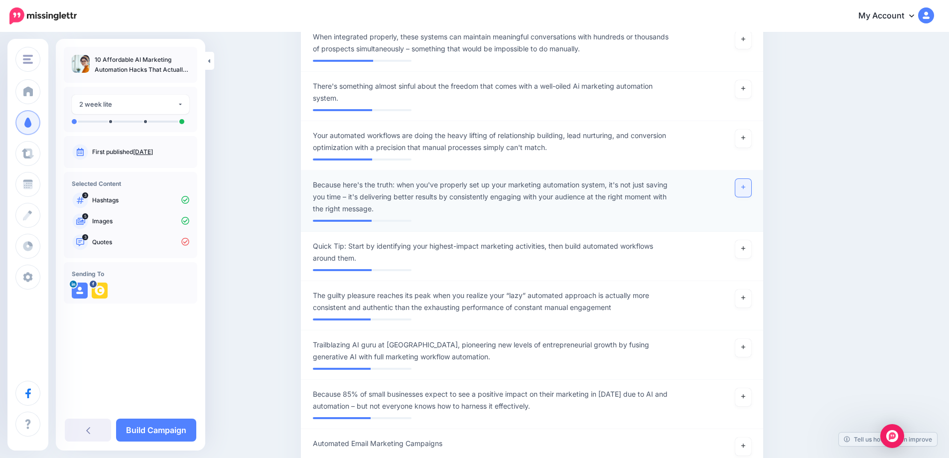
click at [749, 191] on link at bounding box center [743, 188] width 16 height 18
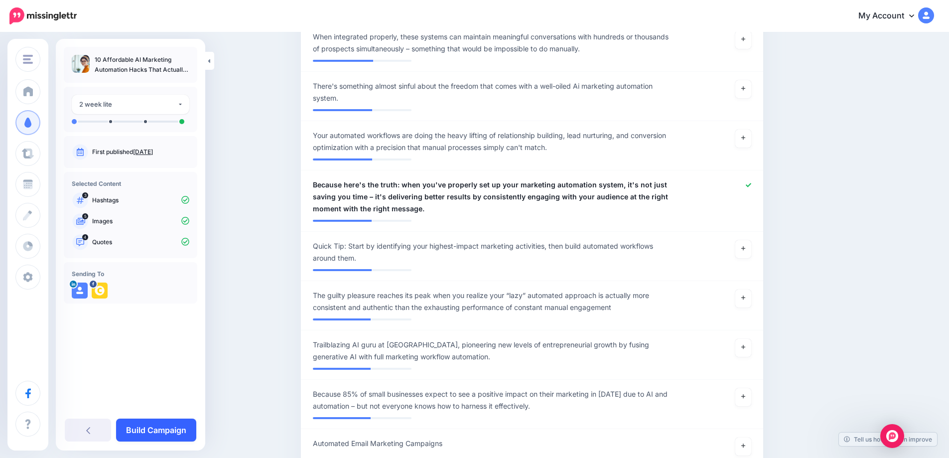
click at [161, 430] on link "Build Campaign" at bounding box center [156, 429] width 80 height 23
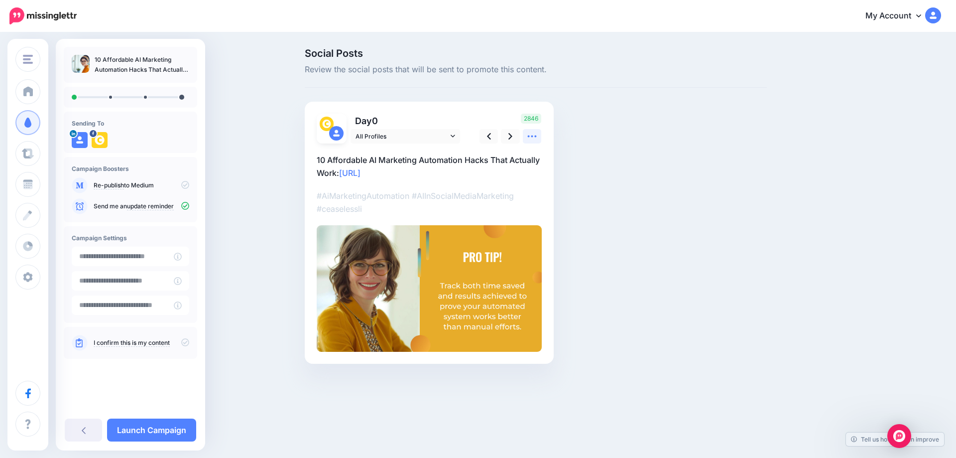
click at [530, 135] on icon at bounding box center [532, 136] width 10 height 10
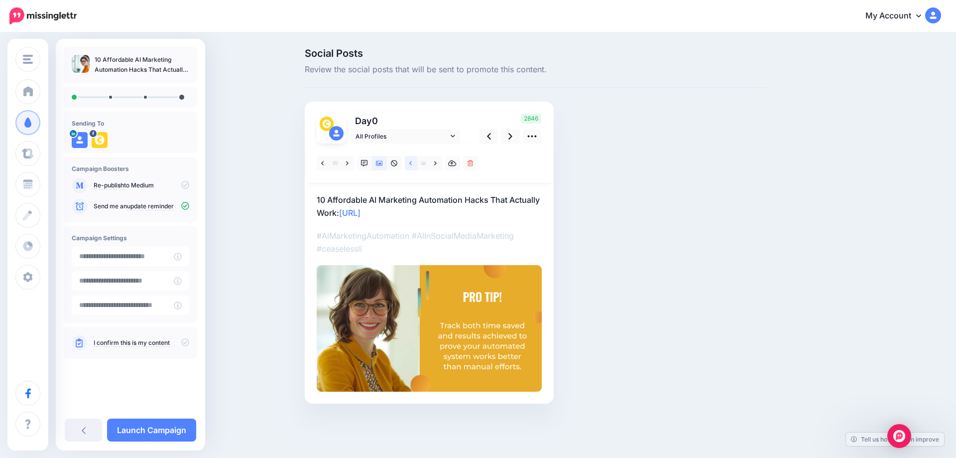
click at [409, 163] on link at bounding box center [411, 163] width 12 height 14
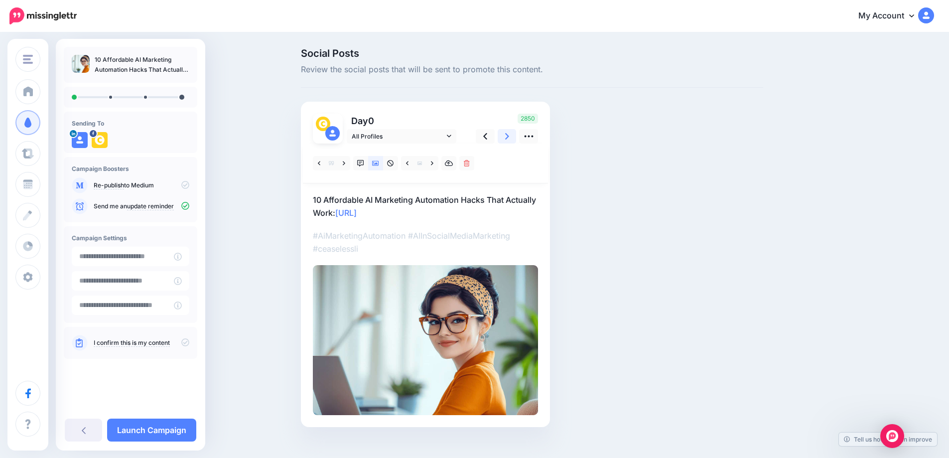
click at [507, 140] on link at bounding box center [506, 136] width 19 height 14
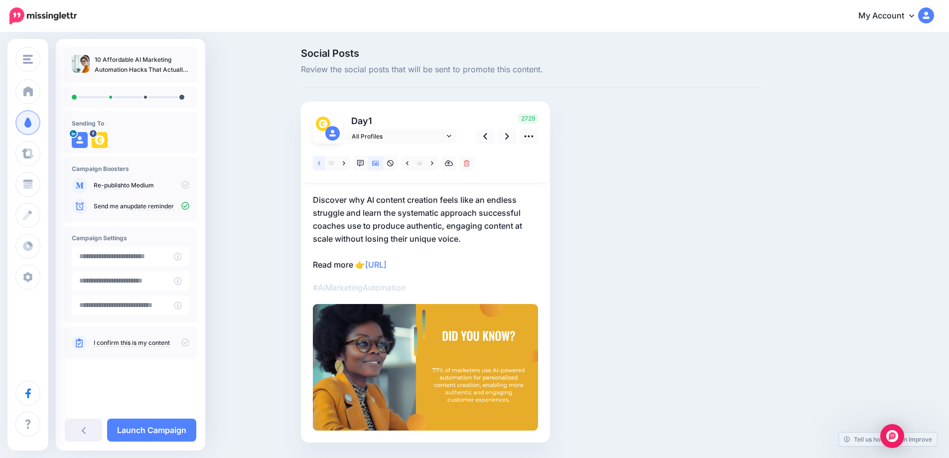
click at [325, 163] on link at bounding box center [319, 163] width 12 height 14
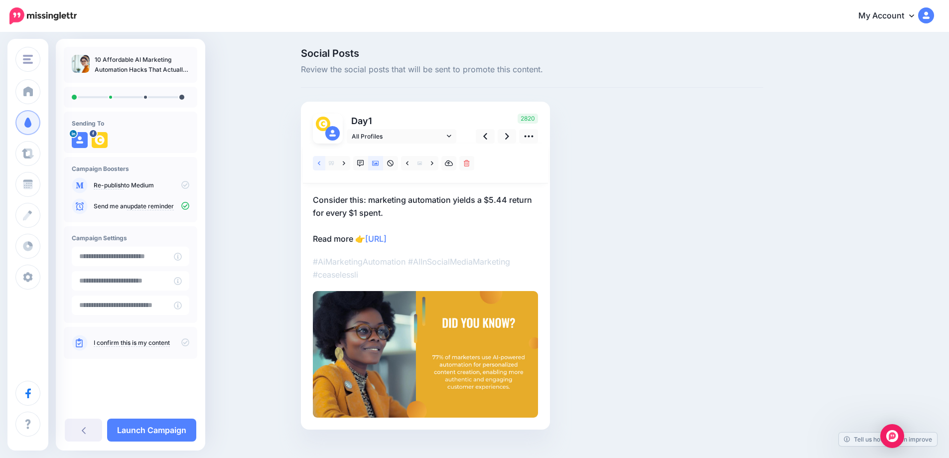
click at [325, 163] on link at bounding box center [319, 163] width 12 height 14
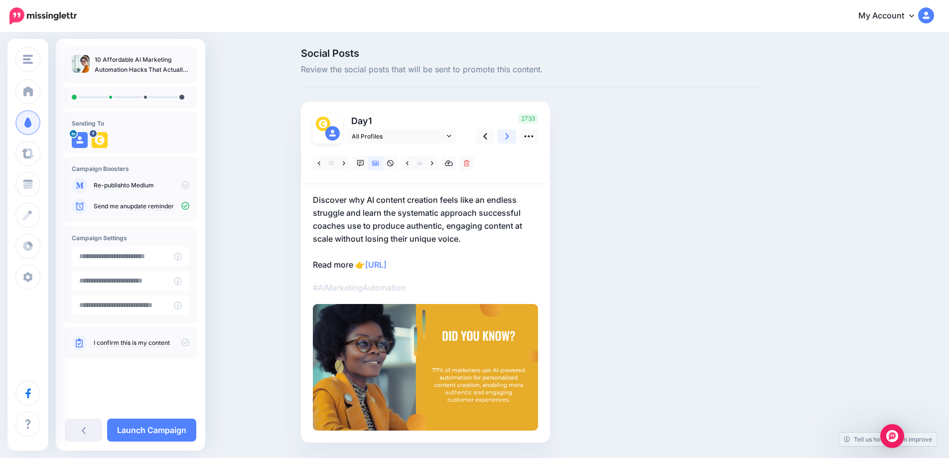
click at [516, 136] on link at bounding box center [506, 136] width 19 height 14
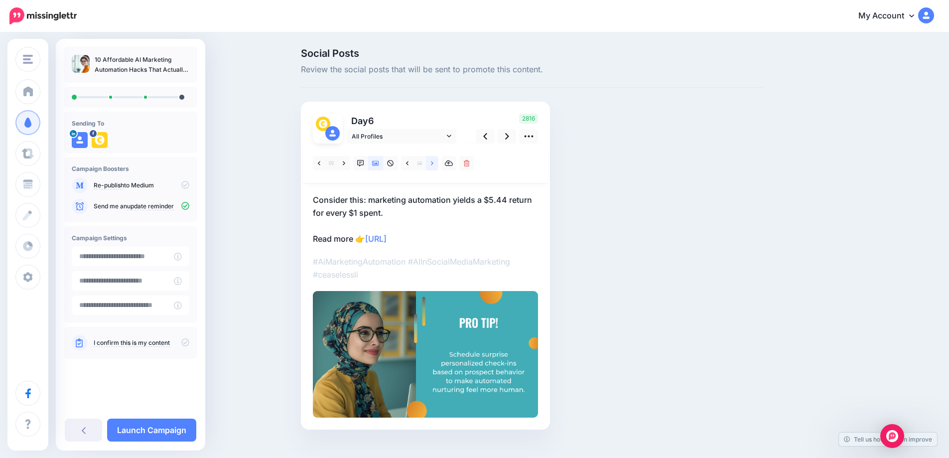
click at [433, 163] on icon at bounding box center [432, 163] width 2 height 7
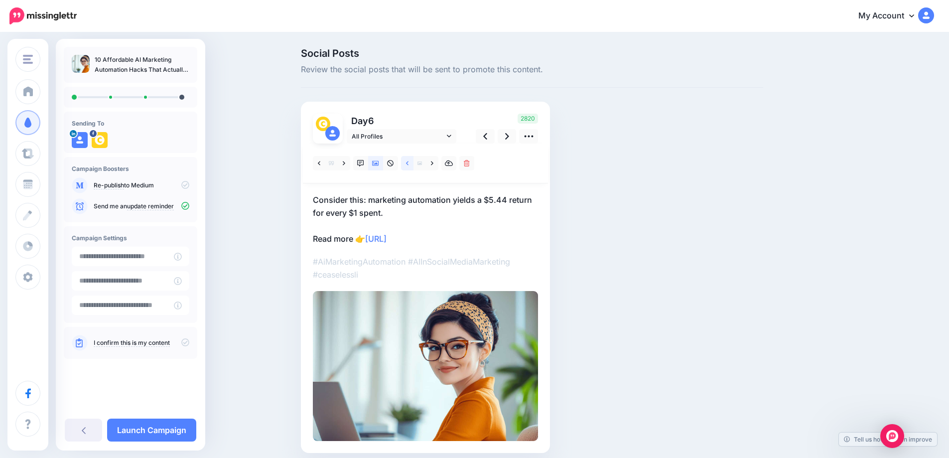
click at [409, 162] on link at bounding box center [407, 163] width 12 height 14
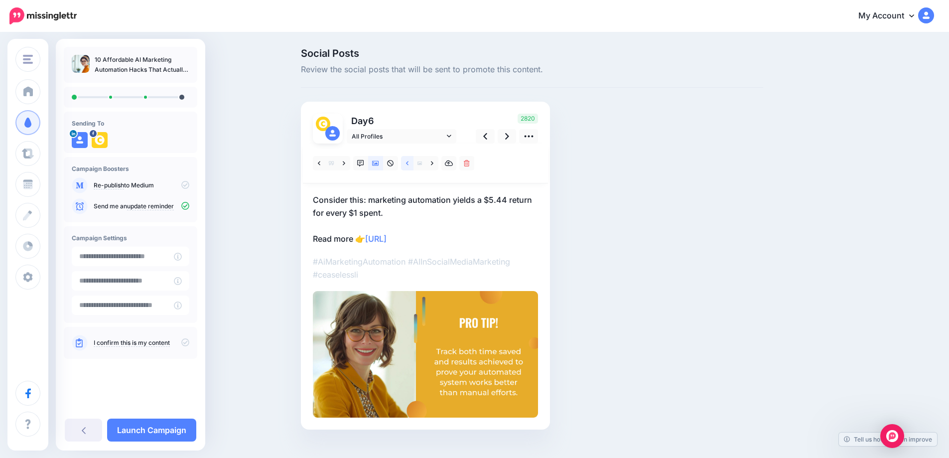
click at [409, 162] on link at bounding box center [407, 163] width 12 height 14
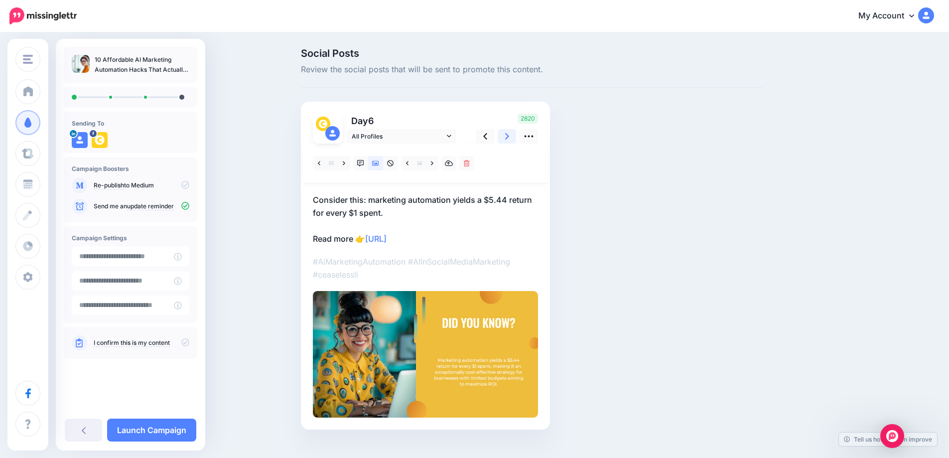
click at [508, 131] on icon at bounding box center [507, 136] width 4 height 10
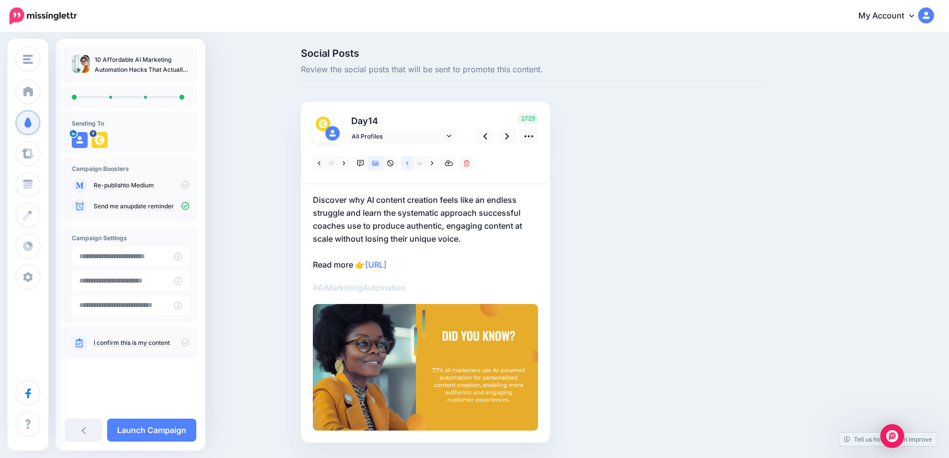
click at [412, 164] on link at bounding box center [407, 163] width 12 height 14
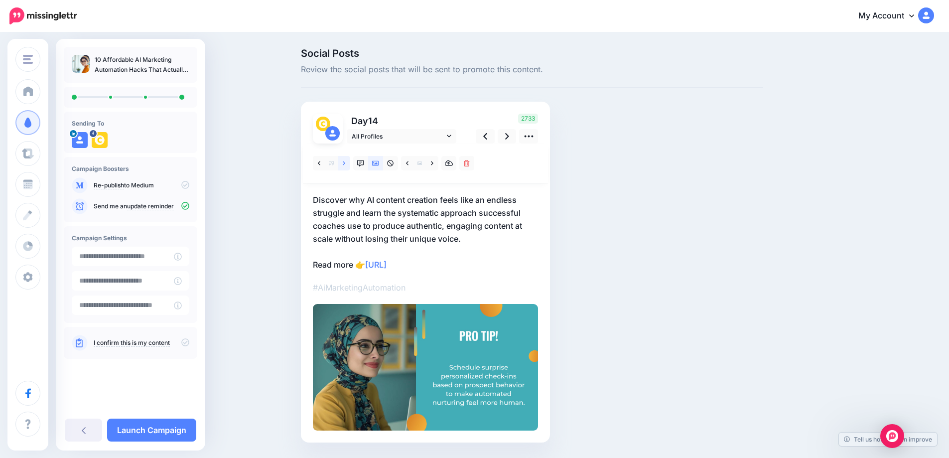
click at [345, 161] on icon at bounding box center [344, 163] width 2 height 7
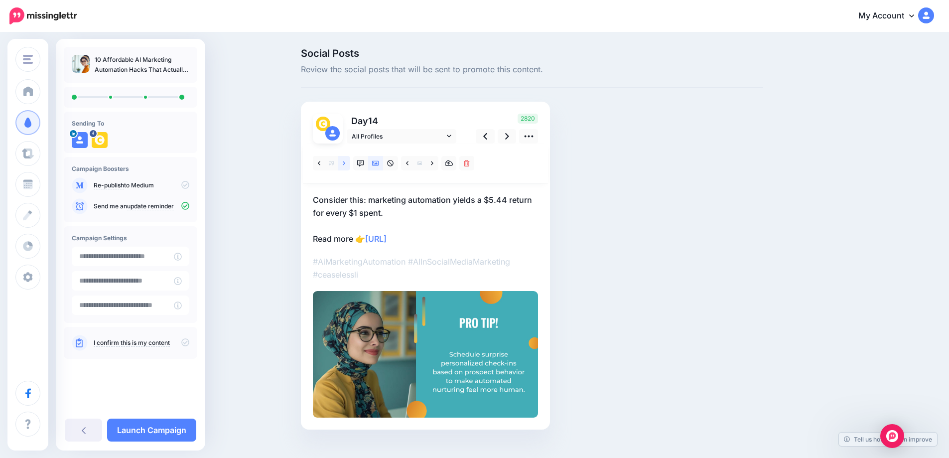
click at [345, 163] on icon at bounding box center [344, 163] width 2 height 7
click at [320, 162] on icon at bounding box center [319, 163] width 2 height 4
click at [350, 161] on link at bounding box center [344, 163] width 12 height 14
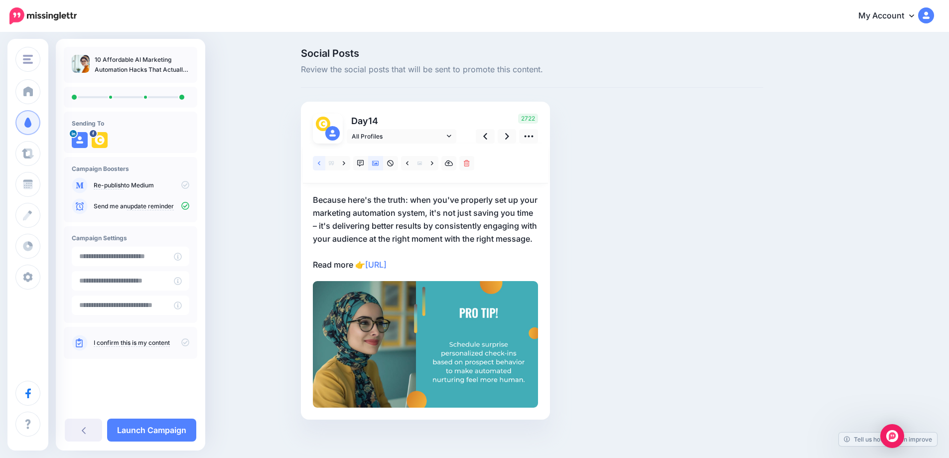
click at [324, 163] on link at bounding box center [319, 163] width 12 height 14
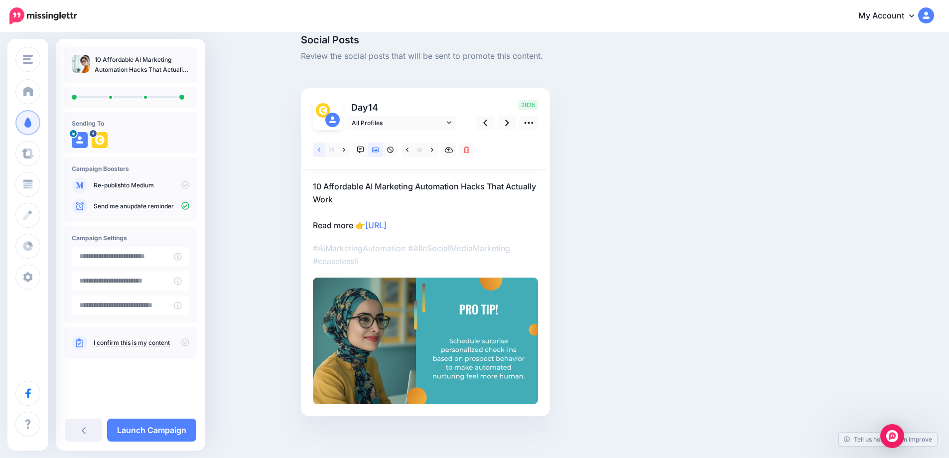
scroll to position [16, 0]
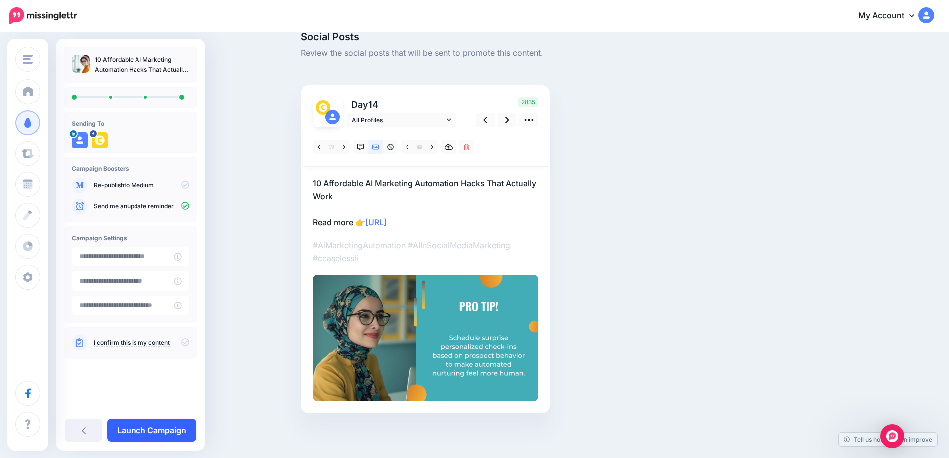
click at [177, 433] on link "Launch Campaign" at bounding box center [151, 429] width 89 height 23
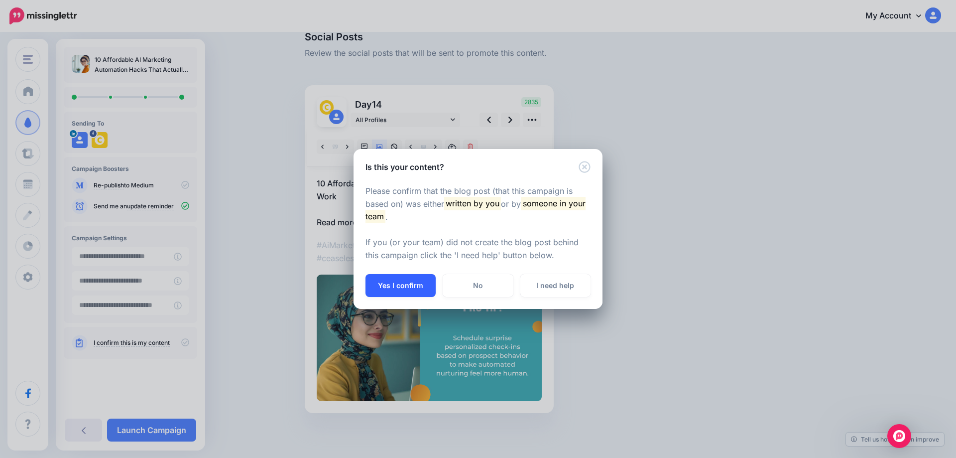
click at [418, 288] on button "Yes I confirm" at bounding box center [401, 285] width 70 height 23
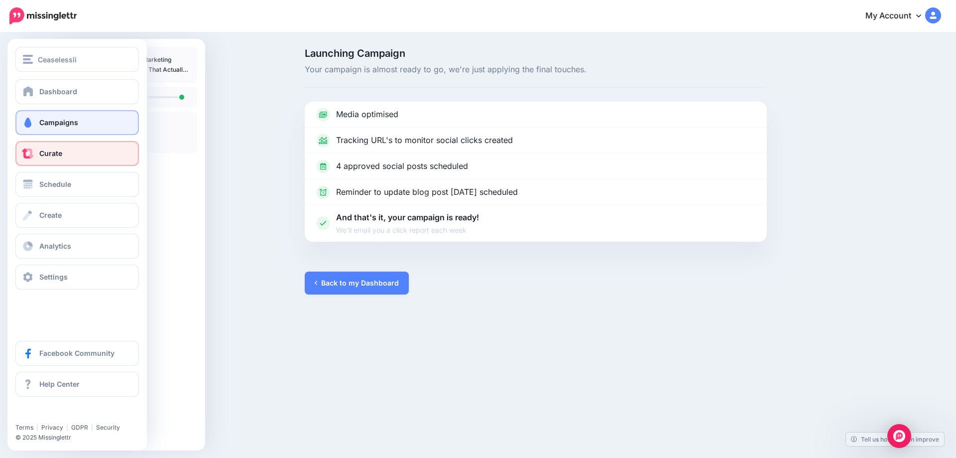
click at [34, 152] on span at bounding box center [27, 153] width 13 height 10
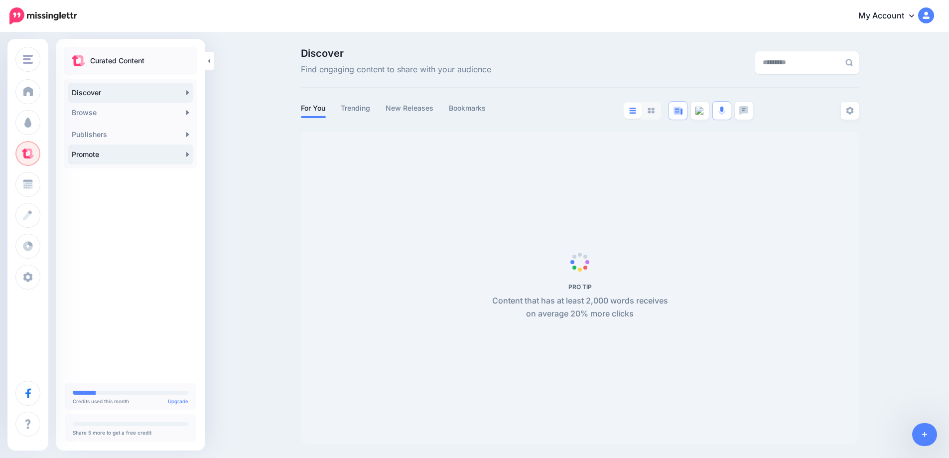
click at [184, 155] on link "Promote" at bounding box center [130, 154] width 125 height 20
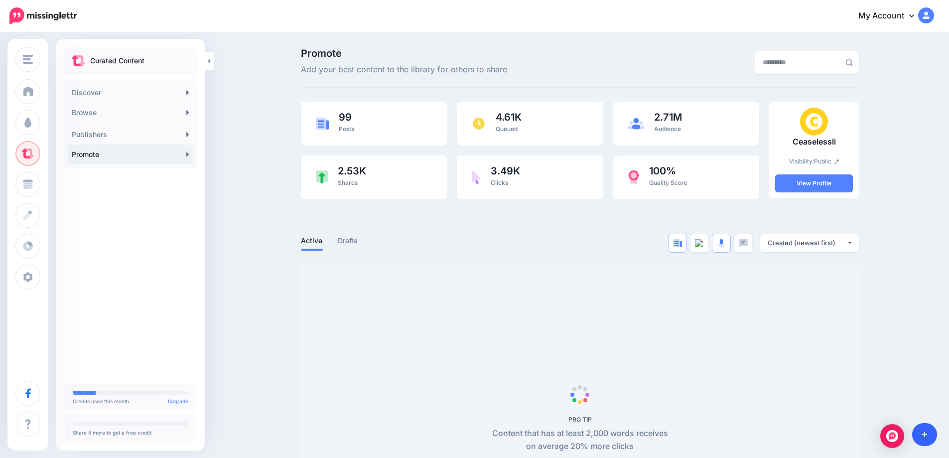
click at [929, 439] on link at bounding box center [924, 434] width 25 height 23
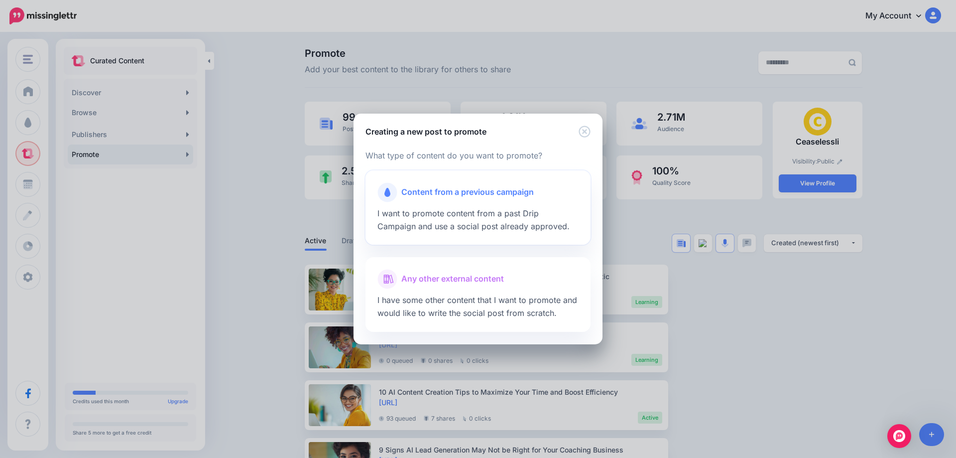
click at [457, 209] on span "I want to promote content from a past Drip Campaign and use a social post alrea…" at bounding box center [473, 219] width 192 height 23
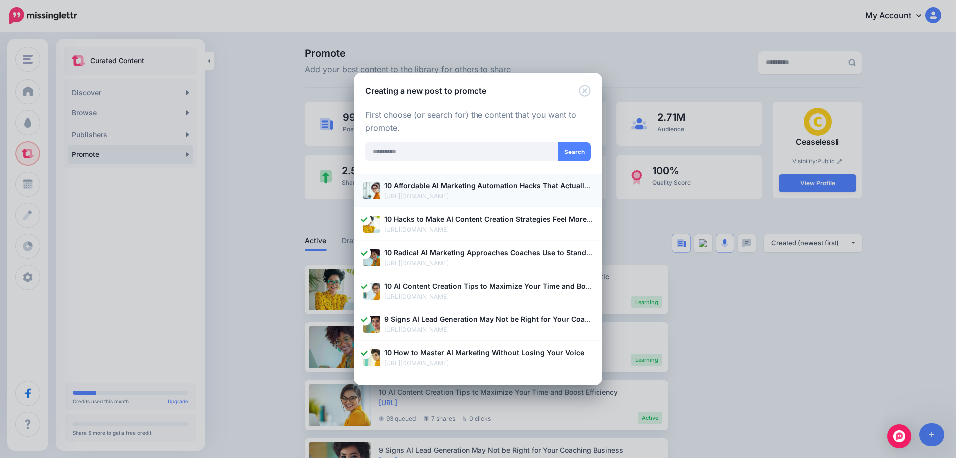
click at [400, 190] on b "10 Affordable AI Marketing Automation Hacks That Actually Work" at bounding box center [496, 185] width 224 height 8
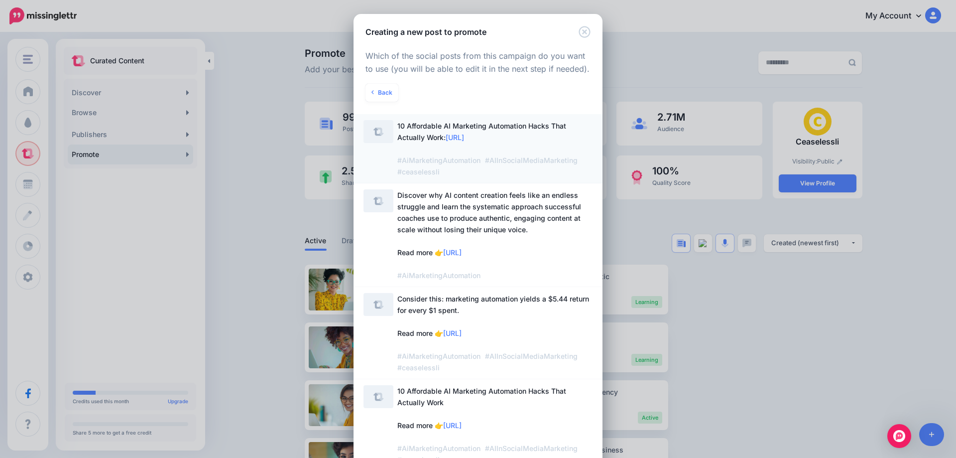
click at [433, 137] on span "10 Affordable AI Marketing Automation Hacks That Actually Work: [URL] #AiMarket…" at bounding box center [494, 148] width 195 height 57
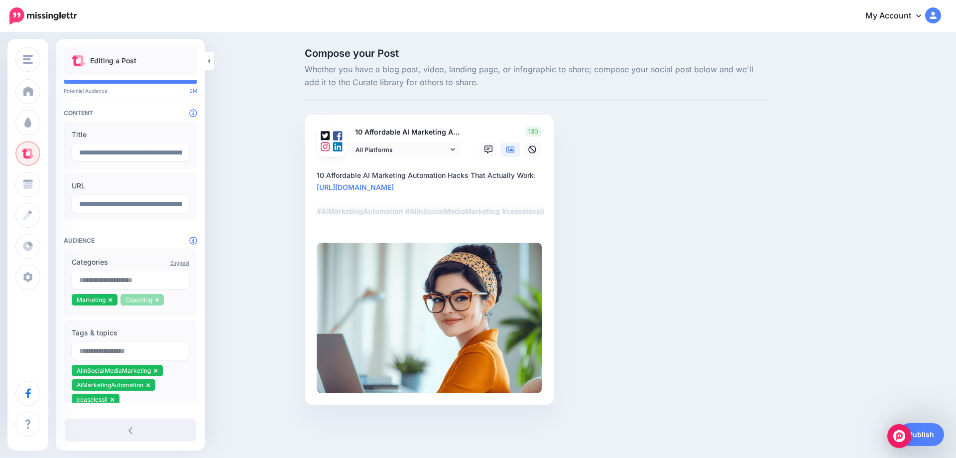
click at [157, 302] on icon at bounding box center [156, 300] width 3 height 4
click at [129, 281] on input "text" at bounding box center [131, 280] width 118 height 18
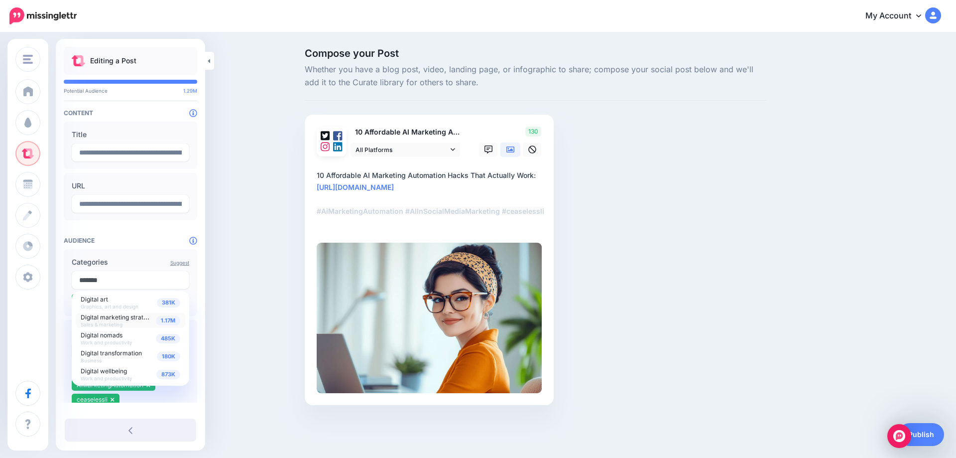
type input "*******"
click at [167, 322] on span "1.17M" at bounding box center [168, 320] width 24 height 9
click at [240, 299] on div "Compose your Post Whether you have a blog post, video, landing page, or infogra…" at bounding box center [478, 241] width 956 height 416
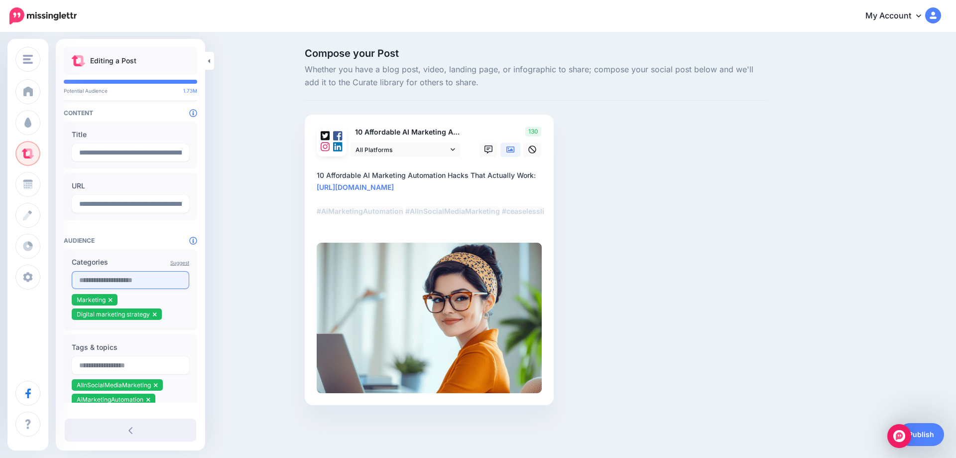
click at [121, 280] on input "text" at bounding box center [131, 280] width 118 height 18
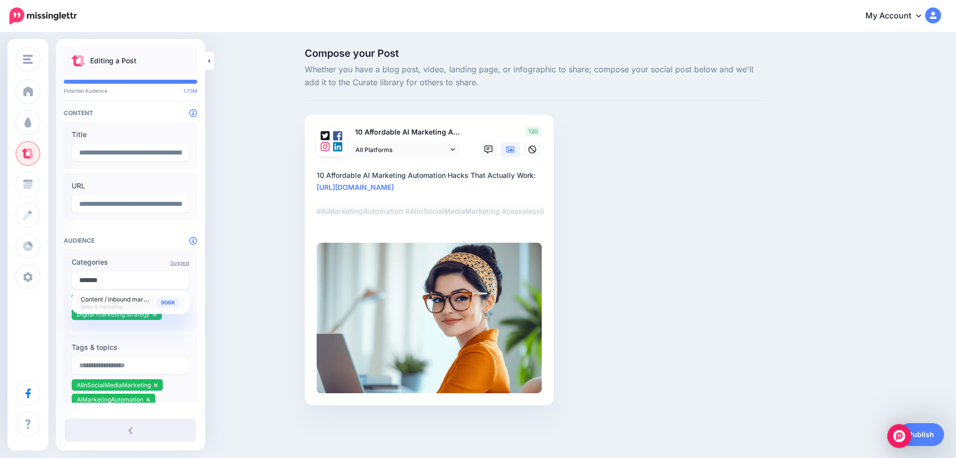
type input "*******"
click at [151, 303] on span "Content / inbound marketing" at bounding box center [121, 298] width 80 height 8
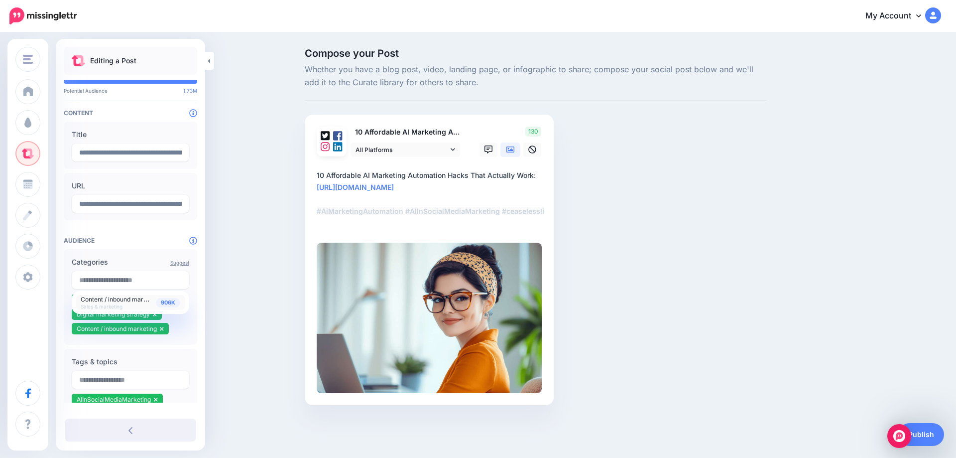
click at [224, 296] on div "Compose your Post Whether you have a blog post, video, landing page, or infogra…" at bounding box center [478, 241] width 956 height 416
click at [924, 433] on link "Publish" at bounding box center [921, 434] width 46 height 23
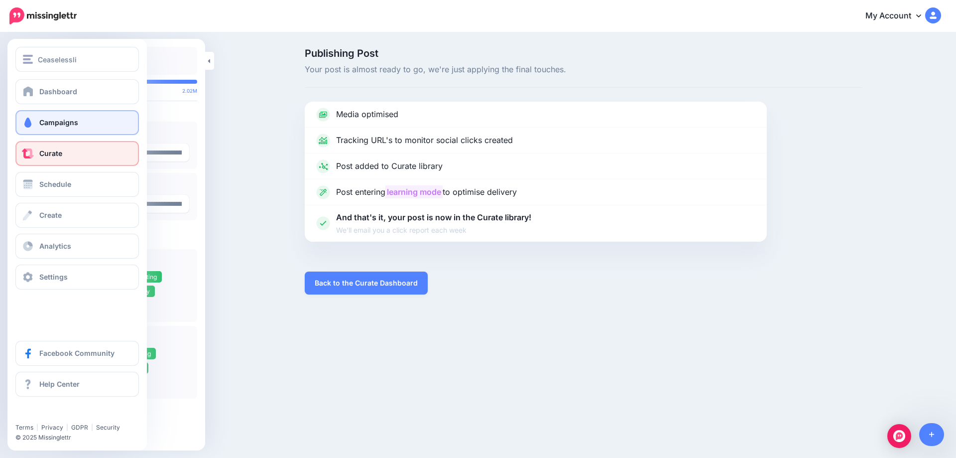
click at [73, 123] on span "Campaigns" at bounding box center [58, 122] width 39 height 8
